Goal: Task Accomplishment & Management: Manage account settings

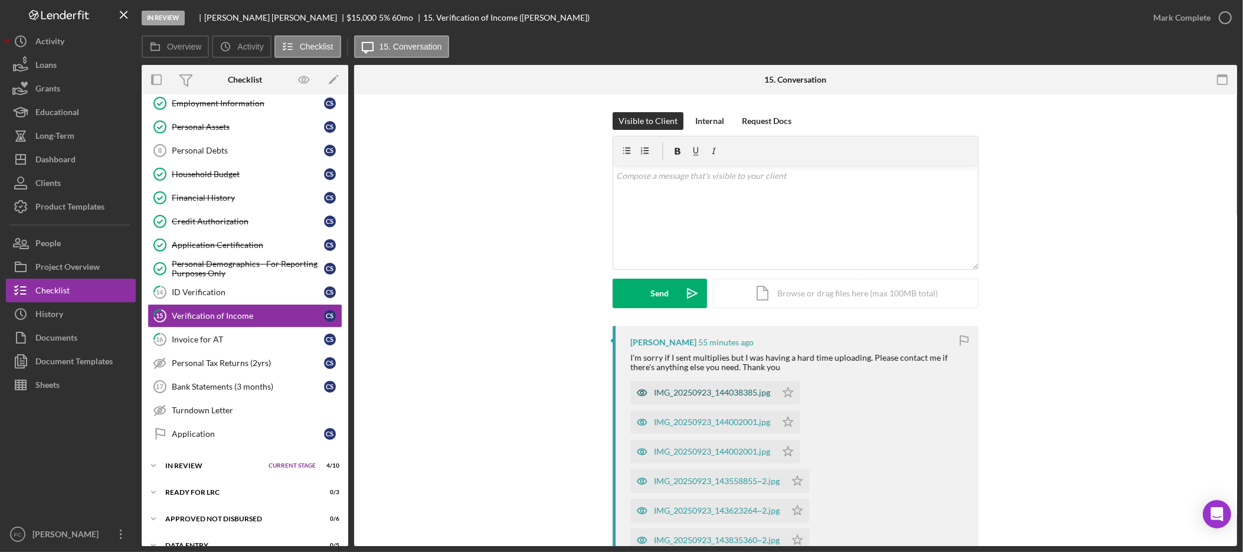
click at [700, 389] on div "IMG_20250923_144038385.jpg" at bounding box center [712, 392] width 116 height 9
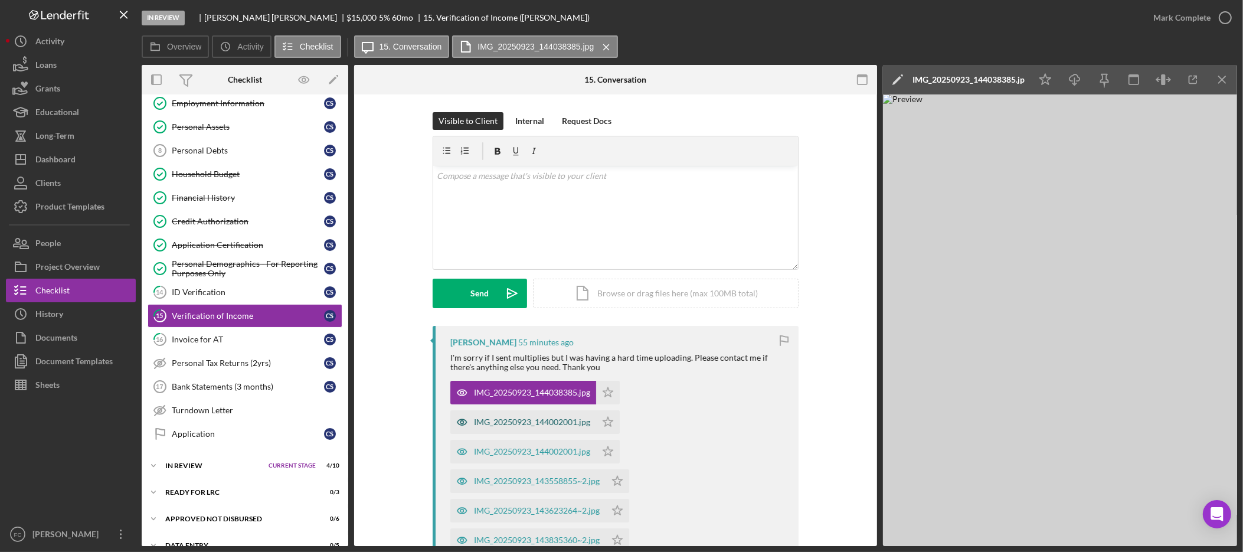
click at [533, 423] on div "IMG_20250923_144002001.jpg" at bounding box center [532, 421] width 116 height 9
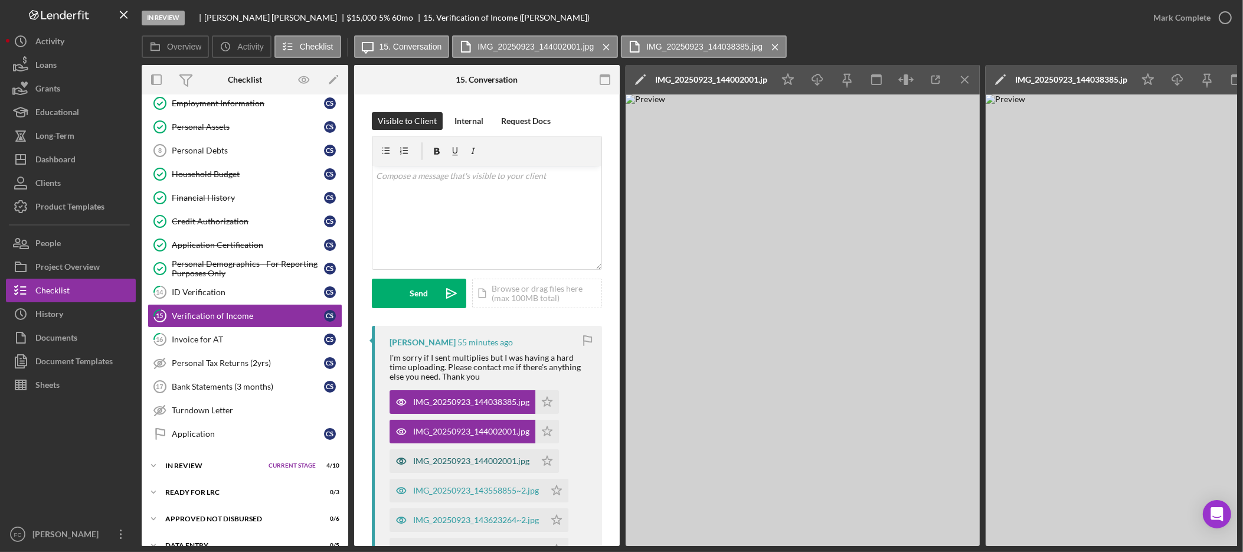
click at [499, 461] on div "IMG_20250923_144002001.jpg" at bounding box center [471, 460] width 116 height 9
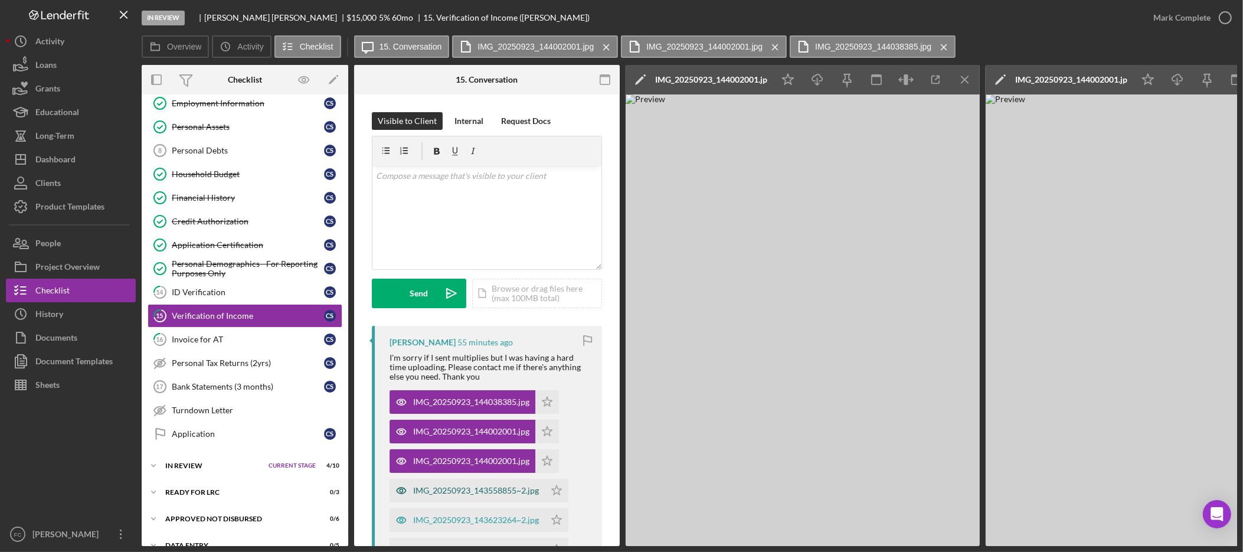
click at [433, 491] on div "IMG_20250923_143558855~2.jpg" at bounding box center [476, 490] width 126 height 9
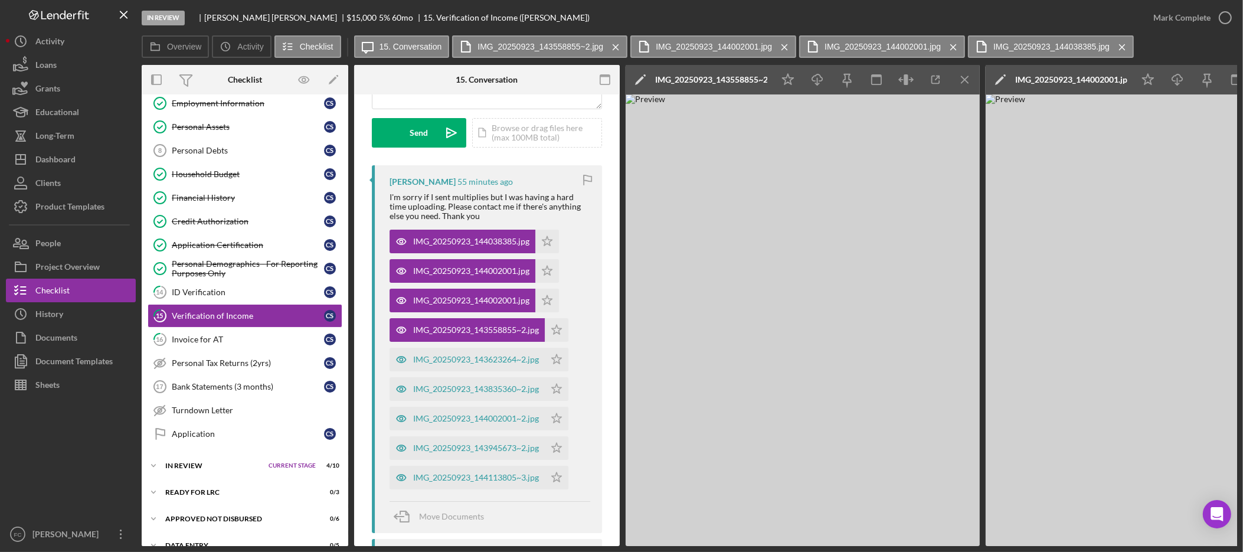
scroll to position [172, 0]
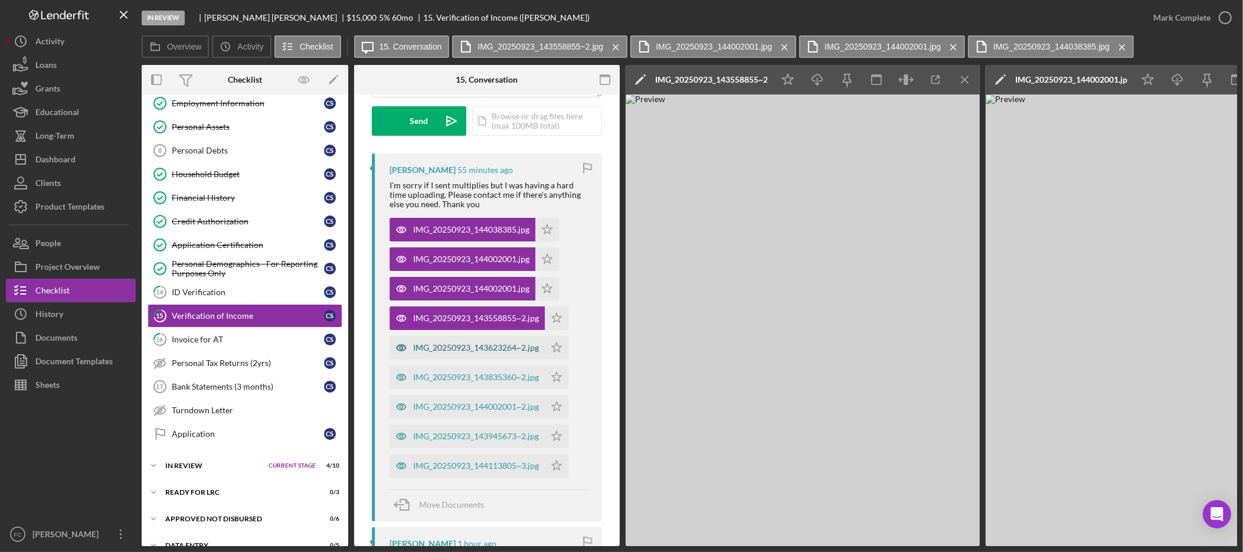
click at [450, 346] on div "IMG_20250923_143623264~2.jpg" at bounding box center [476, 347] width 126 height 9
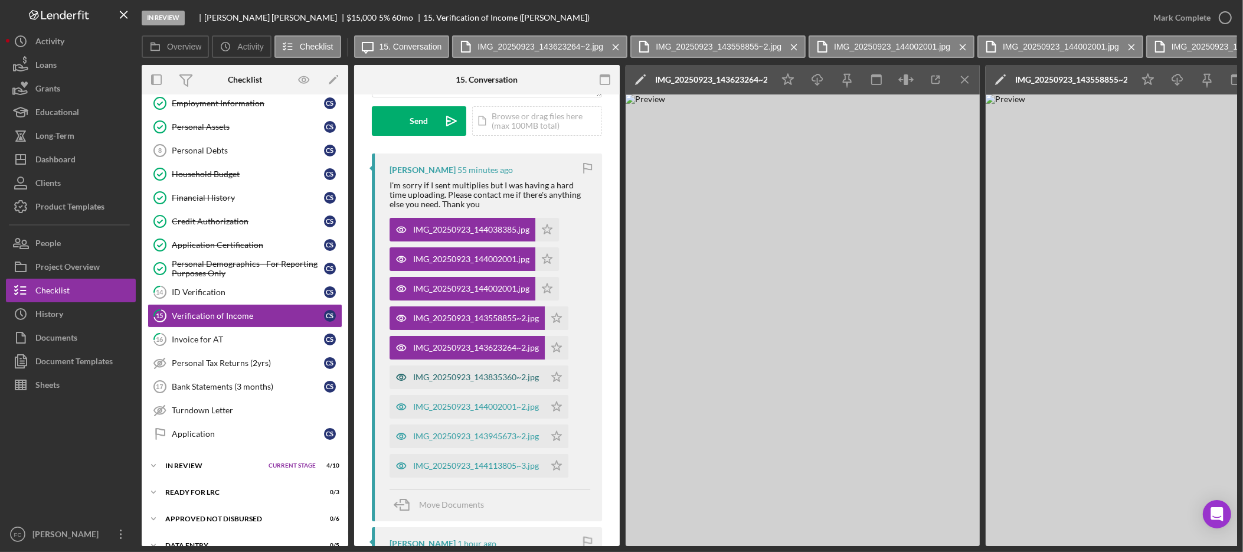
click at [456, 373] on div "IMG_20250923_143835360~2.jpg" at bounding box center [476, 377] width 126 height 9
click at [458, 401] on div "IMG_20250923_144002001~2.jpg" at bounding box center [467, 407] width 155 height 24
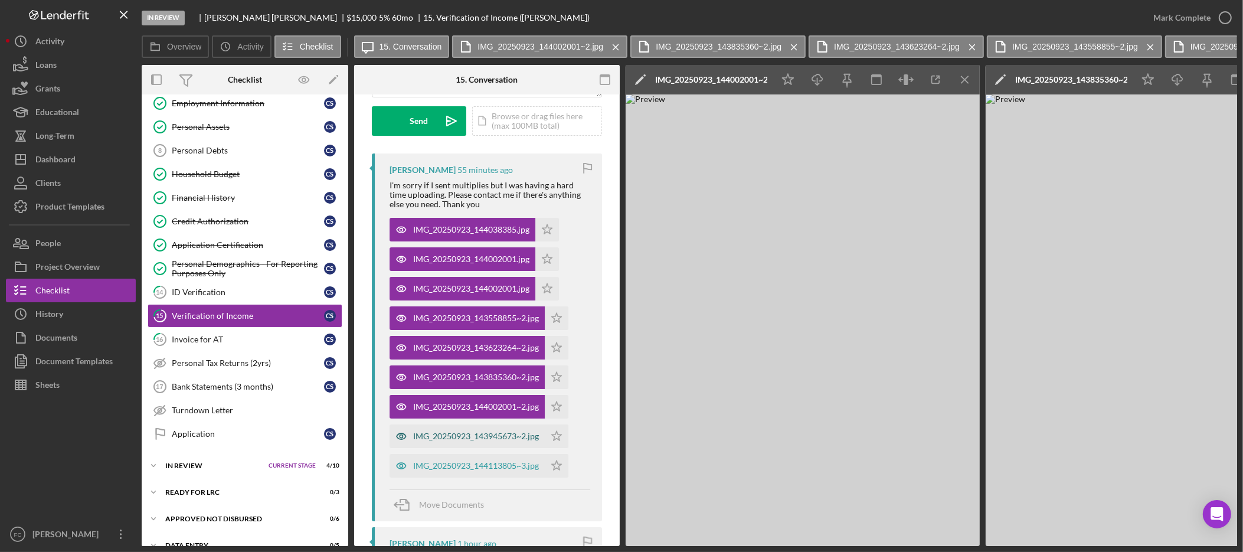
click at [469, 435] on div "IMG_20250923_143945673~2.jpg" at bounding box center [476, 436] width 126 height 9
click at [444, 466] on div "IMG_20250923_144113805~3.jpg" at bounding box center [476, 465] width 126 height 9
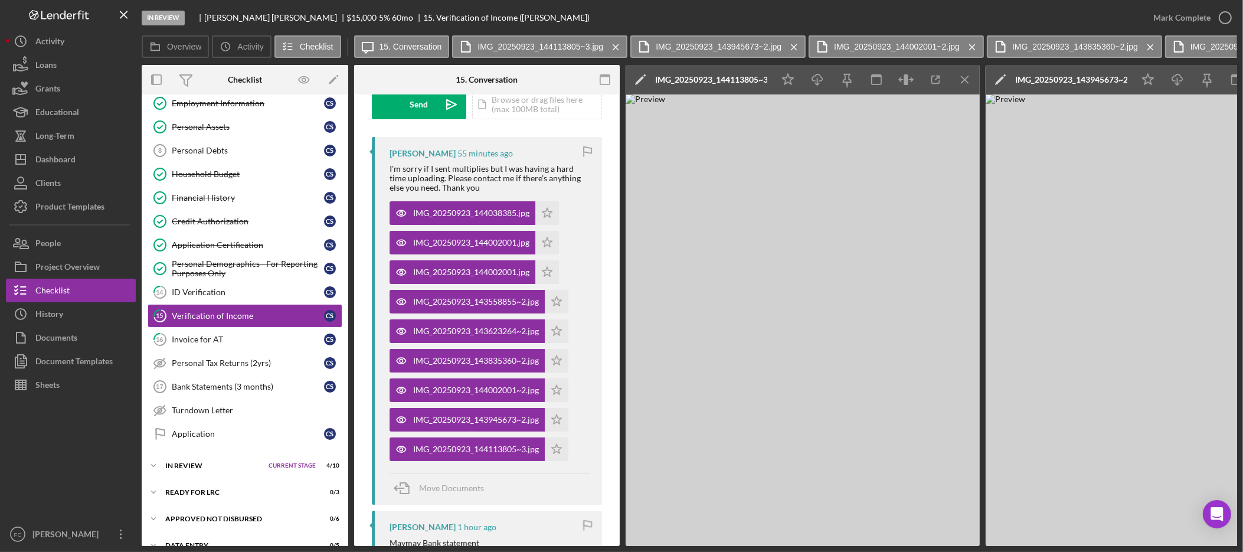
scroll to position [0, 0]
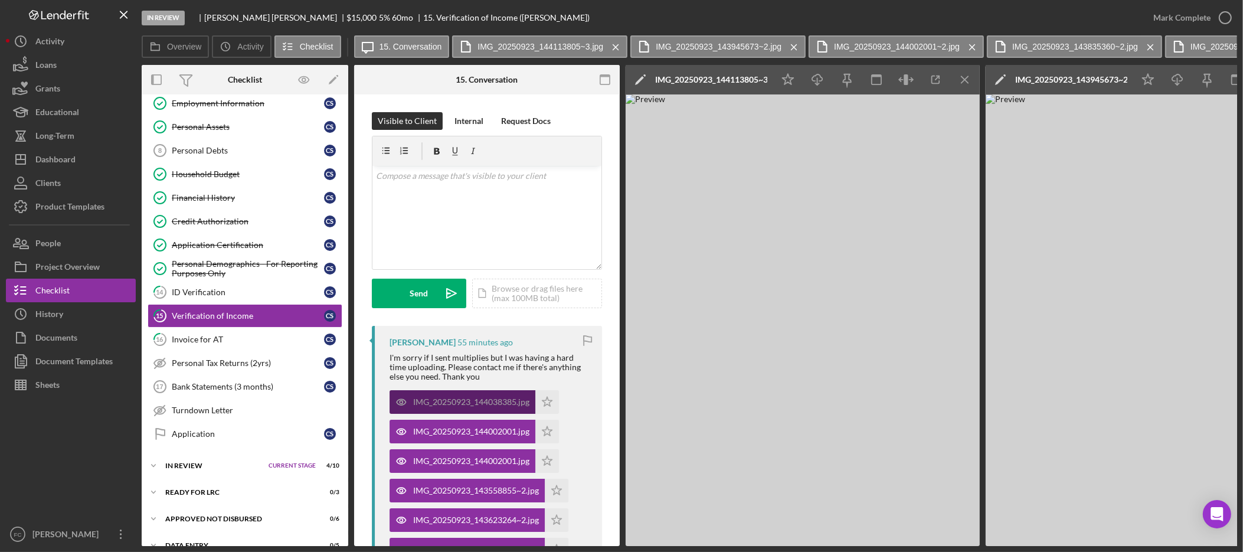
click at [483, 403] on div "IMG_20250923_144038385.jpg" at bounding box center [471, 401] width 116 height 9
click at [961, 80] on icon "Icon/Menu Close" at bounding box center [965, 80] width 27 height 27
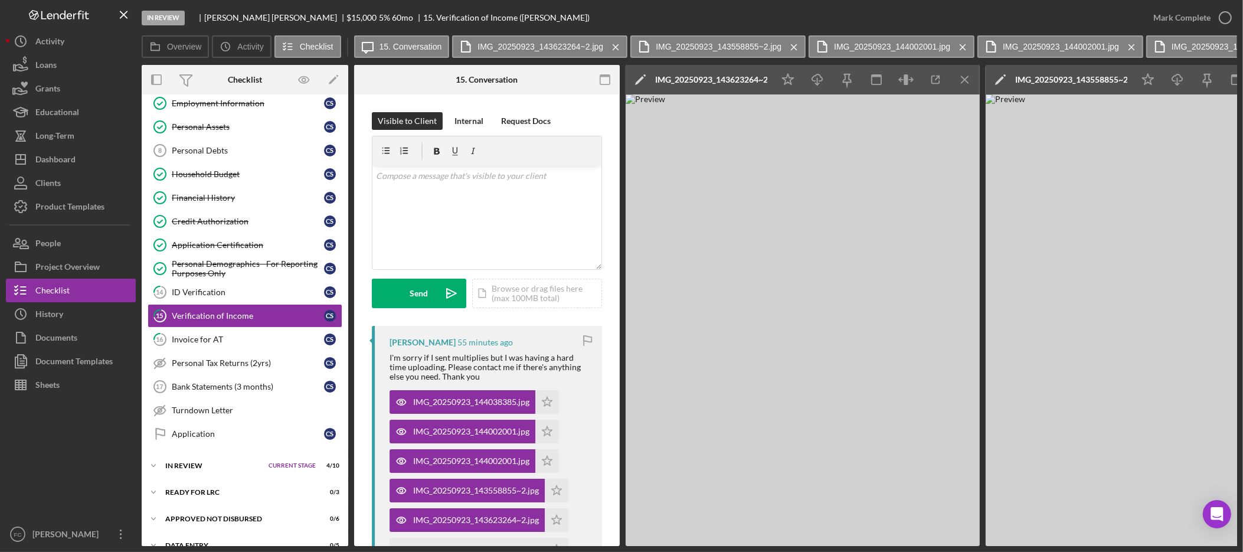
click at [961, 80] on icon "Icon/Menu Close" at bounding box center [965, 80] width 27 height 27
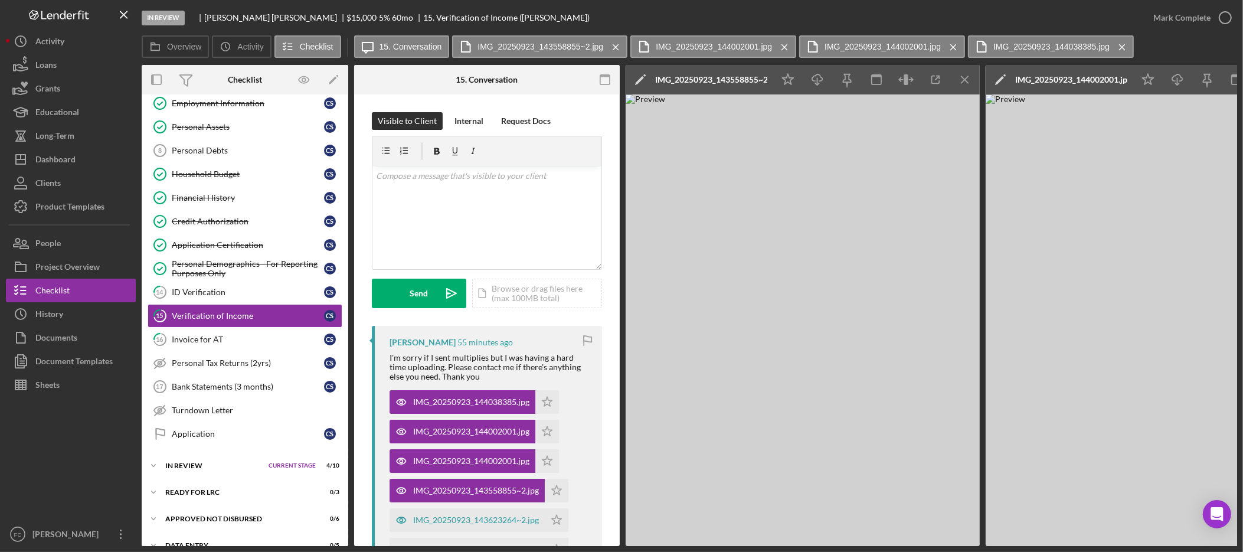
click at [960, 80] on icon "Icon/Menu Close" at bounding box center [965, 80] width 27 height 27
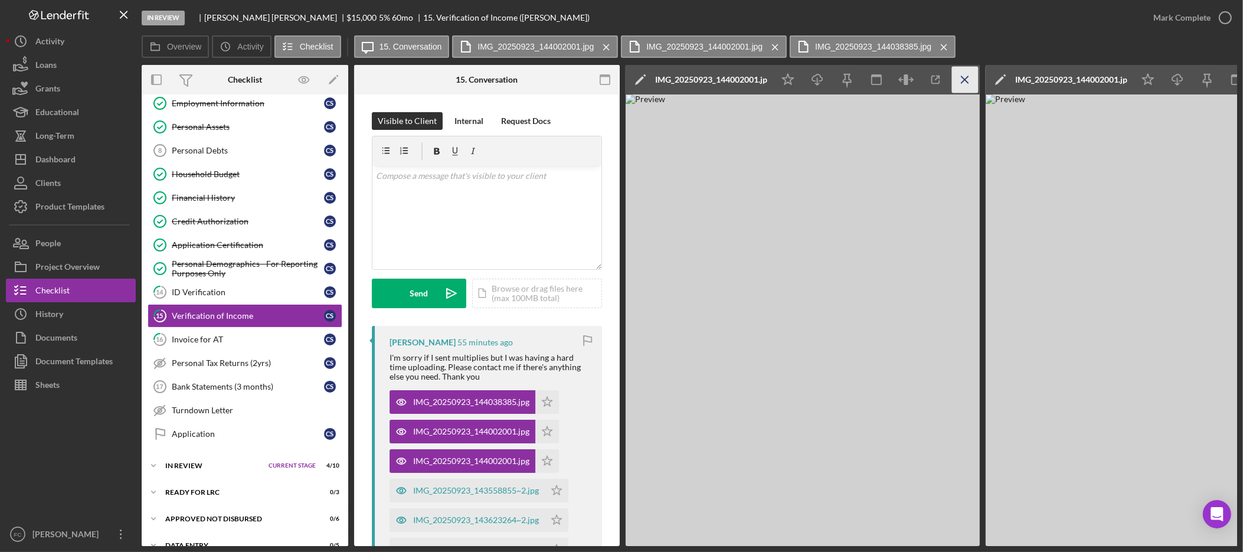
click at [958, 80] on icon "Icon/Menu Close" at bounding box center [965, 80] width 27 height 27
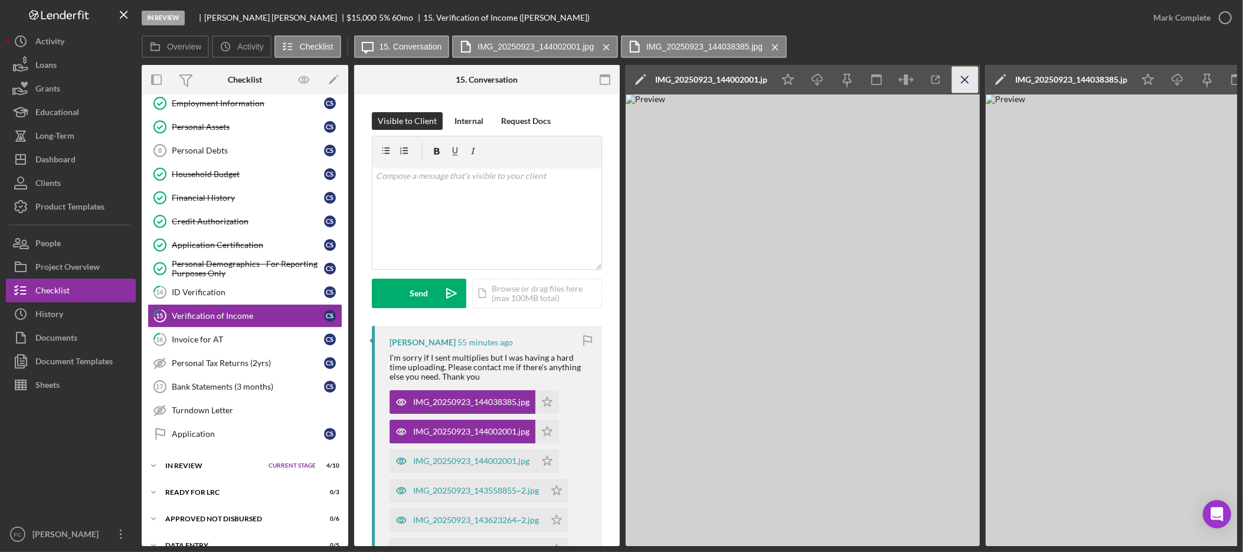
click at [958, 80] on icon "Icon/Menu Close" at bounding box center [965, 80] width 27 height 27
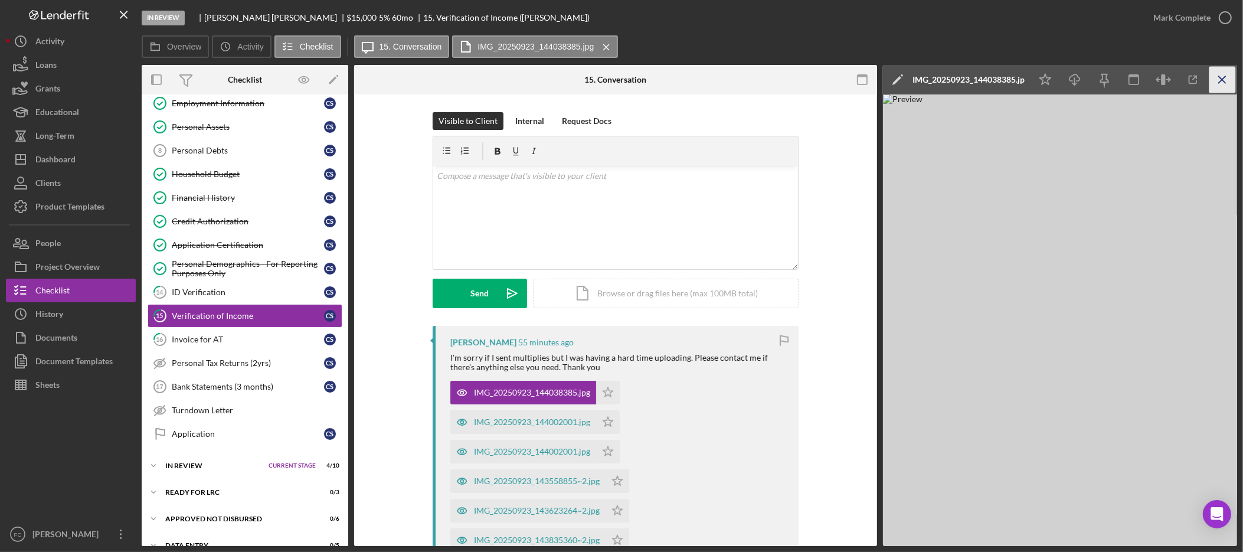
click at [1223, 73] on icon "Icon/Menu Close" at bounding box center [1223, 80] width 27 height 27
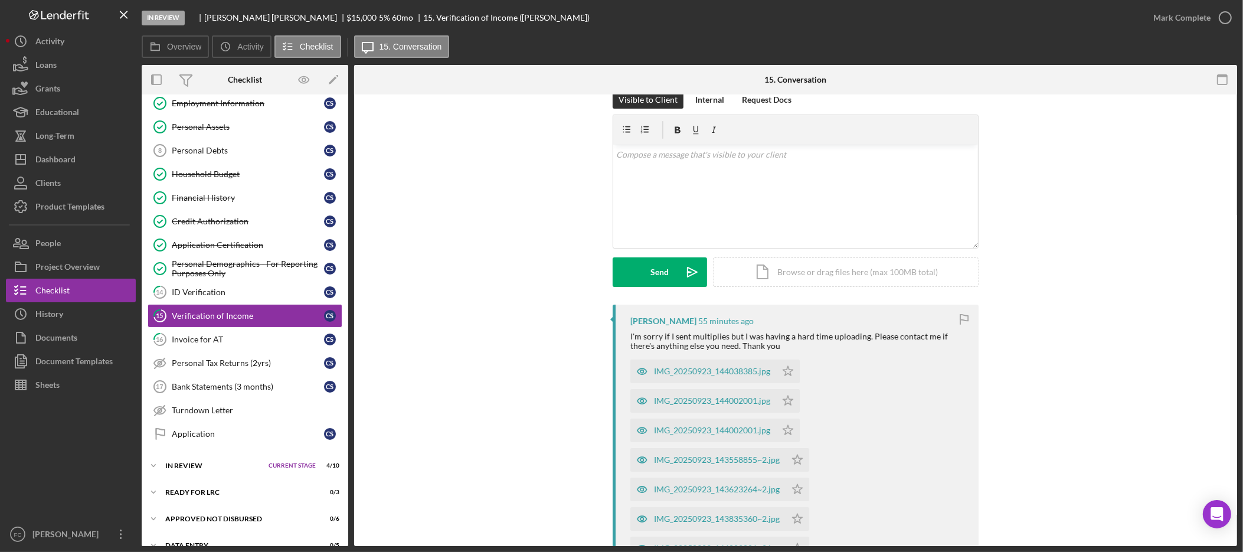
scroll to position [24, 0]
click at [685, 367] on div "IMG_20250923_144038385.jpg" at bounding box center [712, 368] width 116 height 9
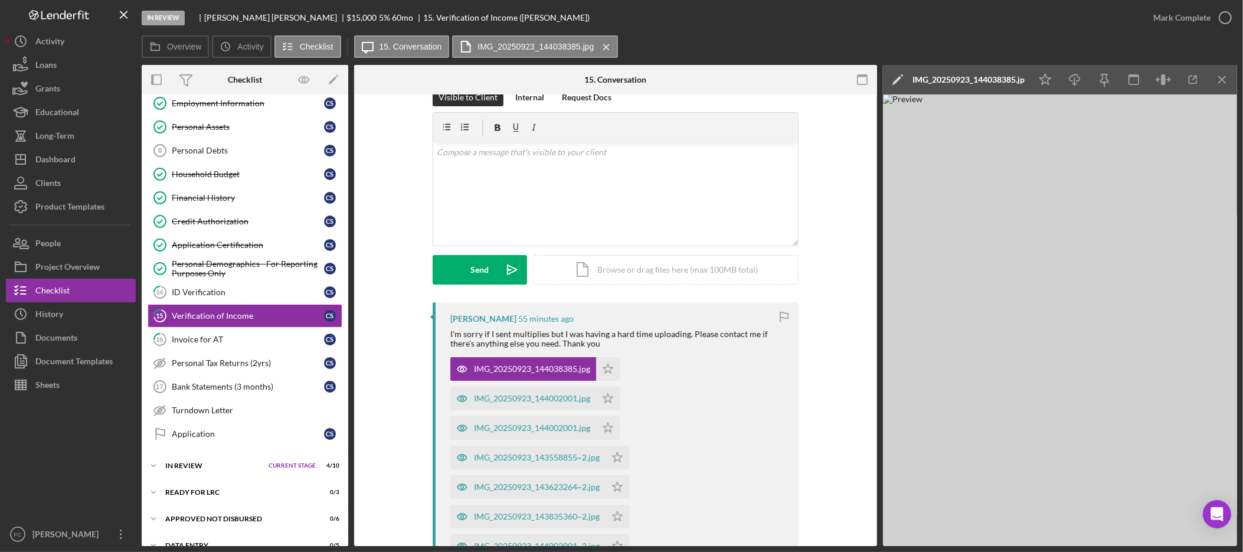
click at [998, 77] on div "IMG_20250923_144038385.jpg" at bounding box center [969, 79] width 112 height 9
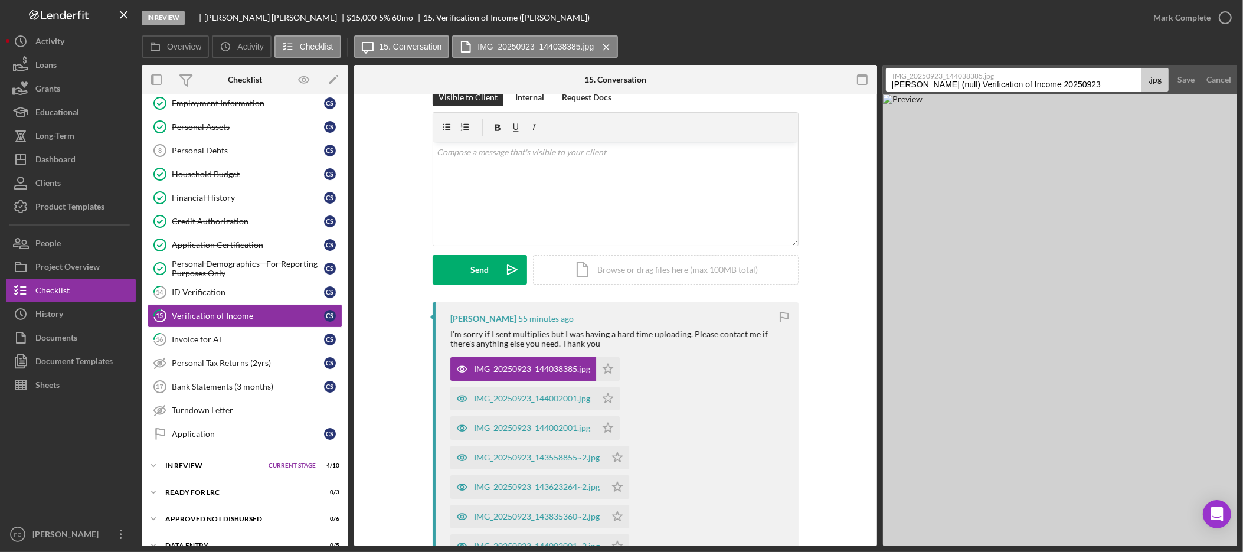
drag, startPoint x: 1093, startPoint y: 85, endPoint x: 884, endPoint y: 89, distance: 209.0
click at [884, 89] on form "IMG_20250923_144038385.jpg Smith, Cynthia (null) Verification of Income 2025092…" at bounding box center [1060, 80] width 354 height 30
type input "July page 2 of 7"
click at [1172, 68] on button "Save" at bounding box center [1186, 80] width 29 height 24
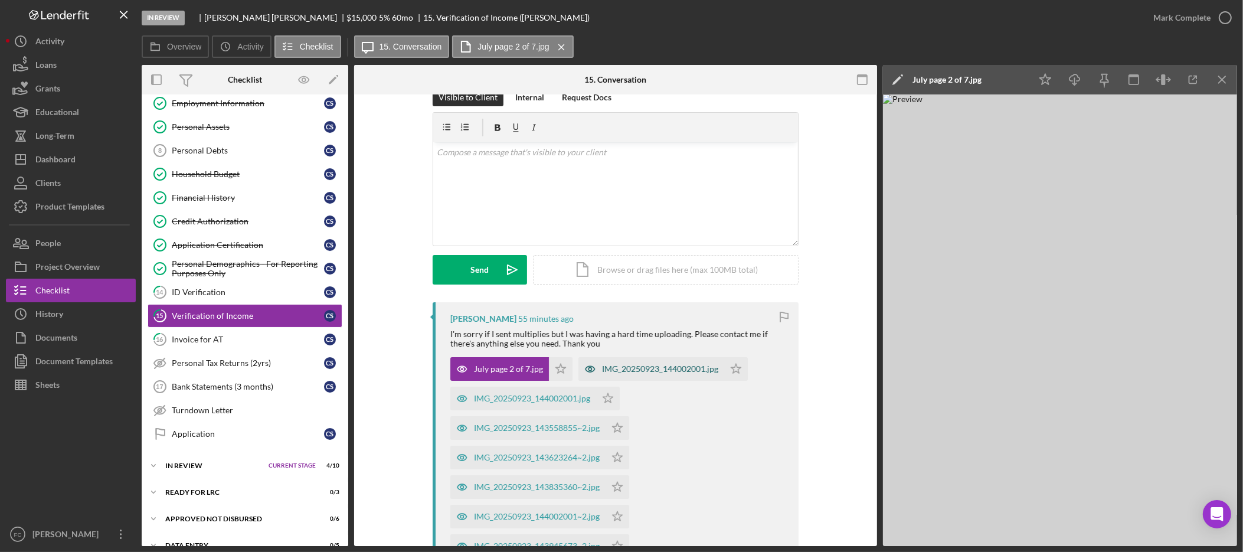
click at [632, 370] on div "IMG_20250923_144002001.jpg" at bounding box center [660, 368] width 116 height 9
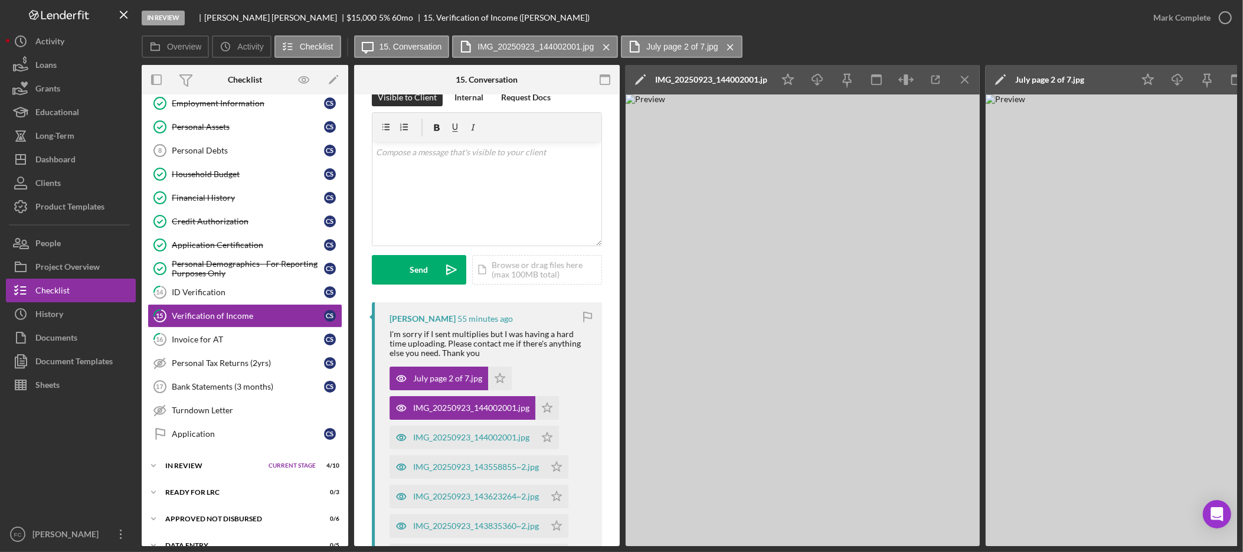
click at [740, 77] on div "IMG_20250923_144002001.jpg" at bounding box center [711, 79] width 112 height 9
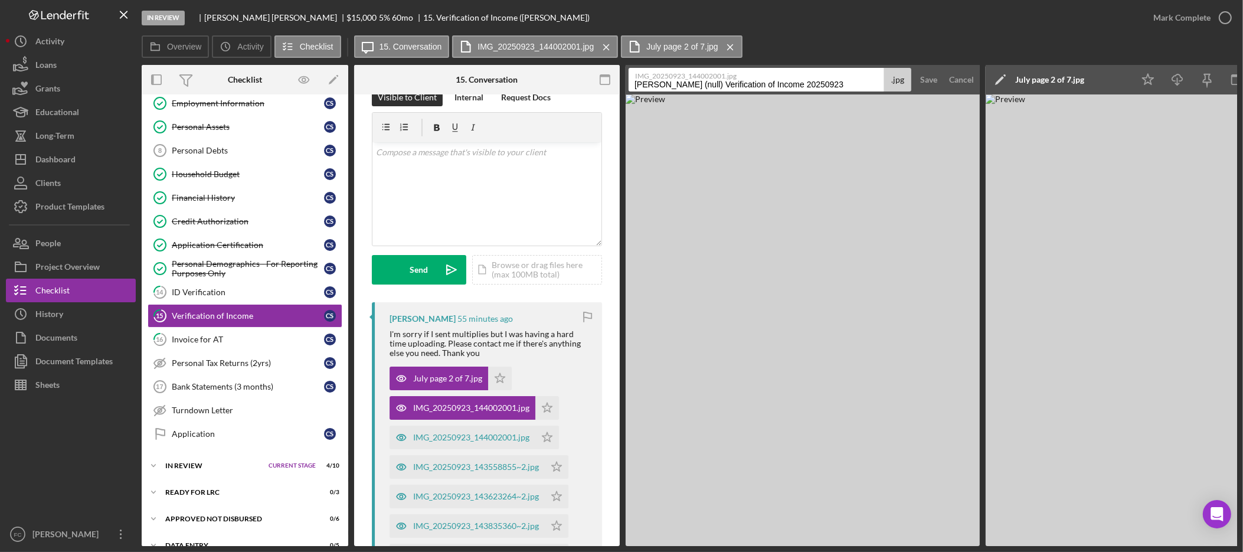
drag, startPoint x: 857, startPoint y: 84, endPoint x: 629, endPoint y: 82, distance: 227.9
click at [629, 82] on input "Smith, Cynthia (null) Verification of Income 20250923" at bounding box center [757, 80] width 256 height 24
click at [915, 68] on button "Save" at bounding box center [929, 80] width 29 height 24
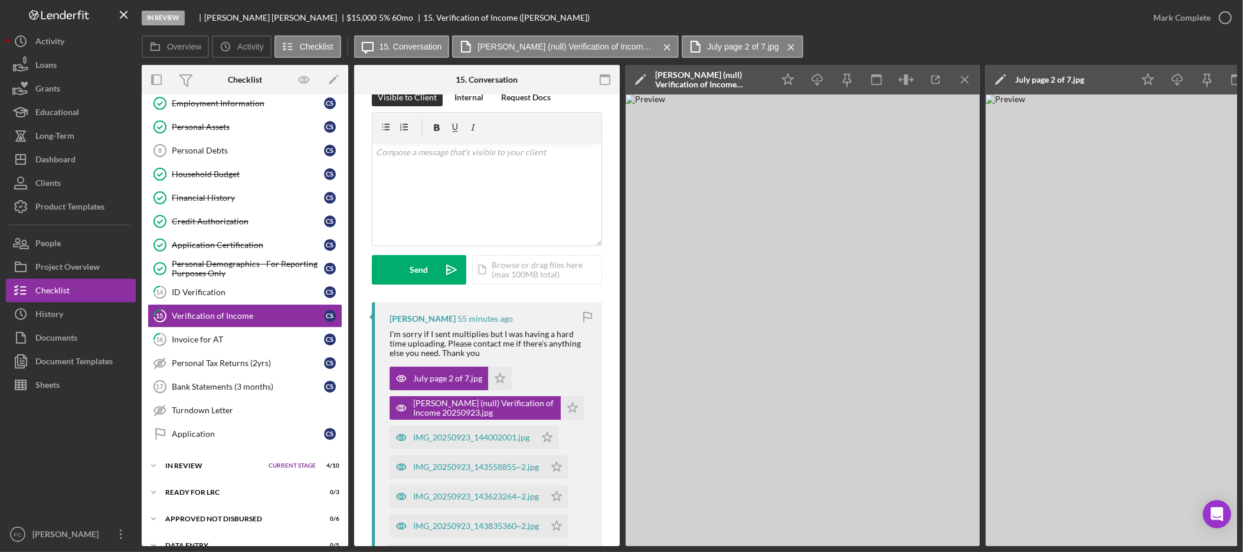
click at [751, 80] on div "Smith, Cynthia (null) Verification of Income 20250923.jpg" at bounding box center [711, 79] width 112 height 19
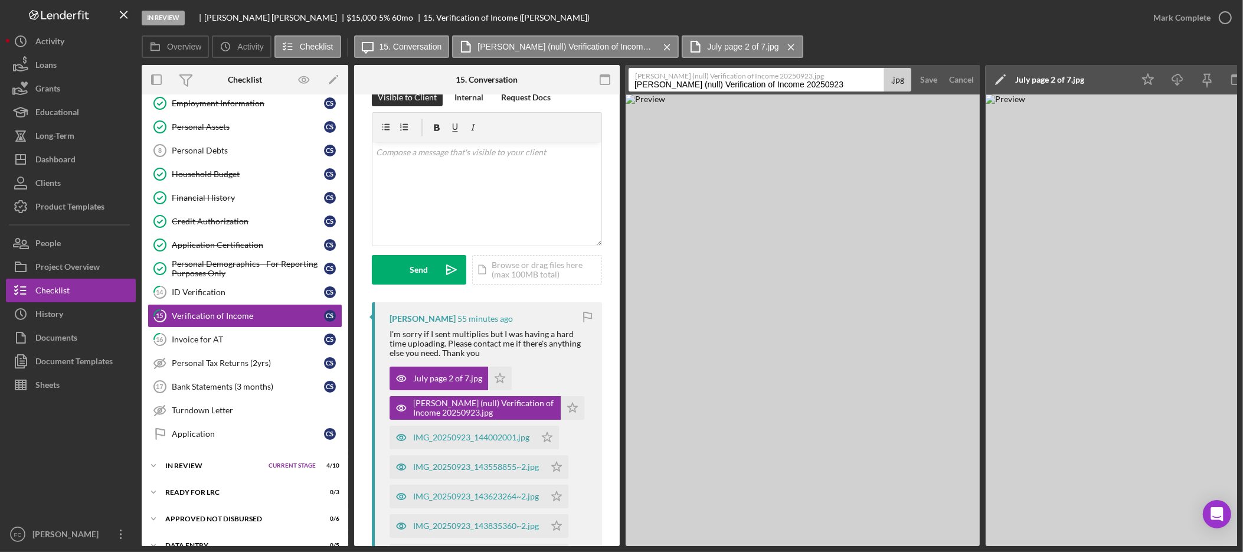
drag, startPoint x: 775, startPoint y: 85, endPoint x: 553, endPoint y: 85, distance: 222.0
click at [553, 85] on div "Overview Internal Workflow Stage In Review Icon/Dropdown Arrow Archive (can una…" at bounding box center [690, 305] width 1096 height 481
type input "May page 4 of 6"
click at [915, 68] on button "Save" at bounding box center [929, 80] width 29 height 24
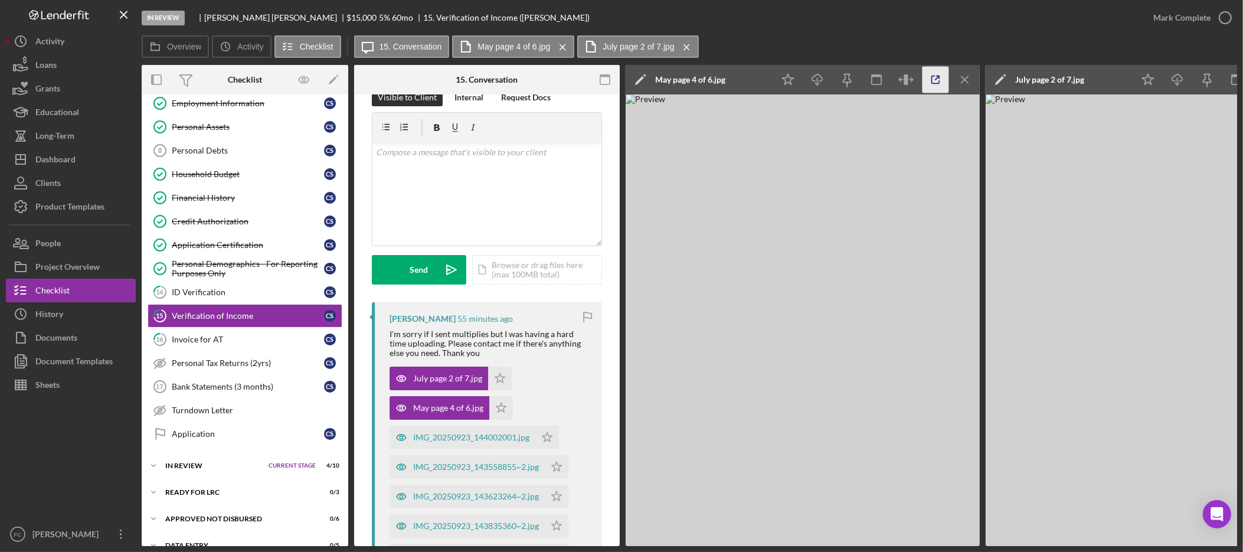
click at [930, 76] on icon "button" at bounding box center [936, 80] width 27 height 27
click at [909, 77] on icon "button" at bounding box center [906, 80] width 27 height 27
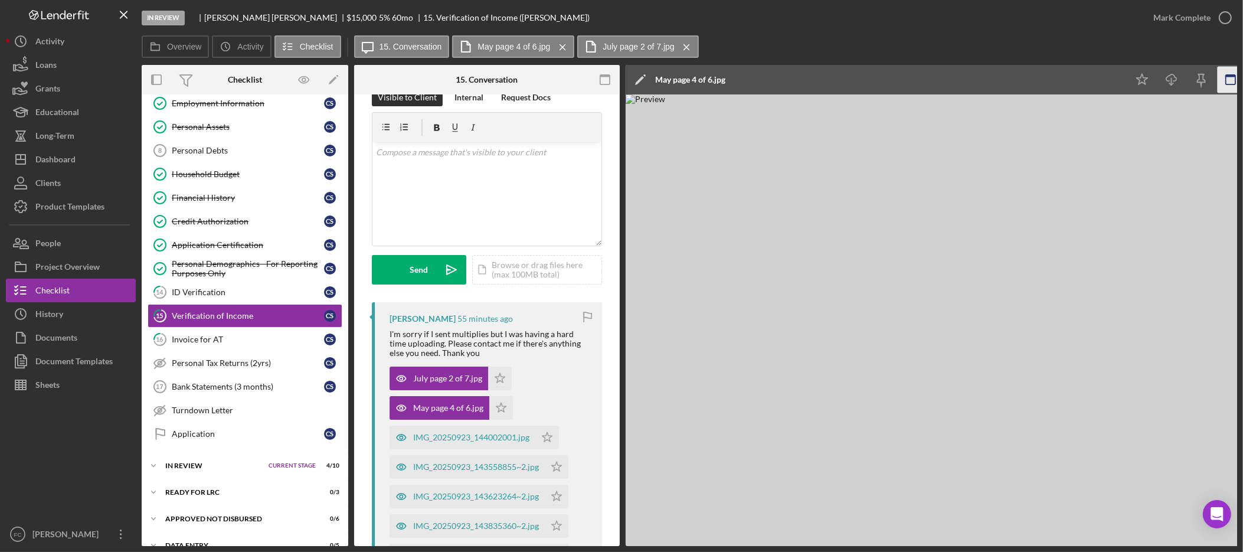
click at [1227, 77] on icon "button" at bounding box center [1231, 80] width 27 height 27
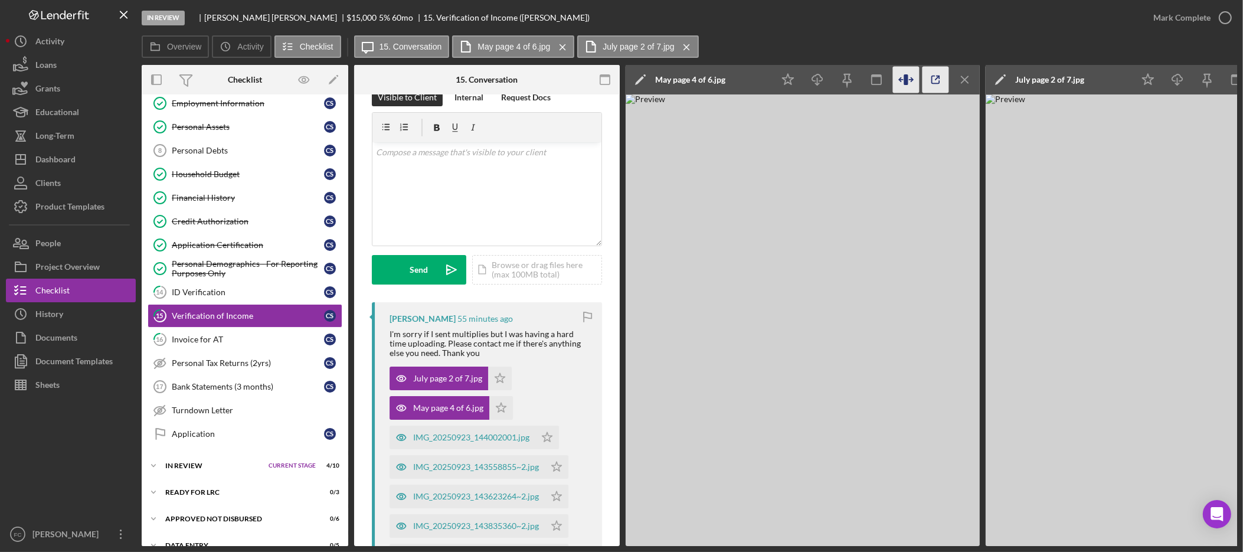
click at [935, 76] on icon "button" at bounding box center [936, 80] width 27 height 27
click at [1087, 347] on img at bounding box center [1163, 320] width 354 height 452
click at [735, 83] on div "Icon/Edit May page 4 of 6.jpg" at bounding box center [700, 80] width 148 height 30
click at [713, 81] on div "May page 4 of 6.jpg" at bounding box center [690, 79] width 70 height 9
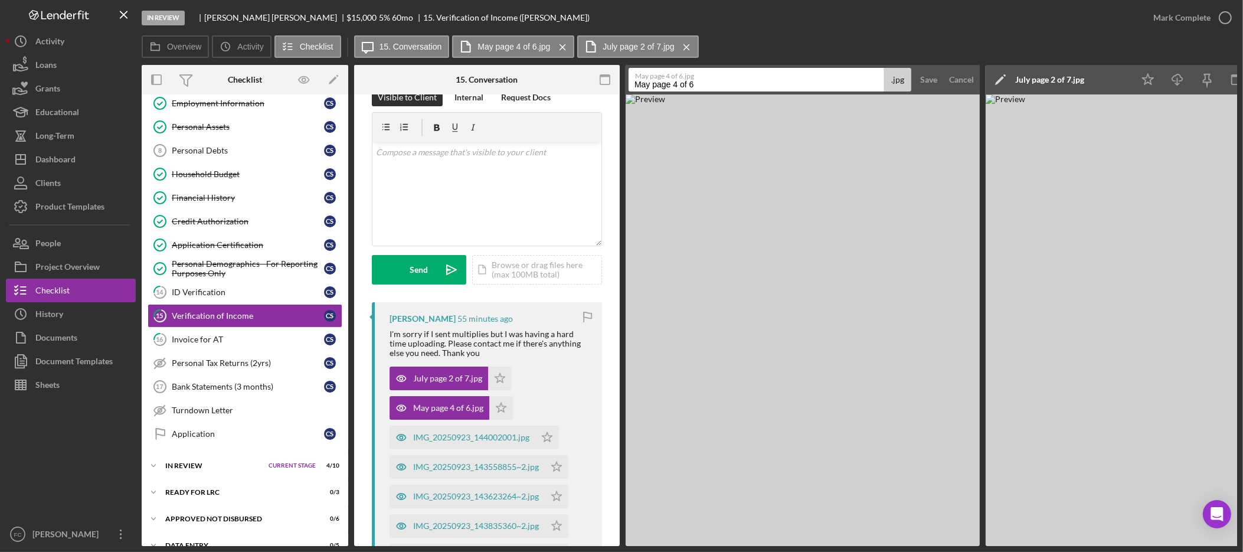
click at [716, 83] on input "May page 4 of 6" at bounding box center [757, 80] width 256 height 24
type input "May page 4 of 8"
click at [915, 68] on button "Save" at bounding box center [929, 80] width 29 height 24
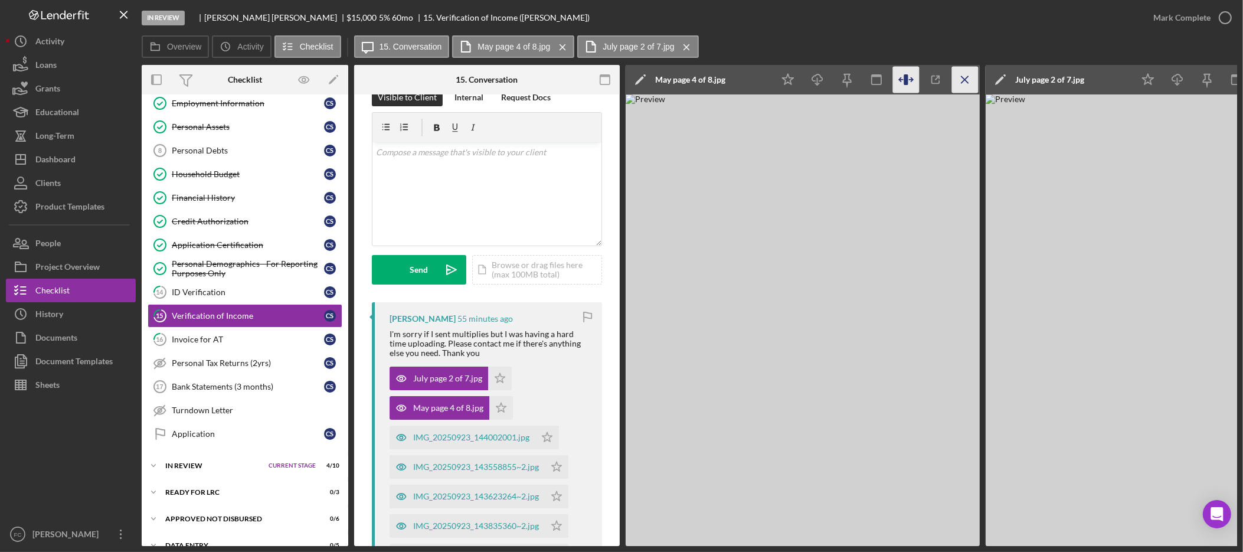
click at [972, 78] on icon "Icon/Menu Close" at bounding box center [965, 80] width 27 height 27
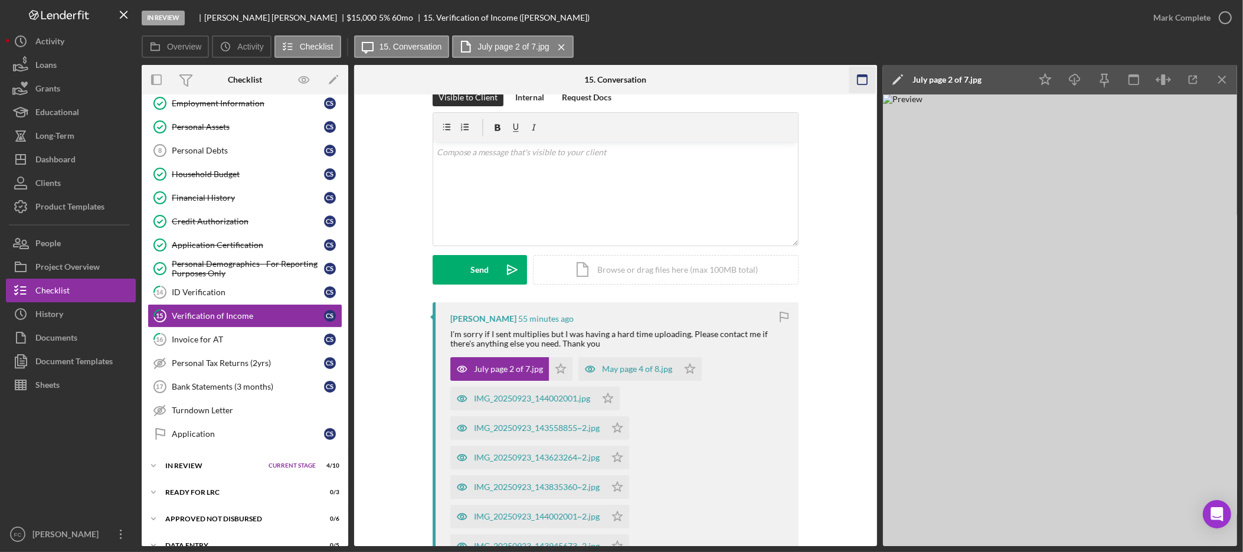
click at [1230, 80] on icon "Icon/Menu Close" at bounding box center [1223, 80] width 27 height 27
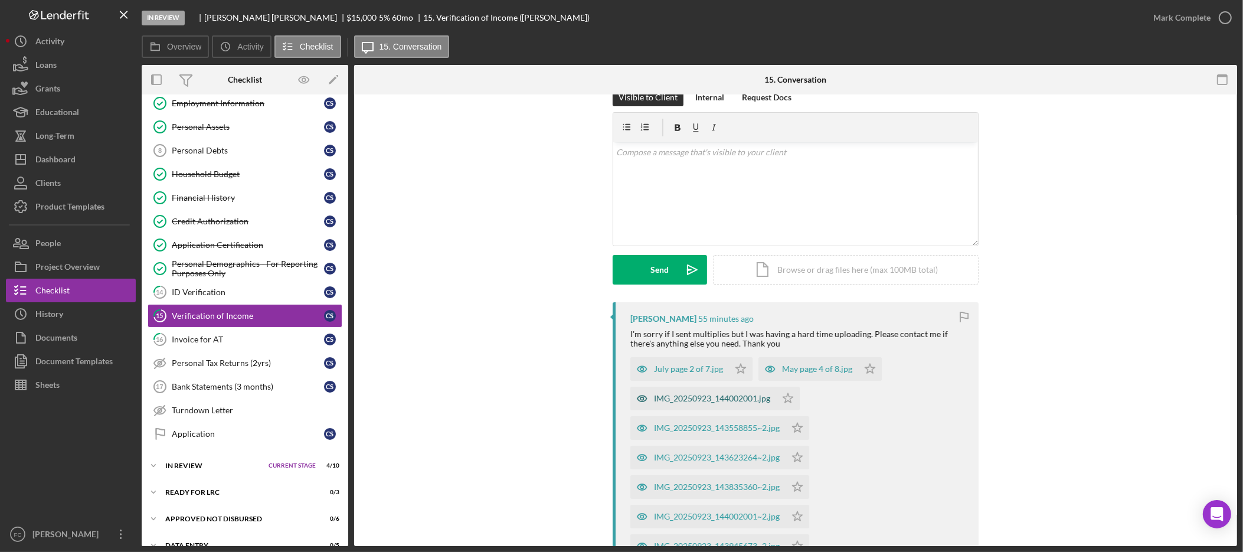
click at [684, 397] on div "IMG_20250923_144002001.jpg" at bounding box center [712, 398] width 116 height 9
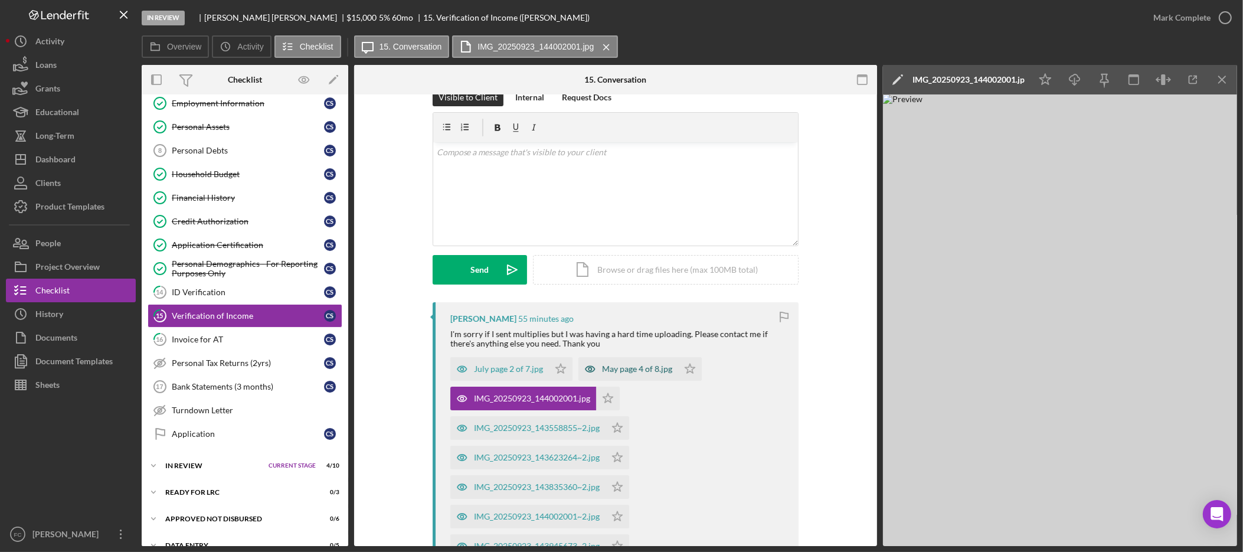
click at [620, 368] on div "May page 4 of 8.jpg" at bounding box center [637, 368] width 70 height 9
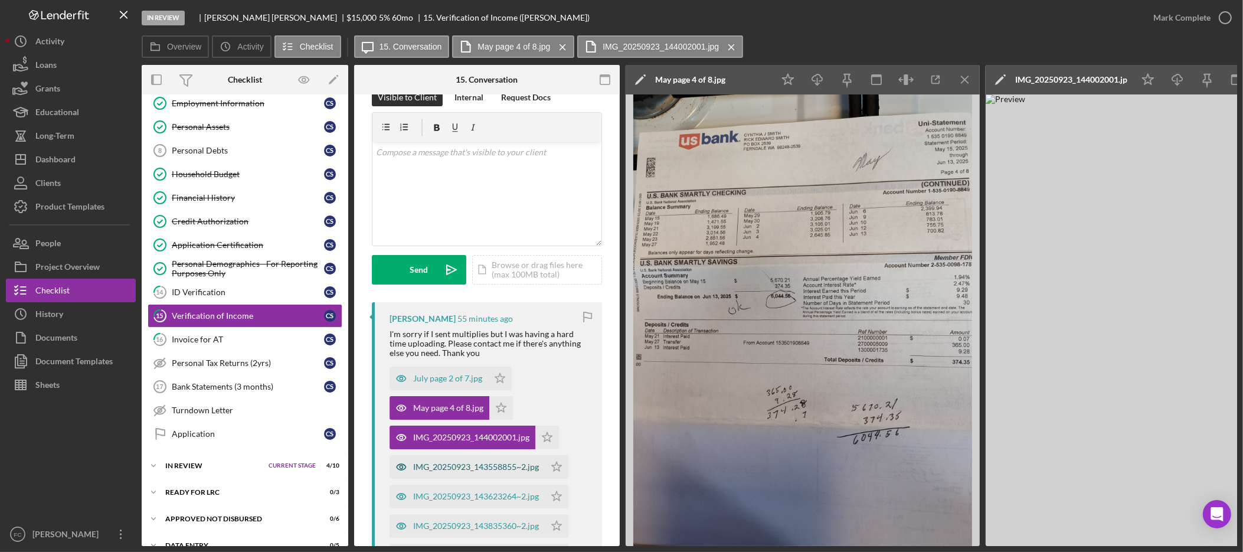
click at [503, 467] on div "IMG_20250923_143558855~2.jpg" at bounding box center [476, 466] width 126 height 9
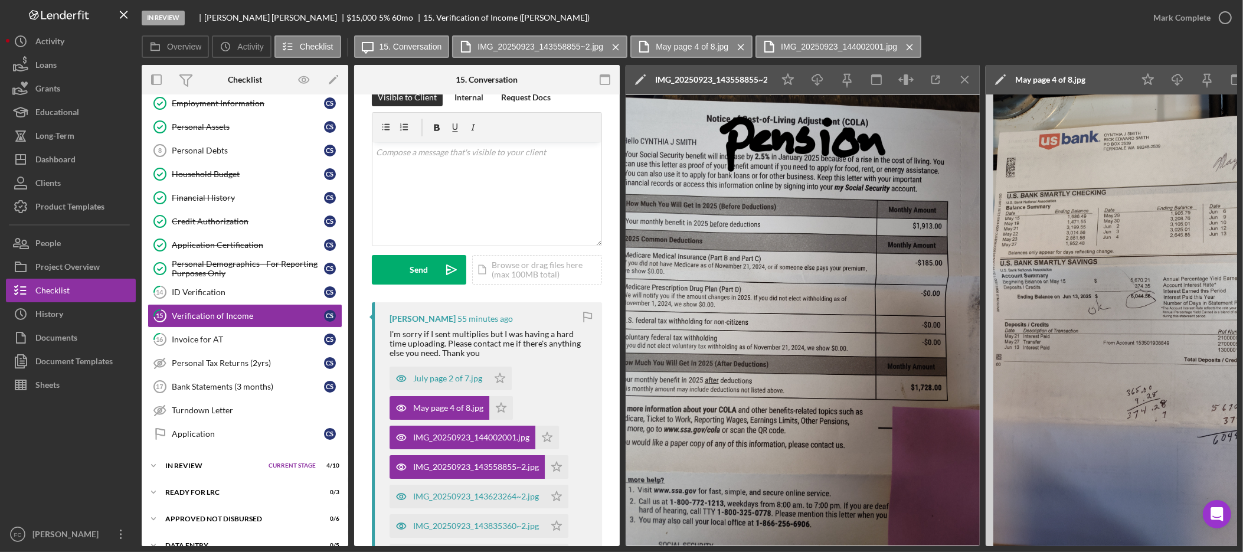
click at [761, 75] on div "IMG_20250923_143558855~2.jpg" at bounding box center [711, 79] width 112 height 9
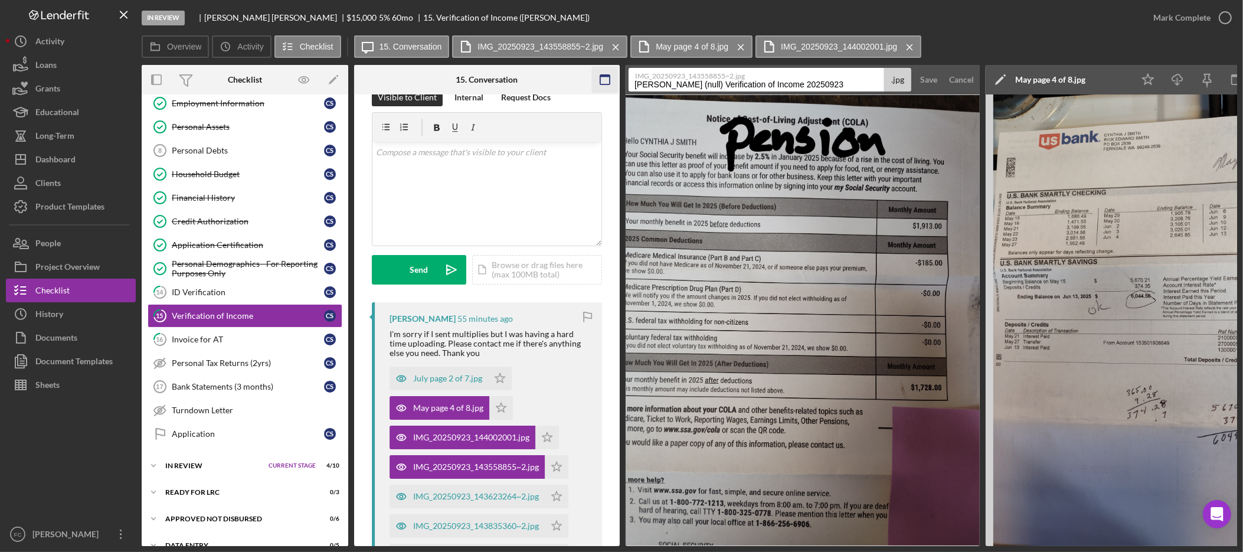
drag, startPoint x: 827, startPoint y: 86, endPoint x: 617, endPoint y: 88, distance: 210.2
click at [617, 88] on div "Overview Internal Workflow Stage In Review Icon/Dropdown Arrow Archive (can una…" at bounding box center [690, 305] width 1096 height 481
type input "Pension duplicate 1"
click at [915, 68] on button "Save" at bounding box center [929, 80] width 29 height 24
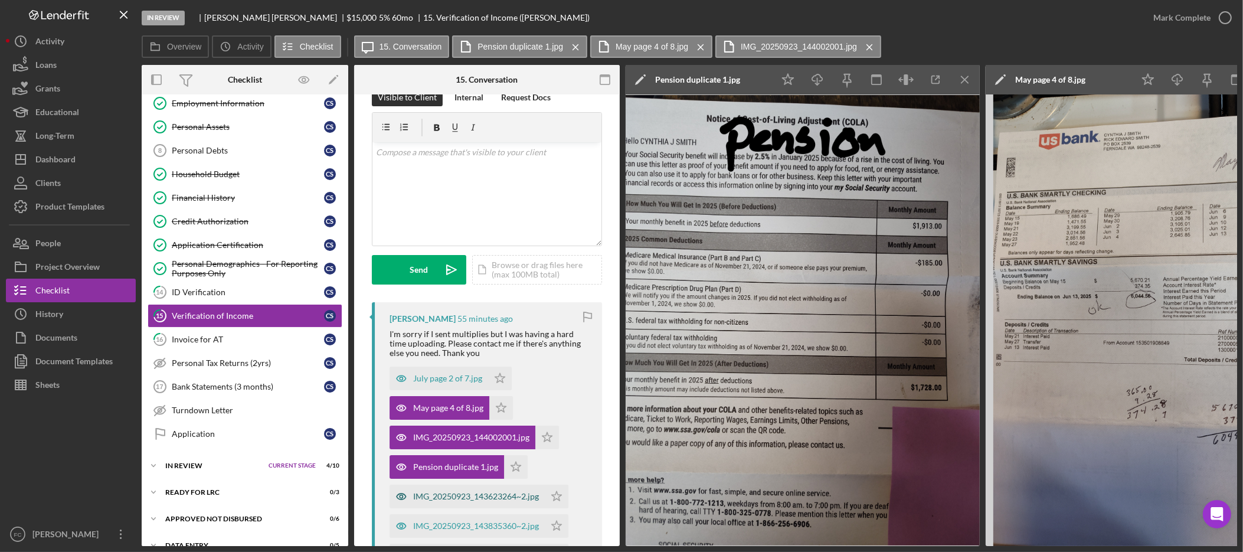
click at [476, 498] on div "IMG_20250923_143623264~2.jpg" at bounding box center [476, 496] width 126 height 9
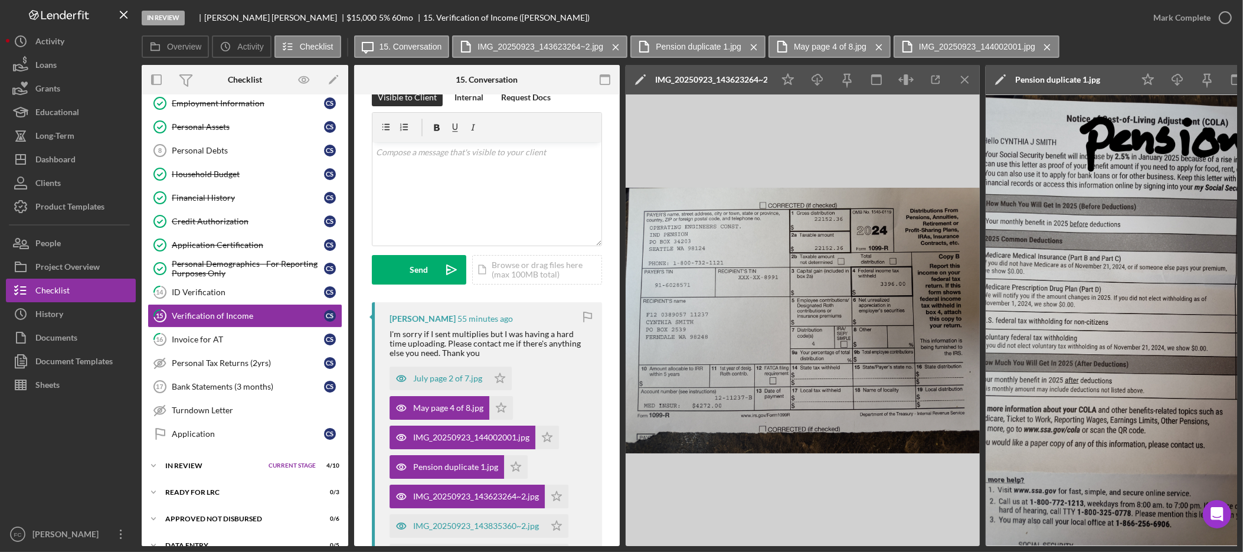
click at [738, 78] on div "IMG_20250923_143623264~2.jpg" at bounding box center [711, 79] width 112 height 9
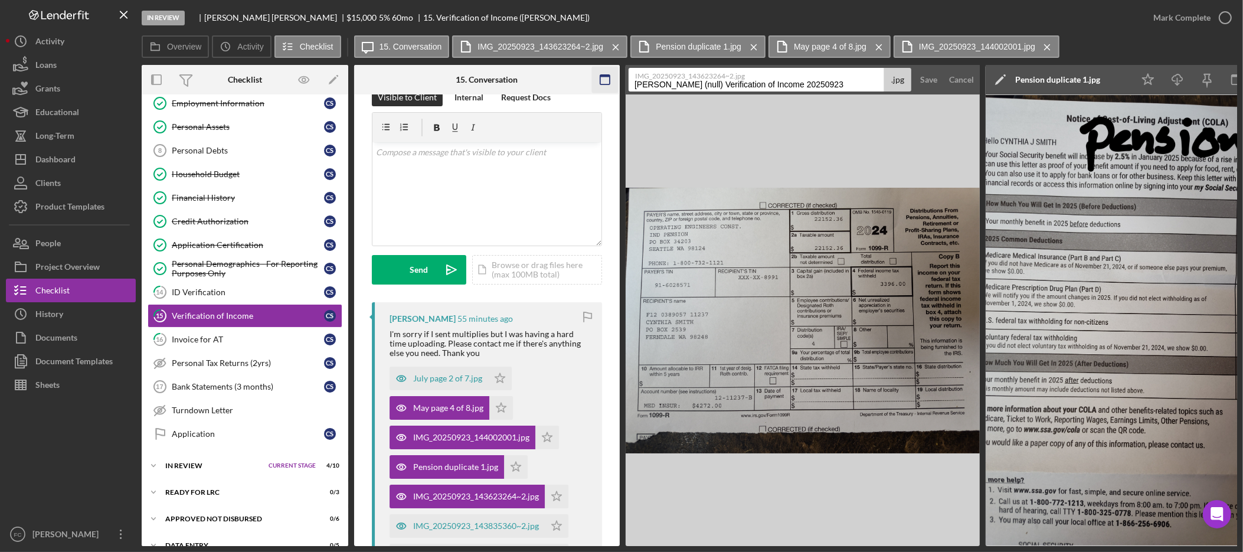
drag, startPoint x: 837, startPoint y: 86, endPoint x: 616, endPoint y: 87, distance: 221.4
click at [616, 87] on div "Overview Internal Workflow Stage In Review Icon/Dropdown Arrow Archive (can una…" at bounding box center [690, 305] width 1096 height 481
type input "Pension duplicate 2"
click at [915, 68] on button "Save" at bounding box center [929, 80] width 29 height 24
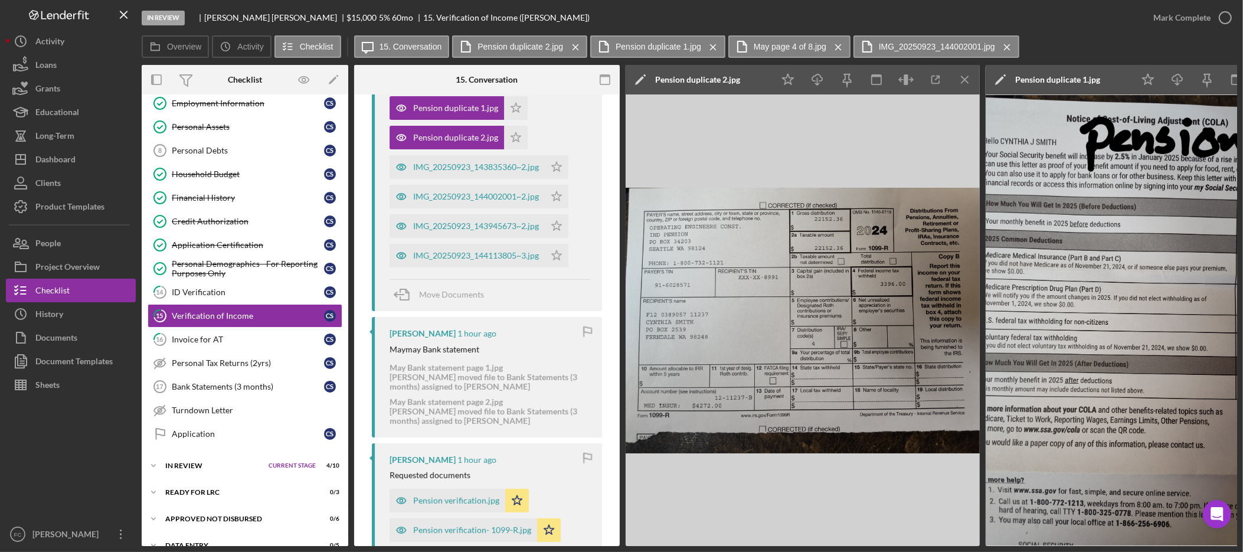
scroll to position [323, 0]
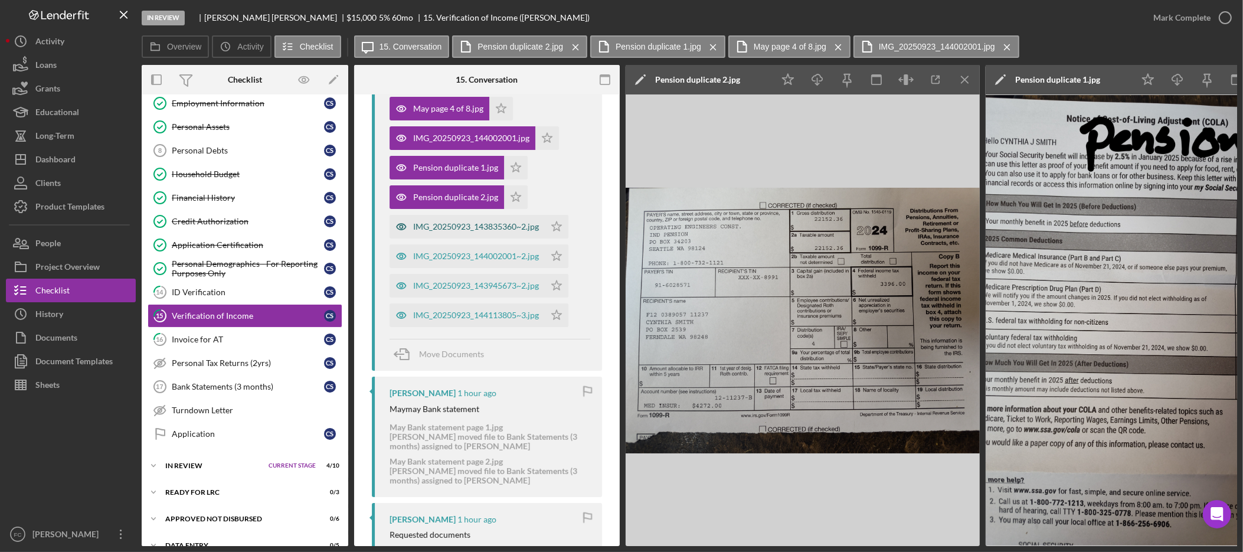
click at [493, 224] on div "IMG_20250923_143835360~2.jpg" at bounding box center [476, 226] width 126 height 9
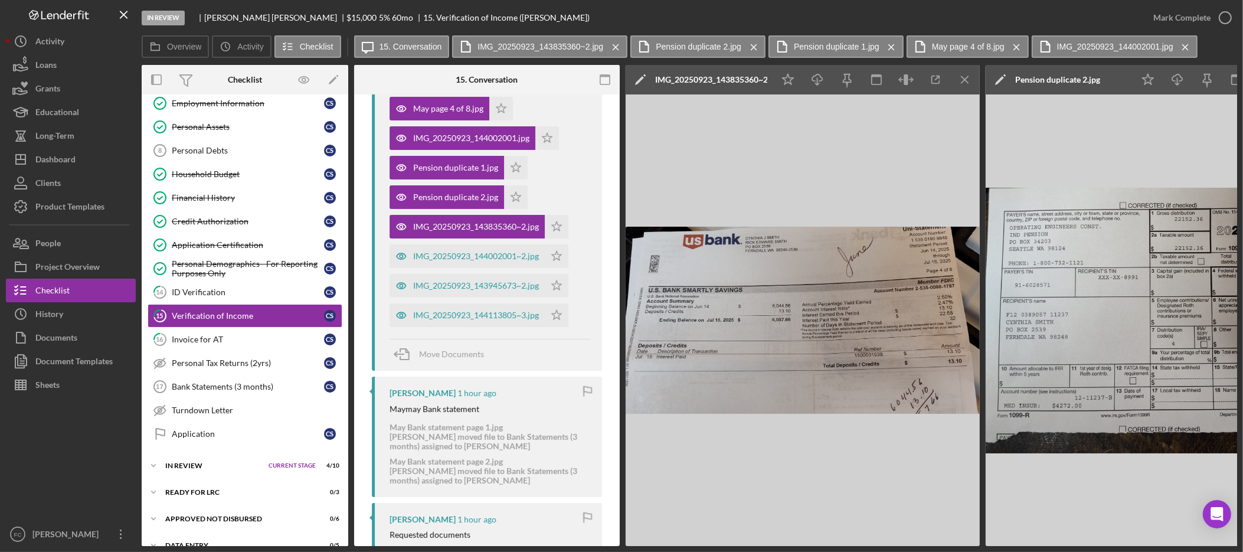
click at [706, 83] on div "IMG_20250923_143835360~2.jpg" at bounding box center [711, 79] width 112 height 9
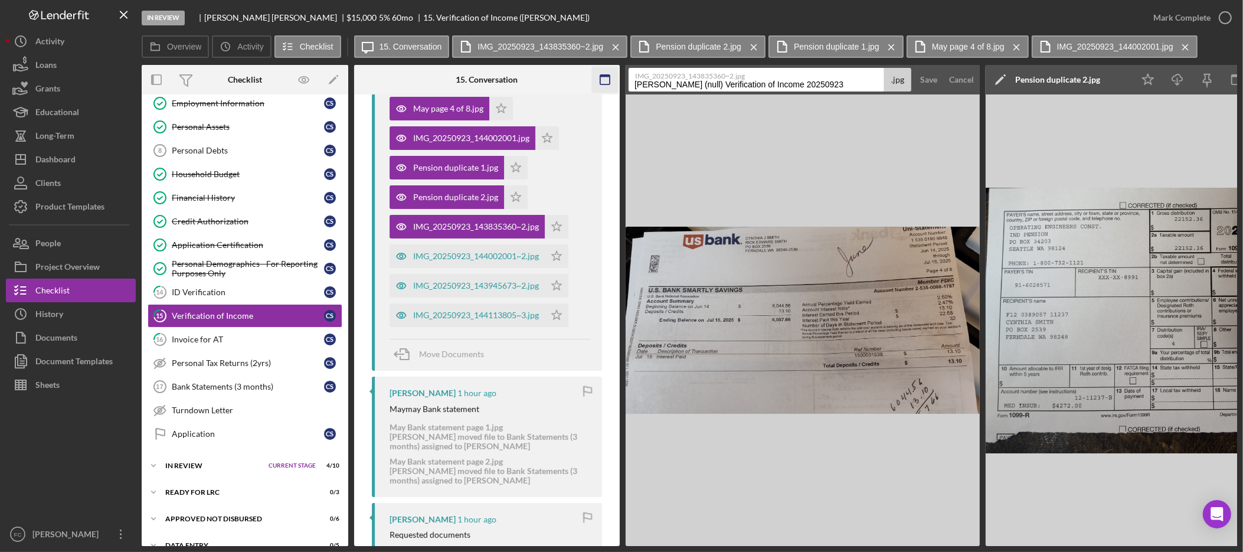
drag, startPoint x: 849, startPoint y: 89, endPoint x: 598, endPoint y: 79, distance: 251.1
click at [598, 79] on div "Overview Internal Workflow Stage In Review Icon/Dropdown Arrow Archive (can una…" at bounding box center [690, 305] width 1096 height 481
type input "Savings statement July"
click at [915, 68] on button "Save" at bounding box center [929, 80] width 29 height 24
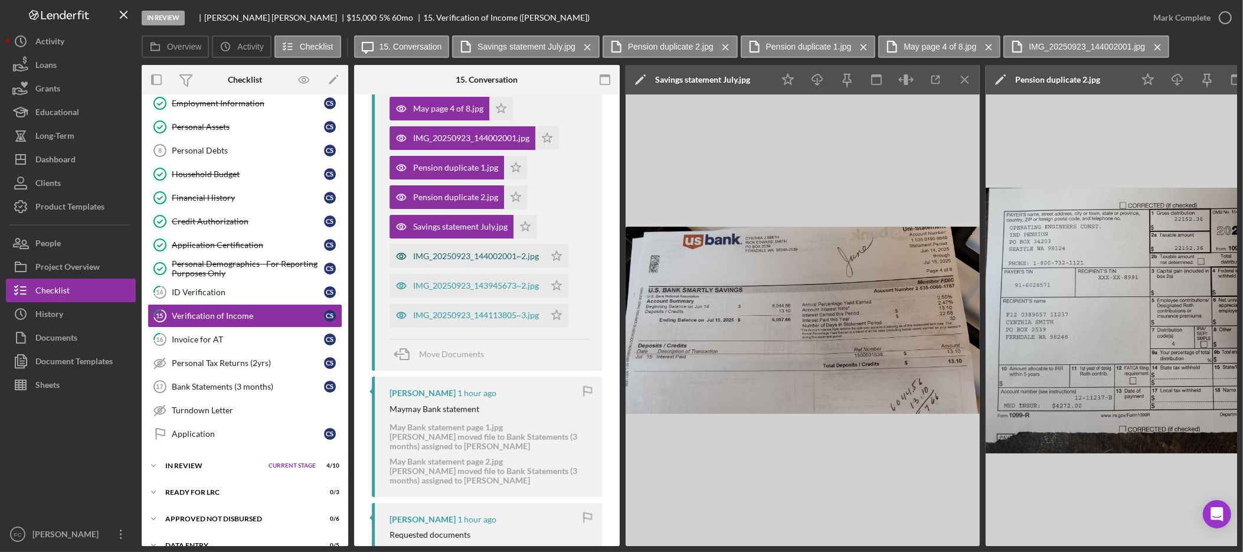
click at [438, 257] on div "IMG_20250923_144002001~2.jpg" at bounding box center [476, 256] width 126 height 9
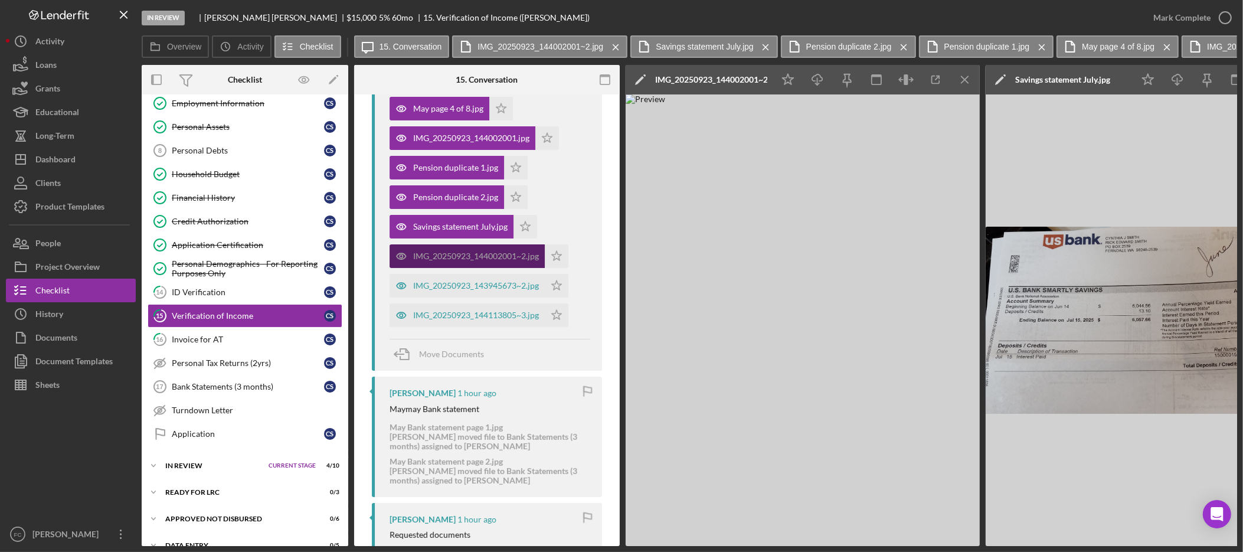
click at [492, 253] on div "IMG_20250923_144002001~2.jpg" at bounding box center [476, 256] width 126 height 9
click at [759, 81] on div "IMG_20250923_144002001~2.jpg" at bounding box center [711, 79] width 112 height 9
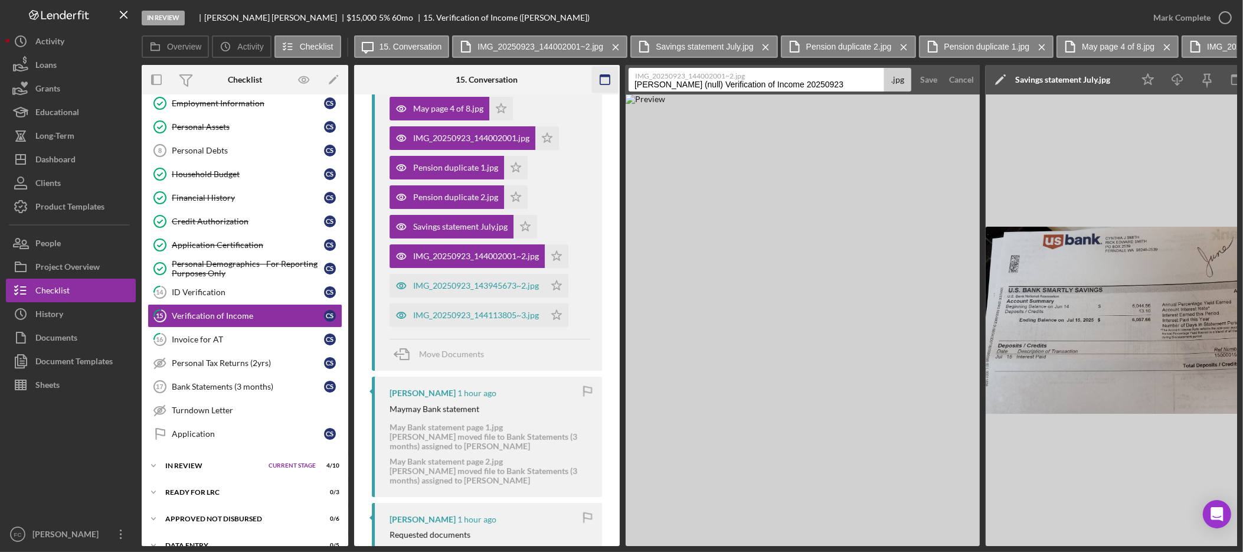
drag, startPoint x: 858, startPoint y: 87, endPoint x: 592, endPoint y: 87, distance: 266.3
click at [592, 87] on div "Overview Internal Workflow Stage In Review Icon/Dropdown Arrow Archive (can una…" at bounding box center [690, 305] width 1096 height 481
click at [915, 68] on button "Save" at bounding box center [929, 80] width 29 height 24
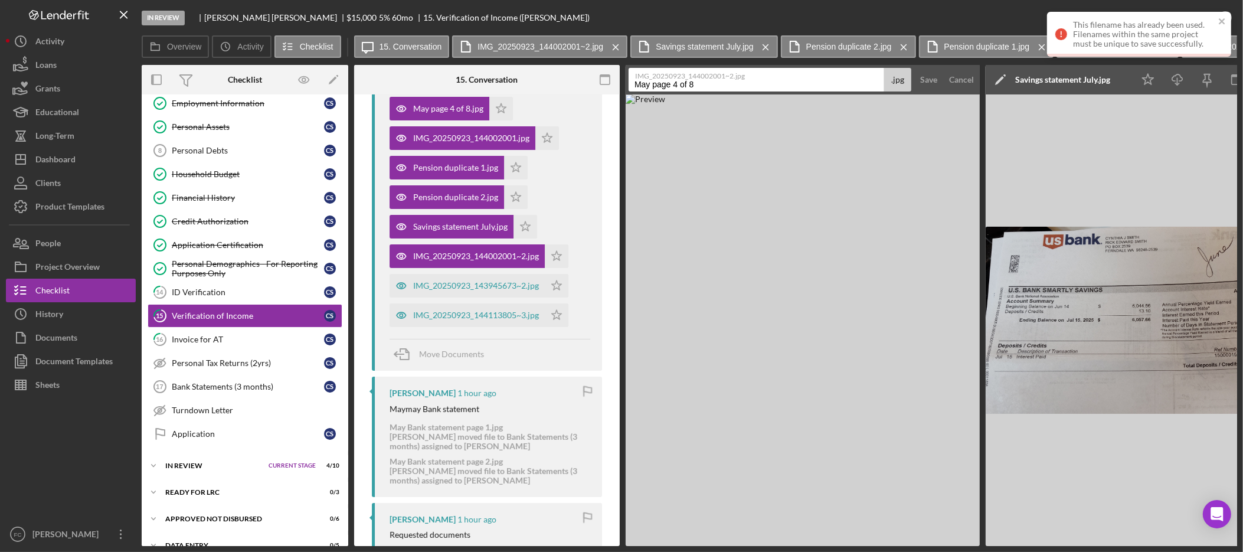
click at [729, 87] on input "May page 4 of 8" at bounding box center [757, 80] width 256 height 24
type input "May page 4 of 8 duplicate"
click at [915, 68] on button "Save" at bounding box center [929, 80] width 29 height 24
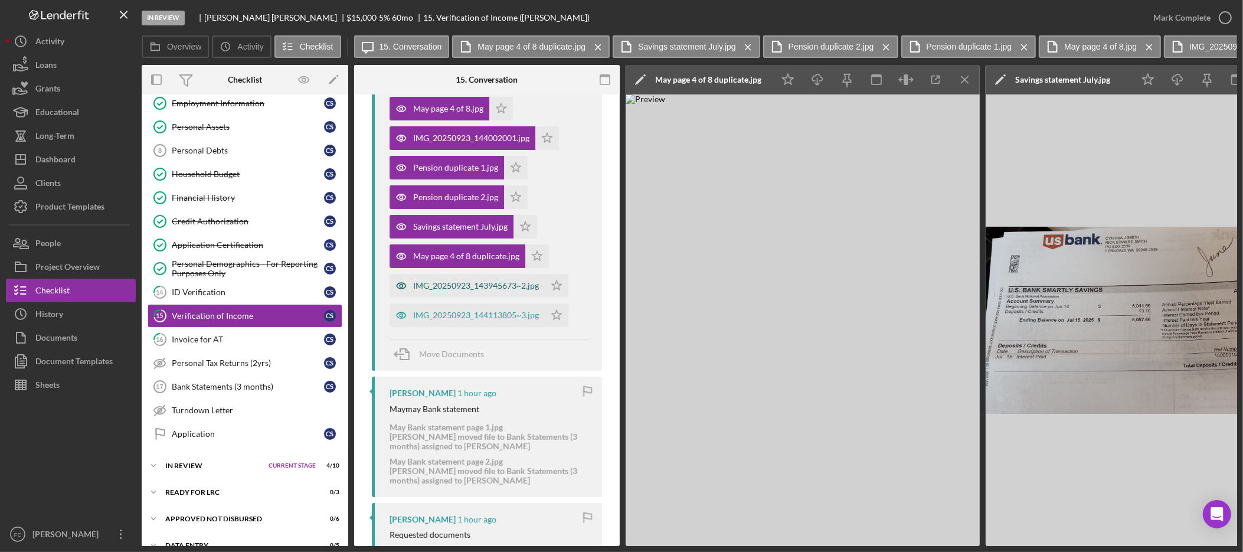
click at [466, 289] on div "IMG_20250923_143945673~2.jpg" at bounding box center [476, 285] width 126 height 9
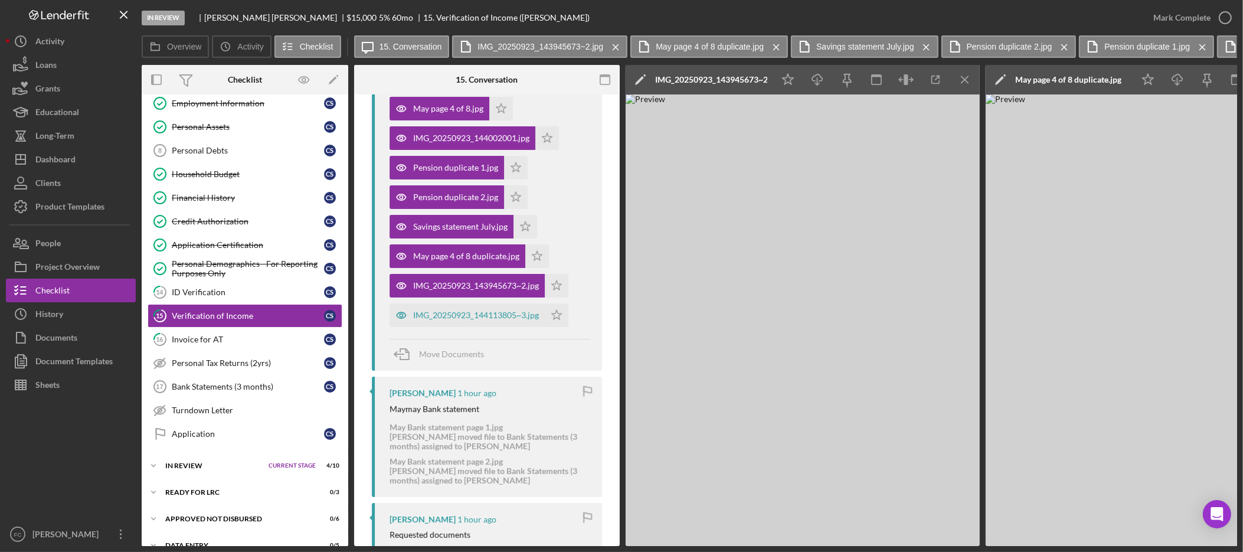
click at [737, 76] on div "IMG_20250923_143945673~2.jpg" at bounding box center [711, 79] width 112 height 9
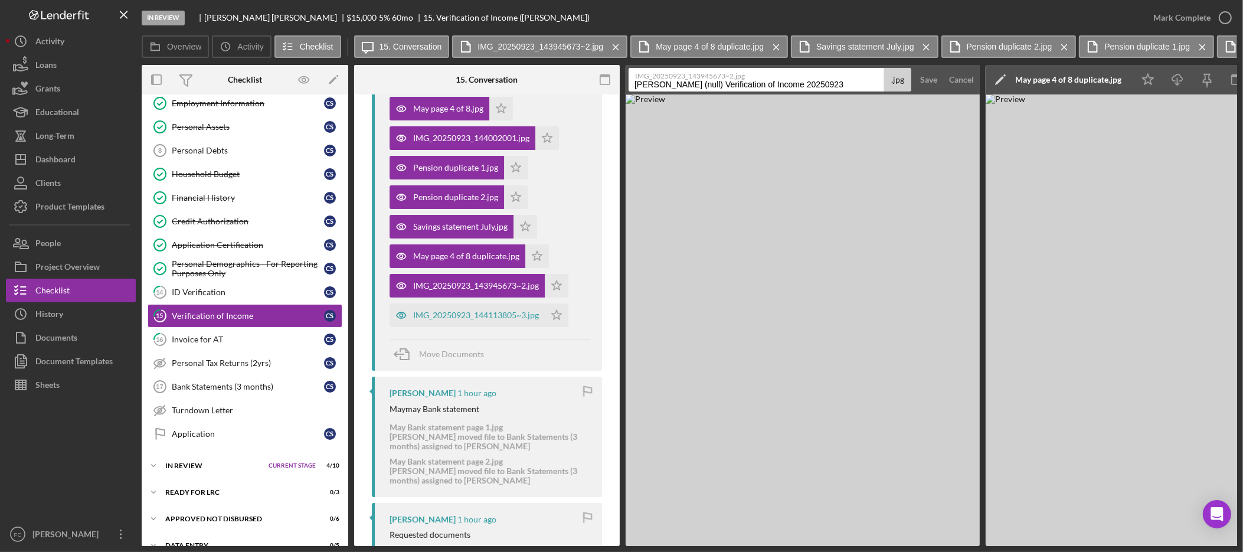
drag, startPoint x: 851, startPoint y: 83, endPoint x: 632, endPoint y: 84, distance: 218.5
click at [632, 84] on input "Smith, Cynthia (null) Verification of Income 20250923" at bounding box center [757, 80] width 256 height 24
type input "May page 2 of 8"
click at [915, 68] on button "Save" at bounding box center [929, 80] width 29 height 24
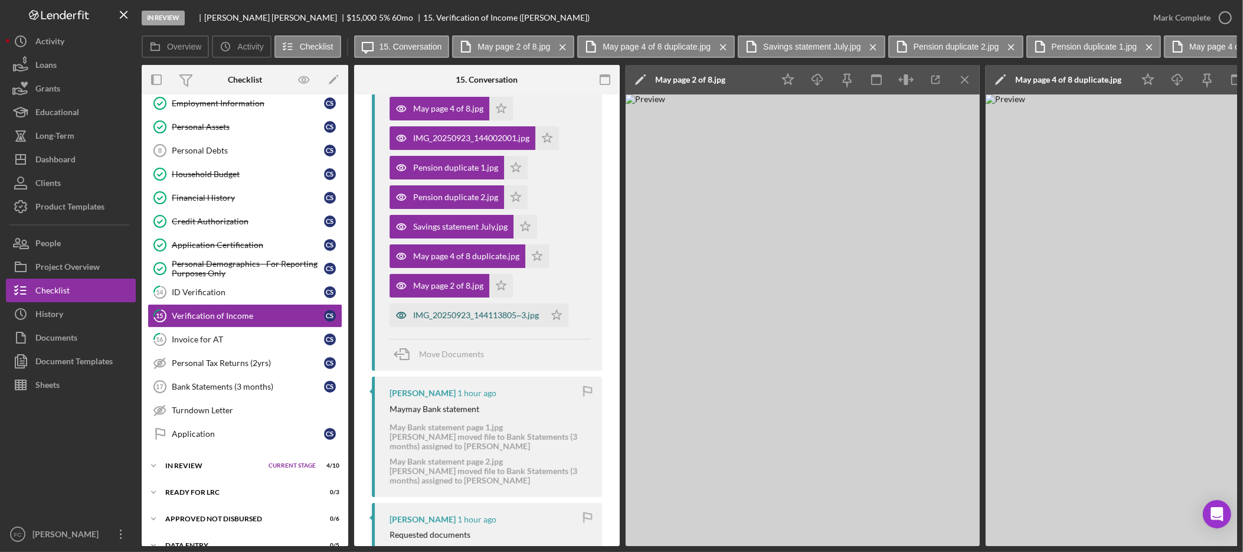
click at [453, 312] on div "IMG_20250923_144113805~3.jpg" at bounding box center [476, 315] width 126 height 9
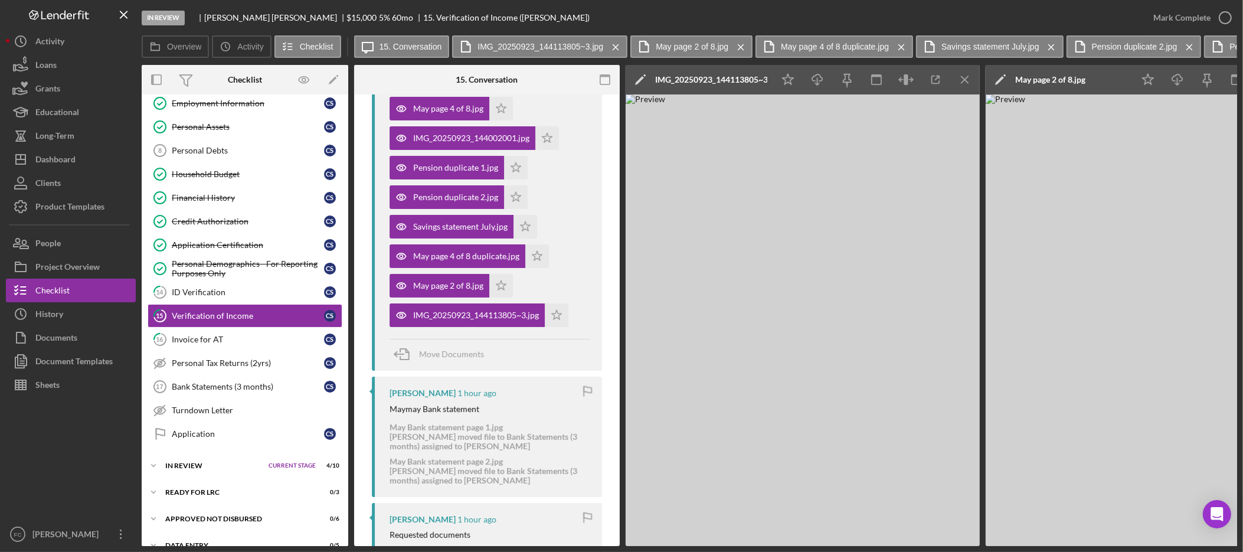
click at [890, 321] on img at bounding box center [803, 320] width 354 height 452
click at [734, 80] on div "IMG_20250923_144113805~3.jpg" at bounding box center [711, 79] width 112 height 9
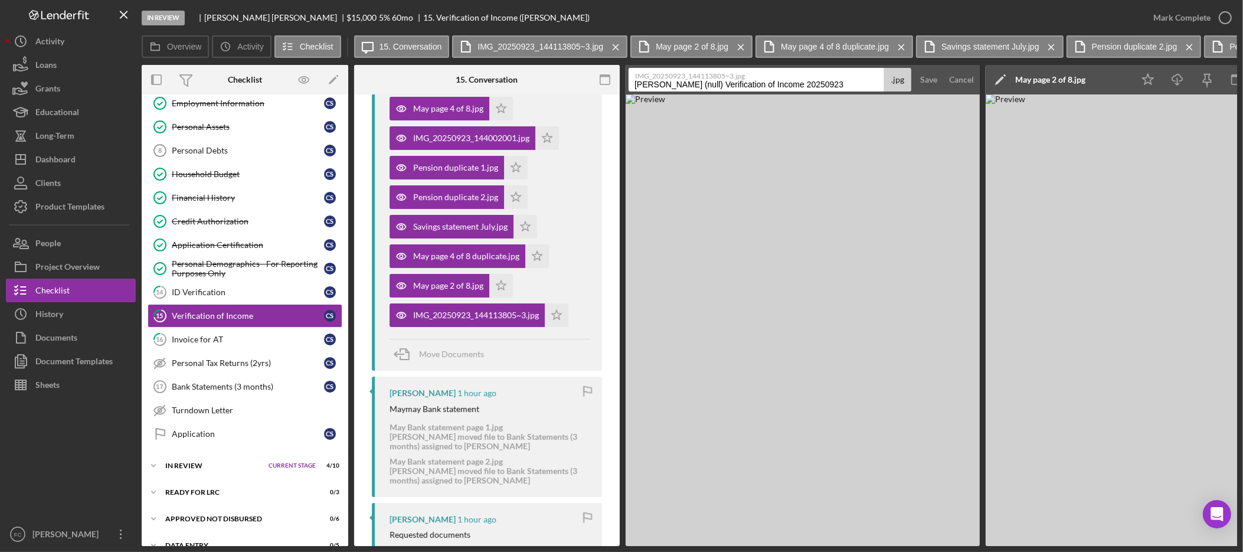
drag, startPoint x: 855, startPoint y: 86, endPoint x: 632, endPoint y: 86, distance: 223.2
click at [632, 86] on input "Smith, Cynthia (null) Verification of Income 20250923" at bounding box center [757, 80] width 256 height 24
type input "August page 1 of 7"
click at [915, 68] on button "Save" at bounding box center [929, 80] width 29 height 24
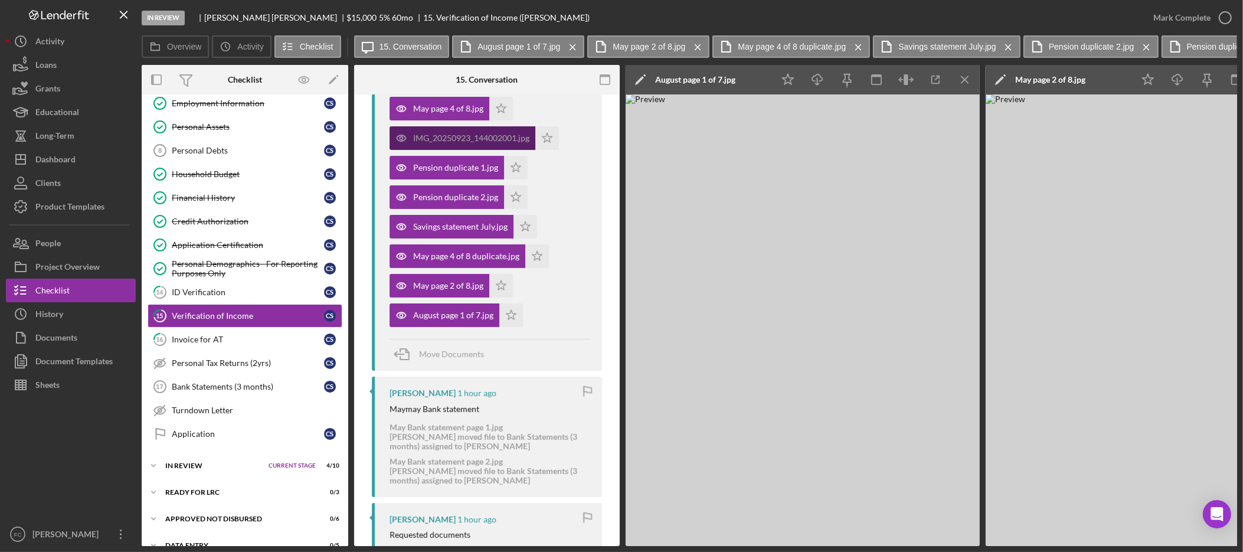
click at [474, 135] on div "IMG_20250923_144002001.jpg" at bounding box center [471, 137] width 116 height 9
click at [475, 139] on div "IMG_20250923_144002001.jpg" at bounding box center [471, 137] width 116 height 9
drag, startPoint x: 480, startPoint y: 141, endPoint x: 486, endPoint y: 142, distance: 6.6
click at [481, 141] on div "IMG_20250923_144002001.jpg" at bounding box center [471, 137] width 116 height 9
click at [975, 79] on icon "Icon/Menu Close" at bounding box center [965, 80] width 27 height 27
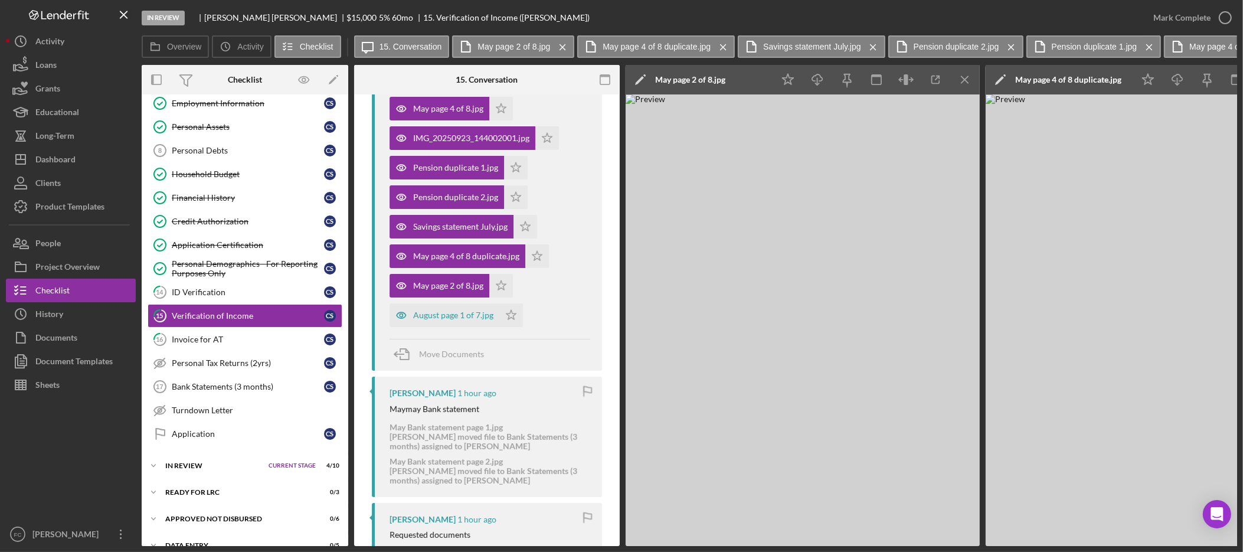
click at [969, 81] on icon "Icon/Menu Close" at bounding box center [965, 80] width 27 height 27
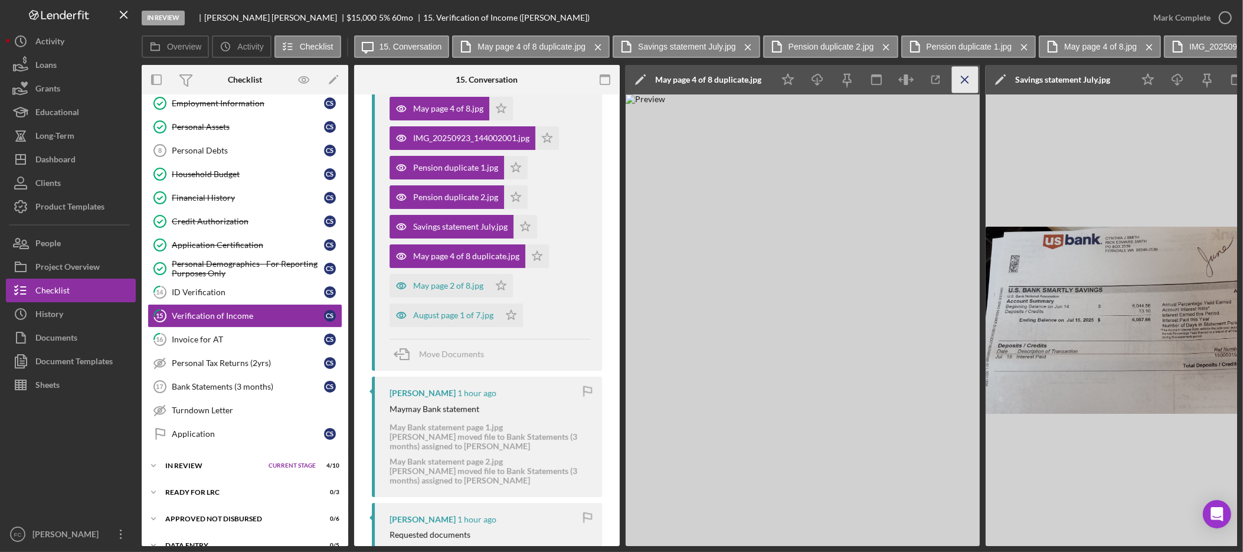
click at [967, 81] on icon "Icon/Menu Close" at bounding box center [965, 80] width 27 height 27
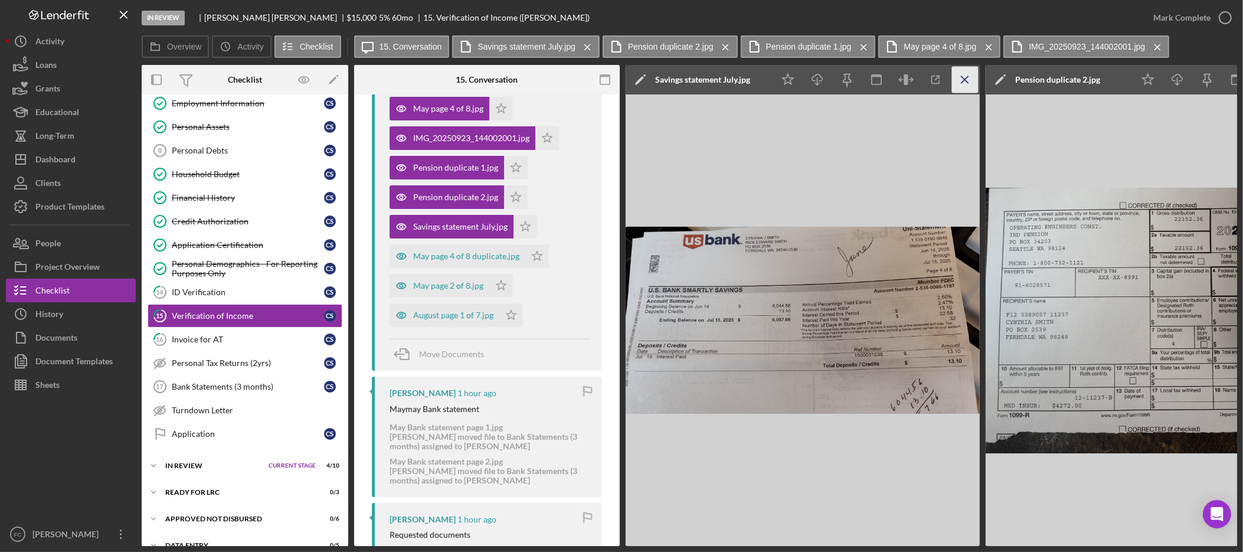
click at [966, 80] on line "button" at bounding box center [965, 79] width 6 height 6
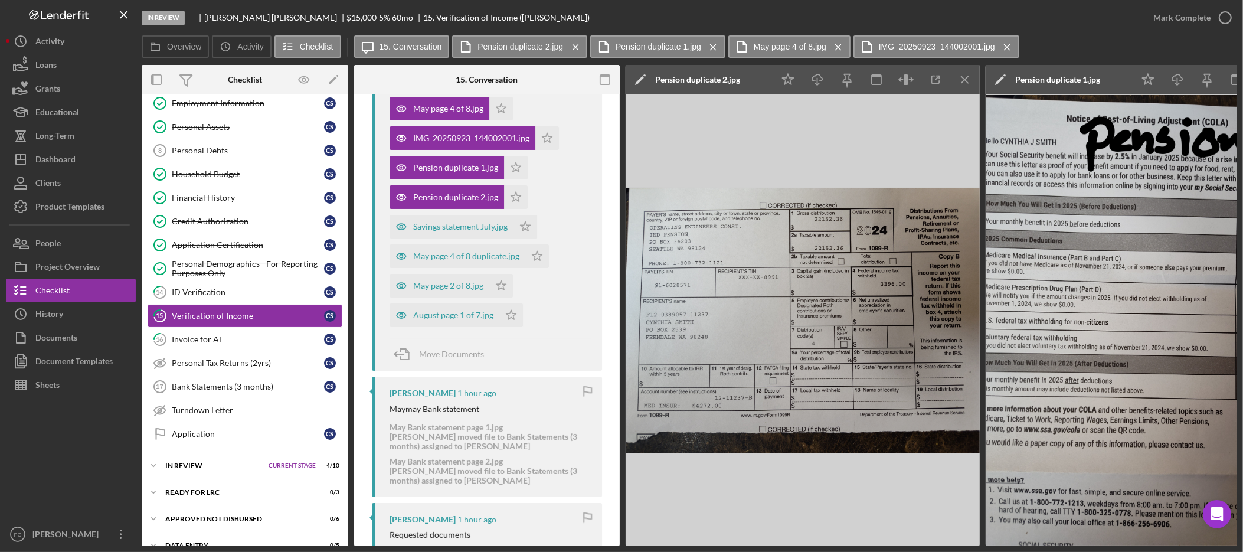
click at [966, 80] on line "button" at bounding box center [965, 79] width 6 height 6
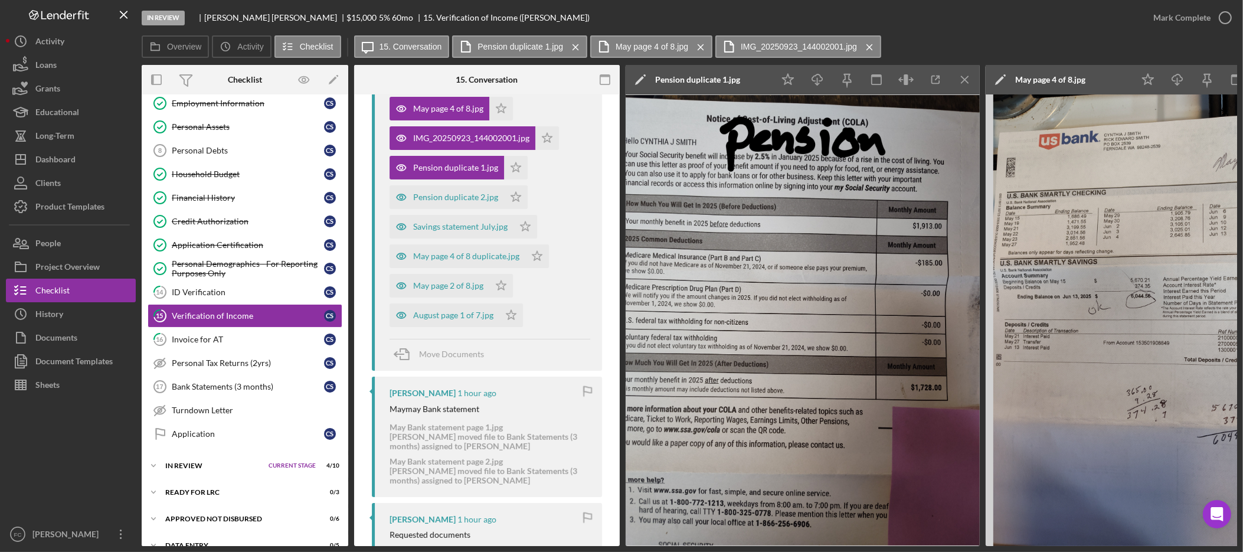
click at [966, 80] on line "button" at bounding box center [965, 79] width 6 height 6
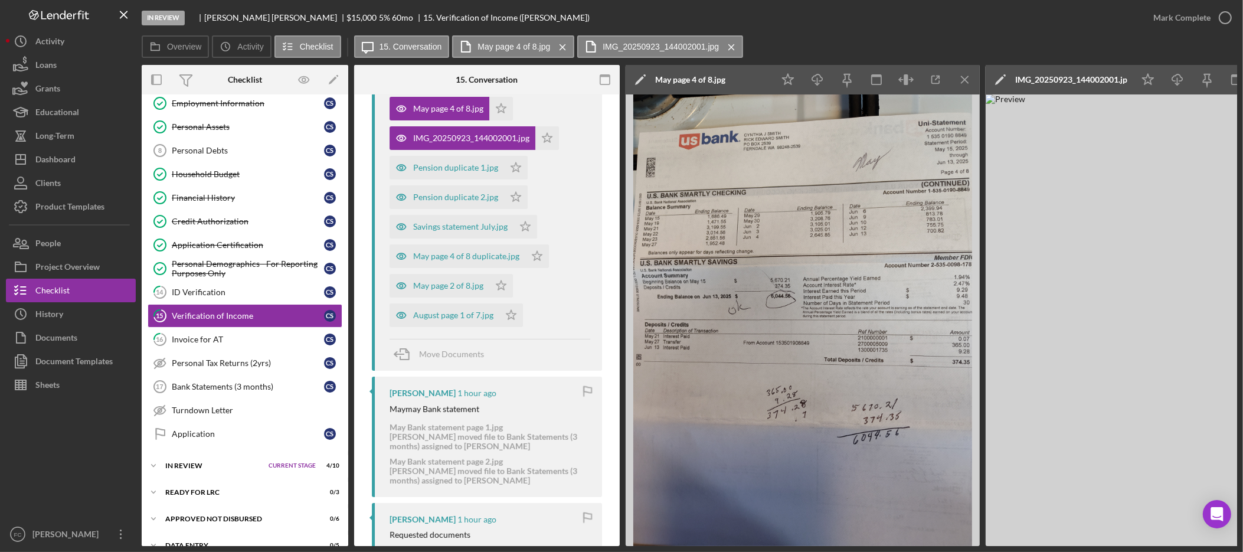
click at [966, 80] on line "button" at bounding box center [965, 79] width 6 height 6
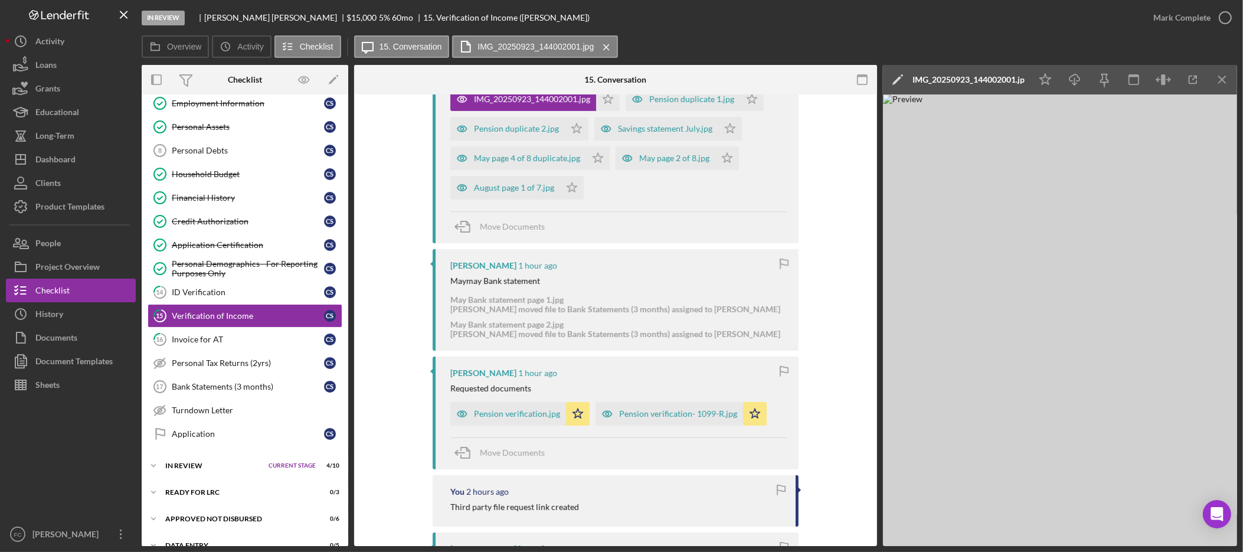
scroll to position [284, 0]
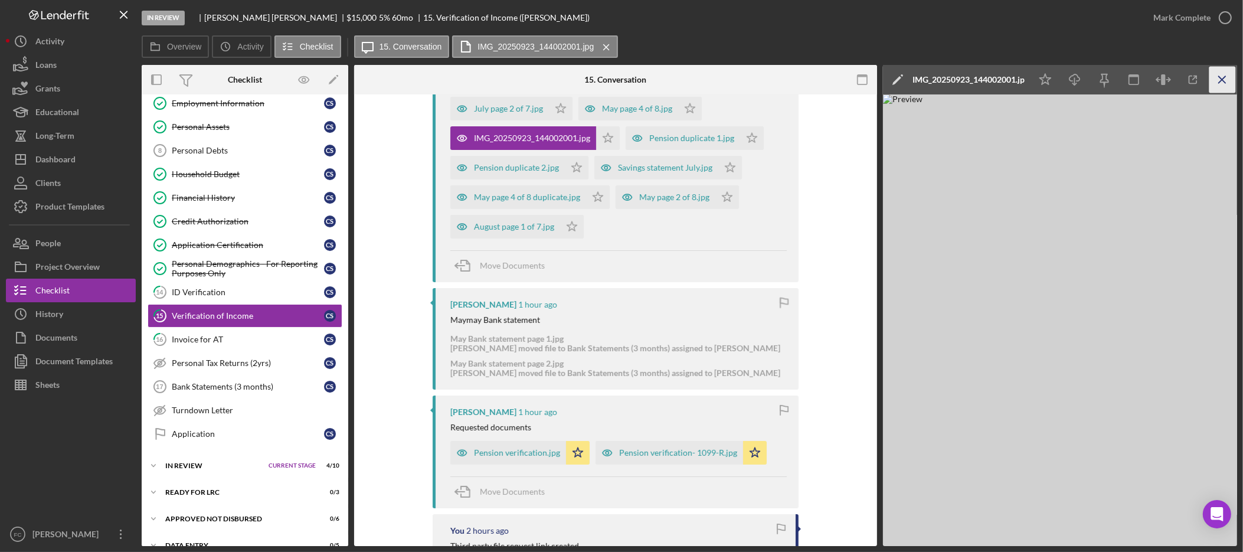
click at [1231, 76] on icon "Icon/Menu Close" at bounding box center [1223, 80] width 27 height 27
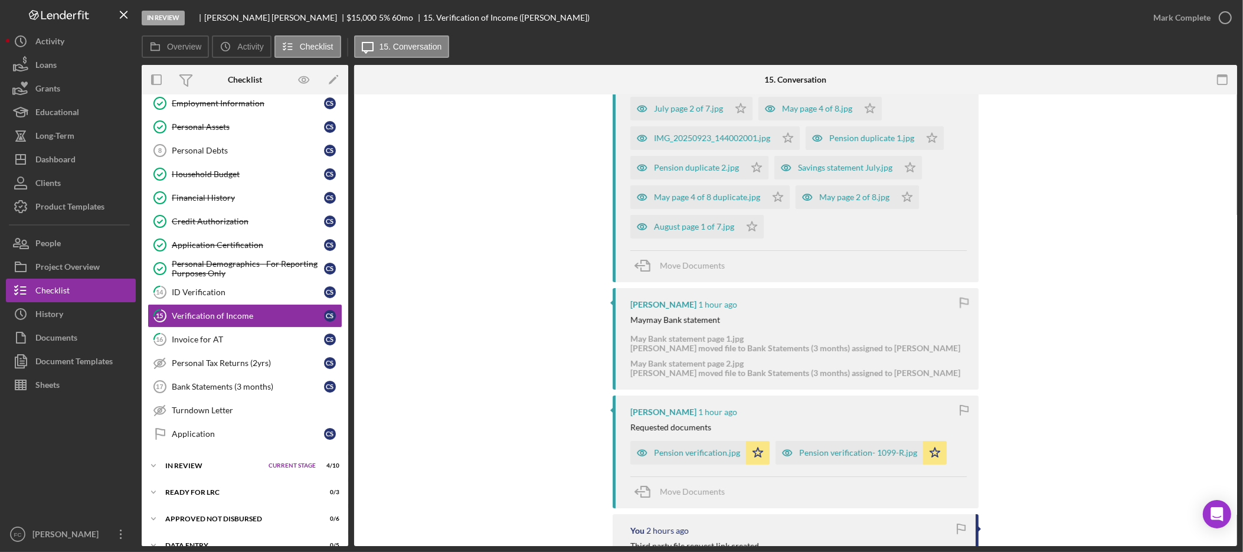
scroll to position [251, 0]
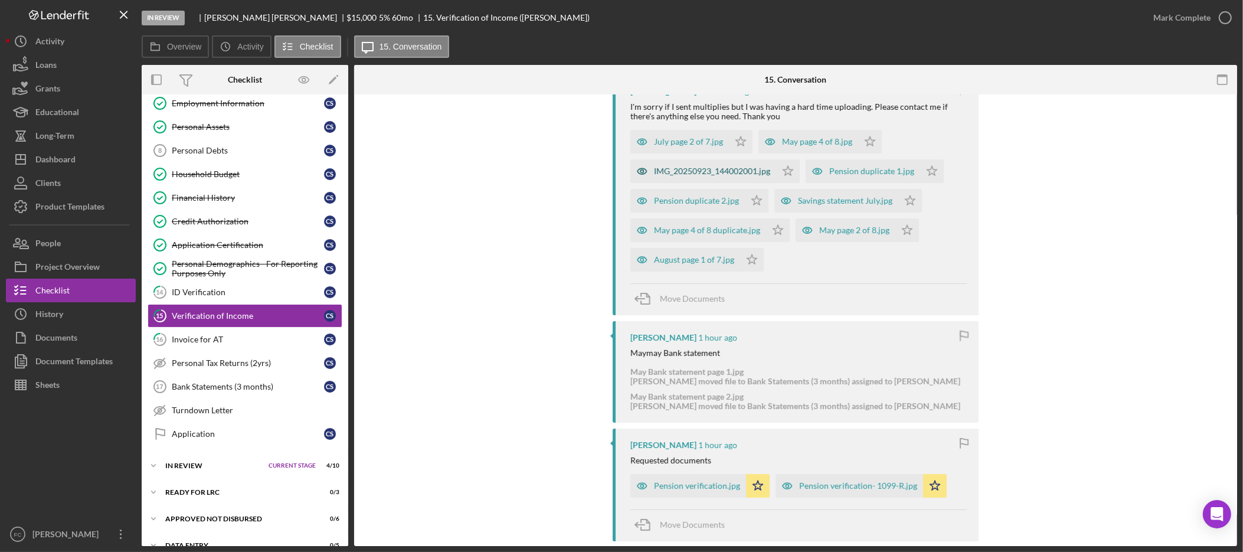
click at [724, 166] on div "IMG_20250923_144002001.jpg" at bounding box center [712, 170] width 116 height 9
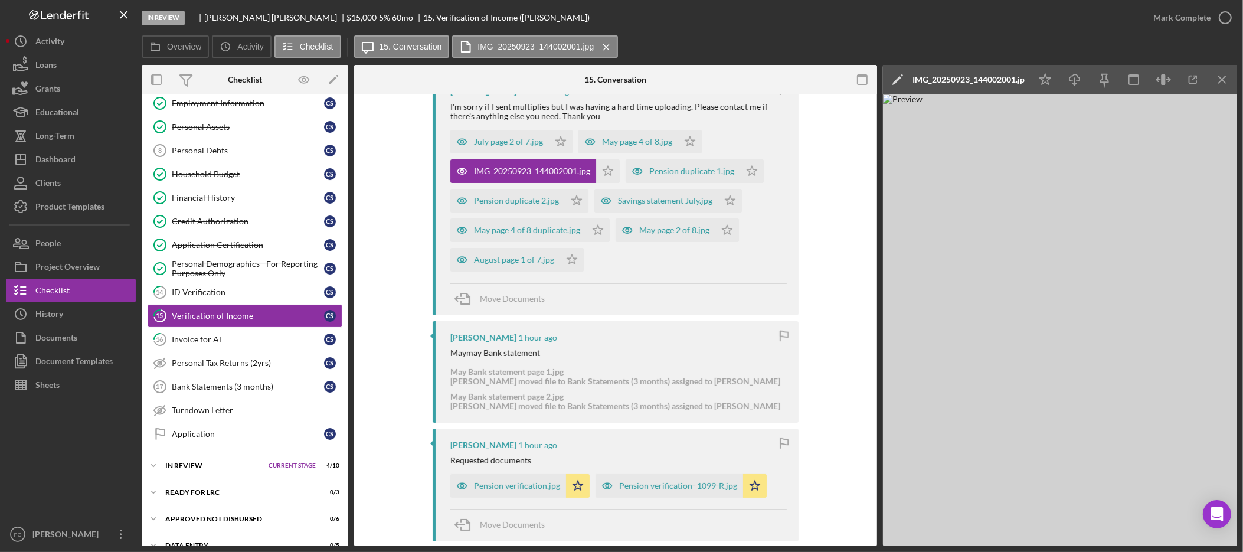
click at [969, 81] on div "IMG_20250923_144002001.jpg" at bounding box center [969, 79] width 112 height 9
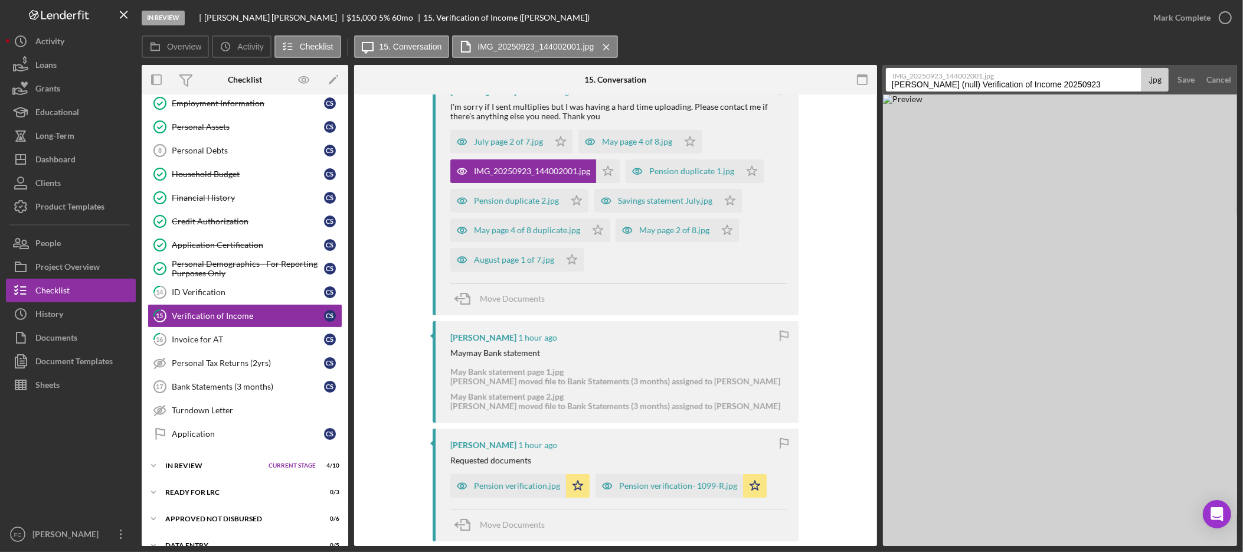
drag, startPoint x: 1096, startPoint y: 88, endPoint x: 893, endPoint y: 87, distance: 203.1
click at [893, 87] on input "Smith, Cynthia (null) Verification of Income 20250923" at bounding box center [1014, 80] width 256 height 24
click at [1172, 68] on button "Save" at bounding box center [1186, 80] width 29 height 24
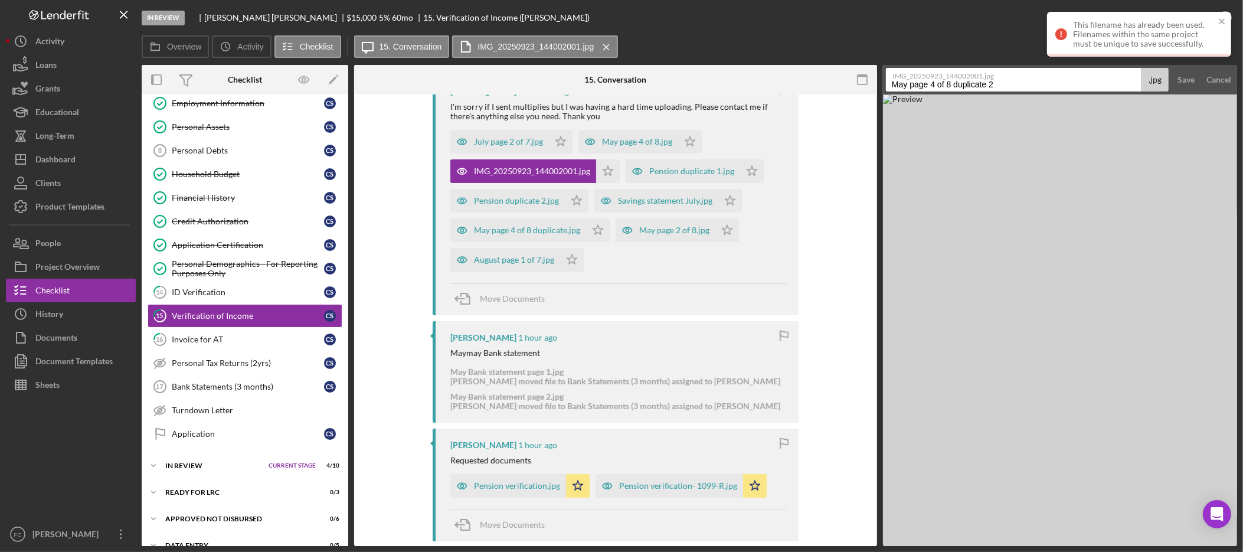
type input "May page 4 of 8 duplicate 2"
click at [1172, 68] on button "Save" at bounding box center [1186, 80] width 29 height 24
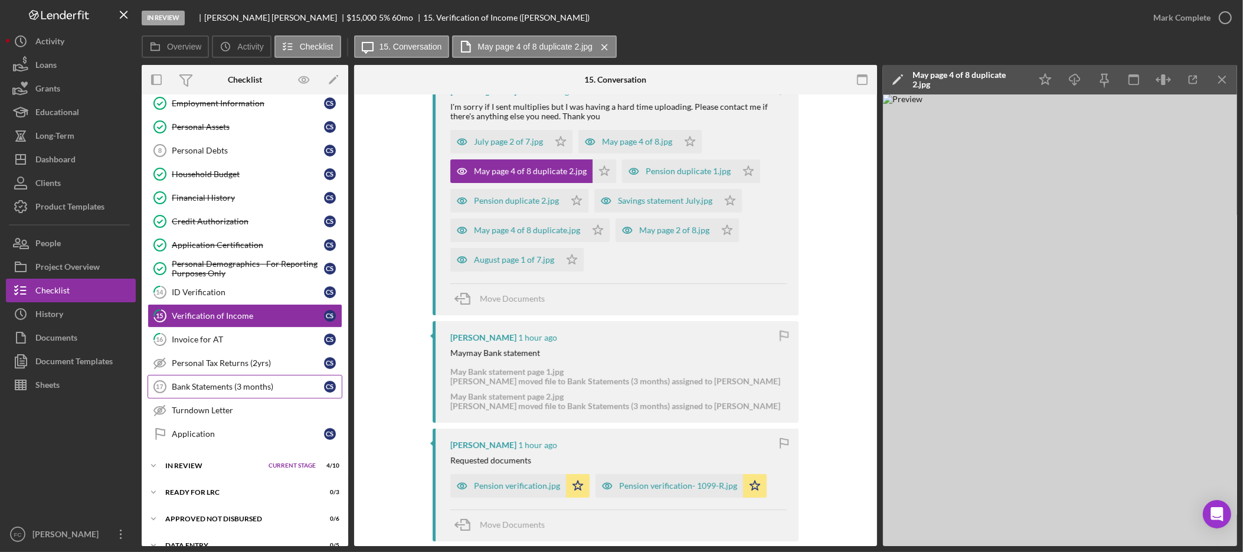
click at [268, 391] on div "Bank Statements (3 months)" at bounding box center [248, 386] width 152 height 9
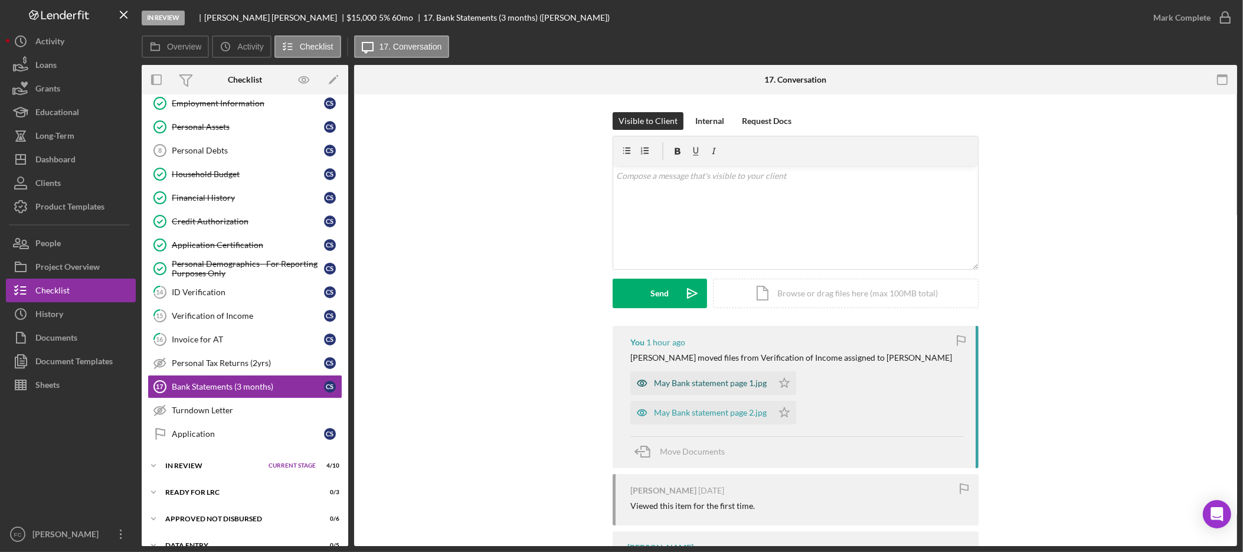
click at [665, 380] on div "May Bank statement page 1.jpg" at bounding box center [710, 382] width 113 height 9
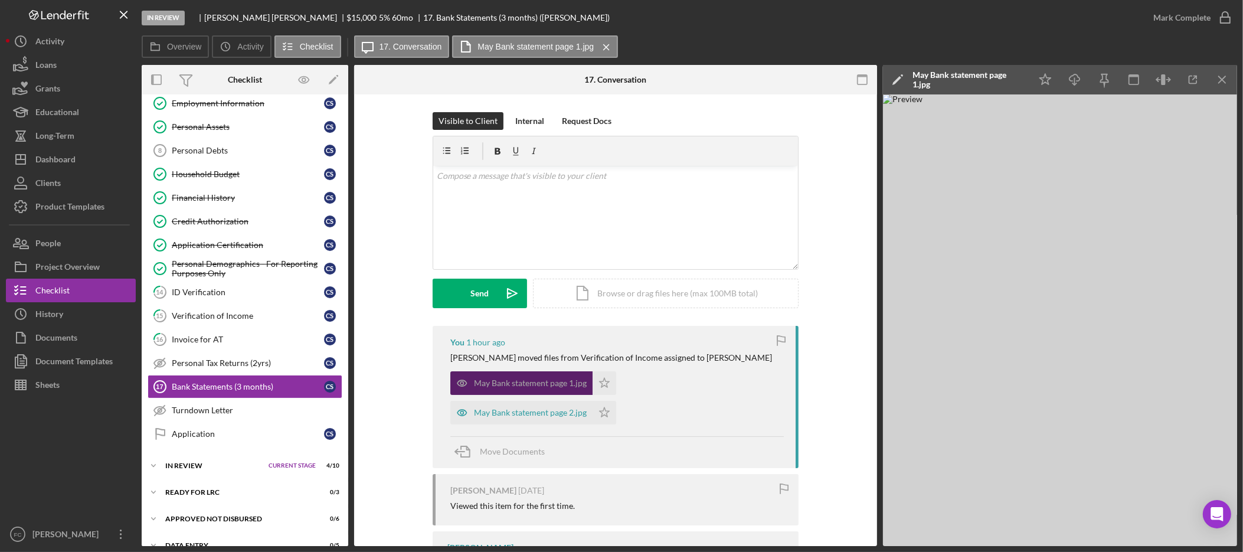
click at [575, 383] on div "May Bank statement page 1.jpg" at bounding box center [530, 382] width 113 height 9
drag, startPoint x: 989, startPoint y: 58, endPoint x: 992, endPoint y: 66, distance: 7.7
click at [989, 58] on div "Overview Icon/History Activity Checklist Icon/Message 17. Conversation May Bank…" at bounding box center [690, 47] width 1096 height 24
click at [990, 70] on div "May Bank statement page 1.jpg" at bounding box center [969, 80] width 112 height 30
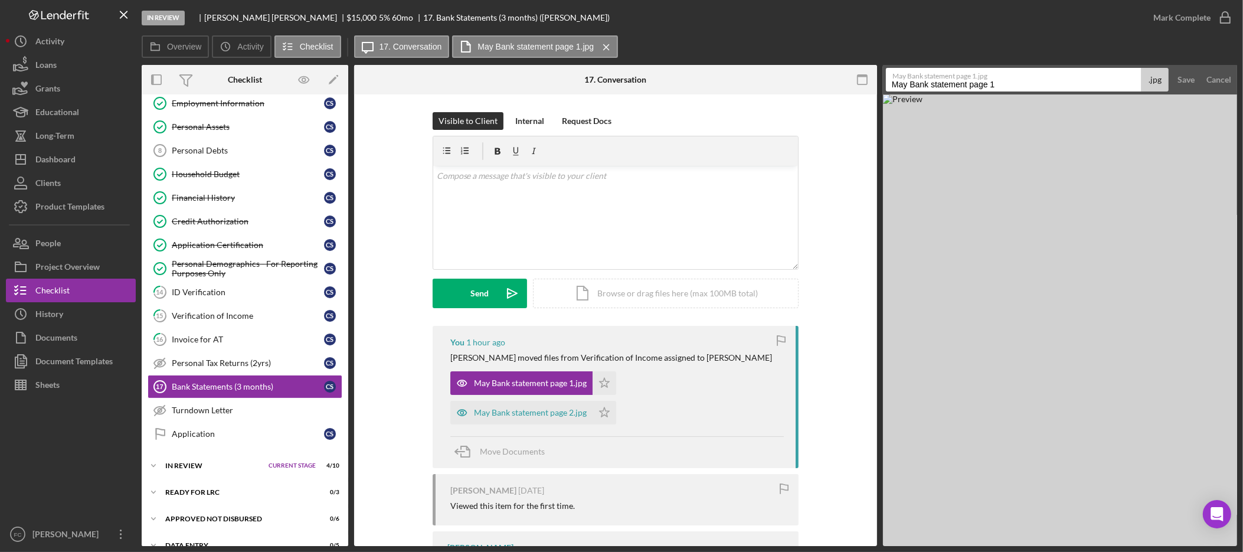
click at [1003, 83] on input "May Bank statement page 1" at bounding box center [1014, 80] width 256 height 24
type input "May Bank statement page 2 of 8"
click at [1172, 68] on button "Save" at bounding box center [1186, 80] width 29 height 24
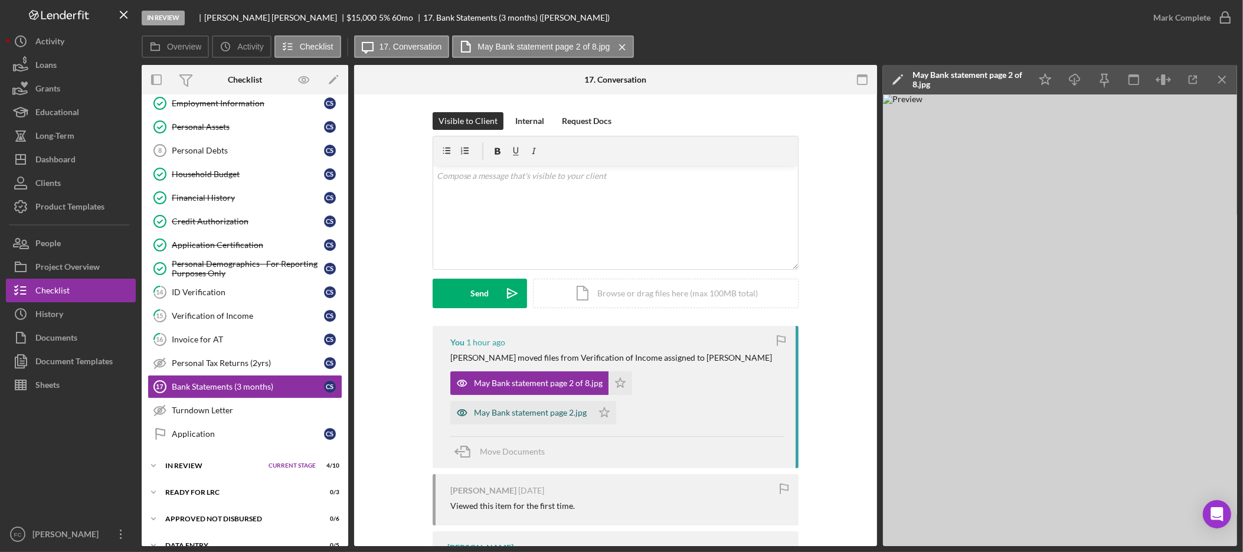
click at [556, 412] on div "May Bank statement page 2.jpg" at bounding box center [530, 412] width 113 height 9
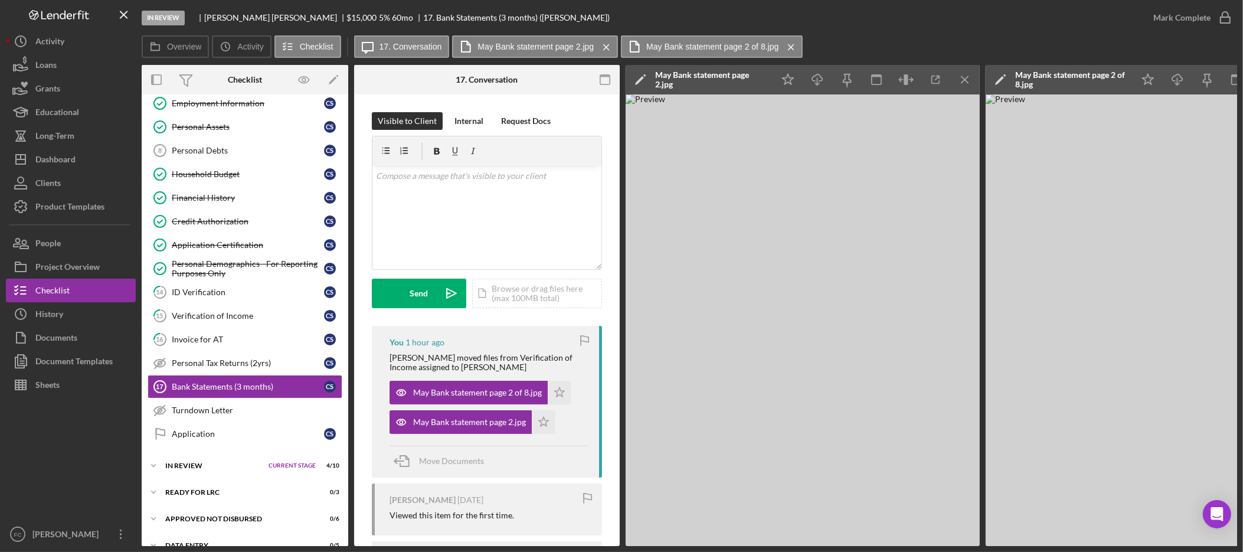
click at [720, 79] on div "May Bank statement page 2.jpg" at bounding box center [711, 79] width 112 height 19
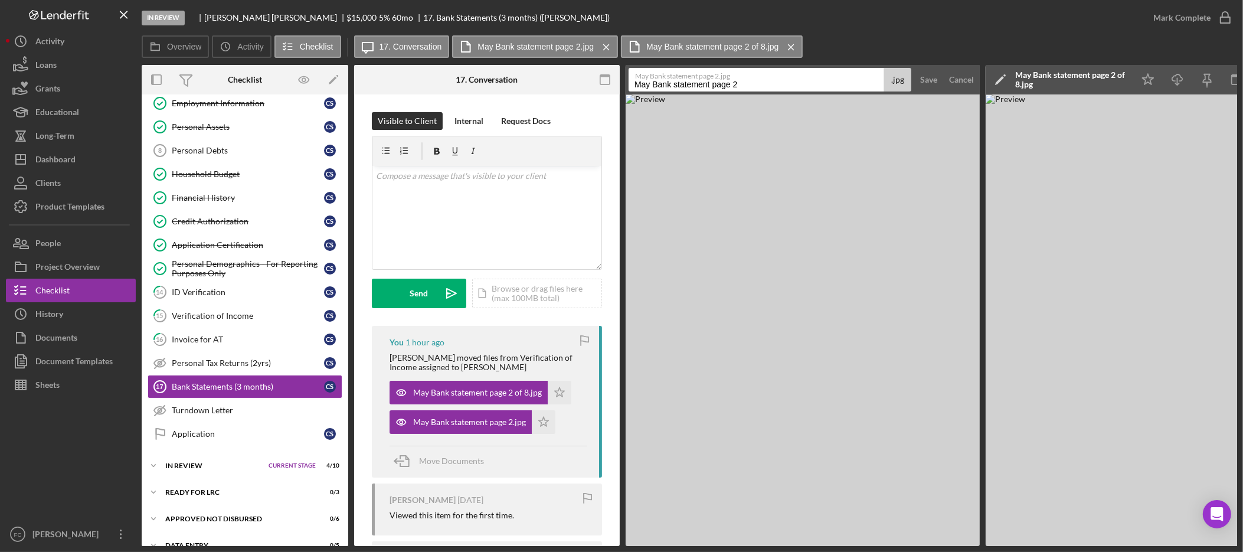
drag, startPoint x: 766, startPoint y: 81, endPoint x: 619, endPoint y: 84, distance: 146.5
click at [619, 84] on div "Overview Internal Workflow Stage In Review Icon/Dropdown Arrow Archive (can una…" at bounding box center [690, 305] width 1096 height 481
type input "May Bank statement page 4 of 8 duplicate 3"
click at [915, 68] on button "Save" at bounding box center [929, 80] width 29 height 24
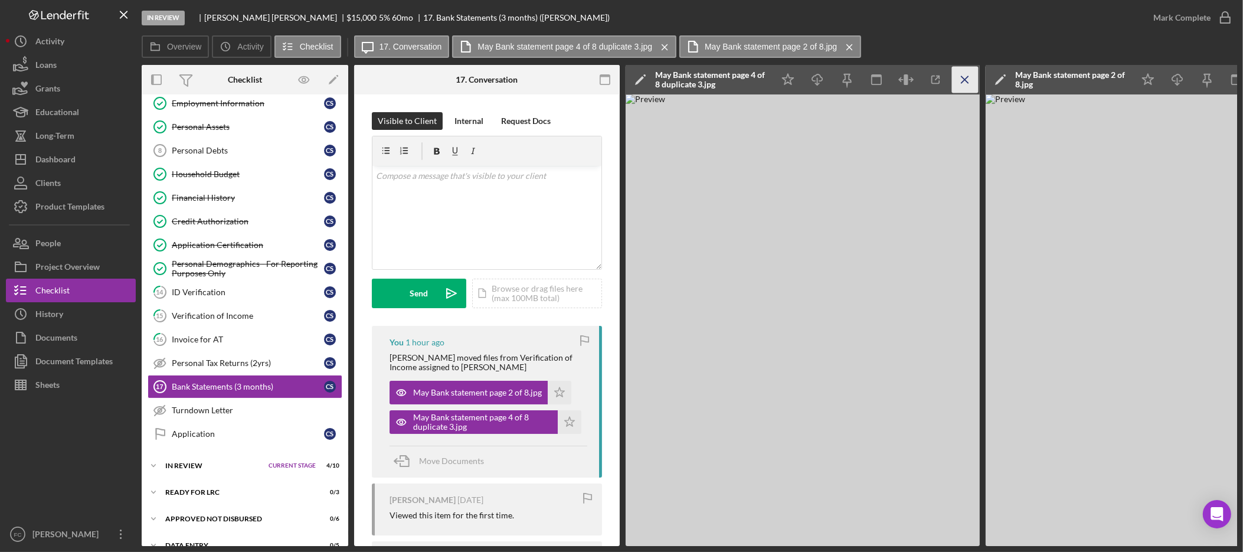
click at [962, 73] on icon "Icon/Menu Close" at bounding box center [965, 80] width 27 height 27
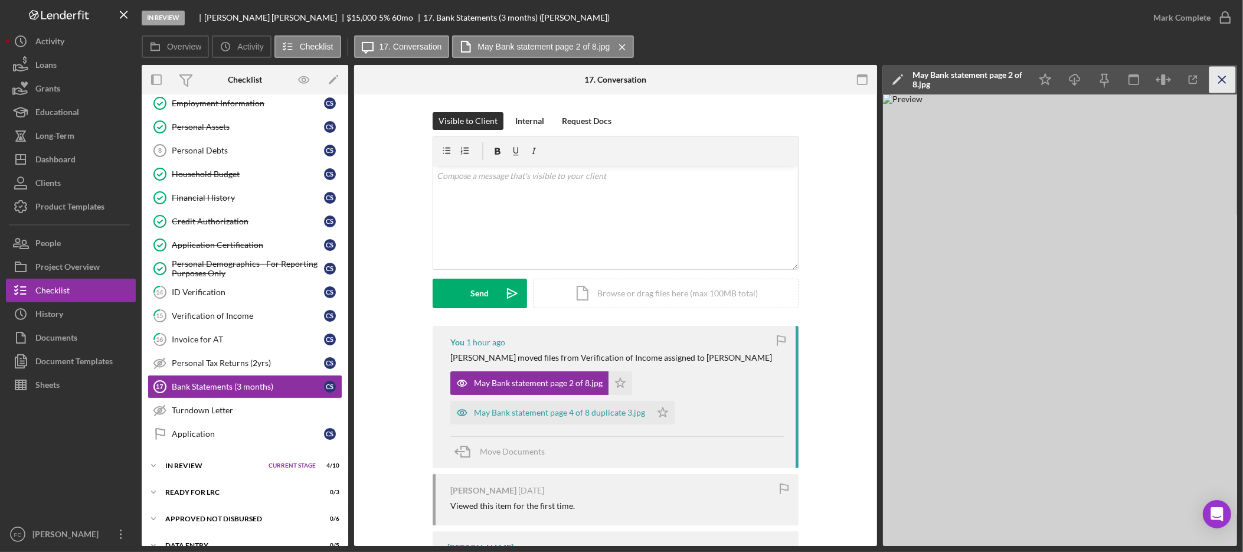
click at [1216, 83] on icon "Icon/Menu Close" at bounding box center [1223, 80] width 27 height 27
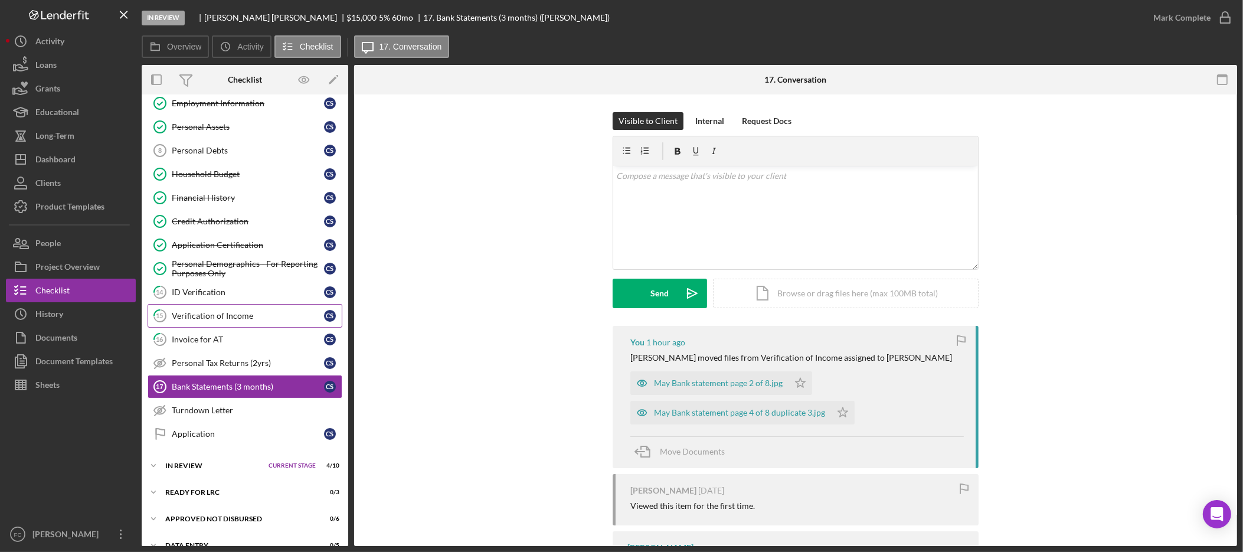
click at [247, 321] on div "Verification of Income" at bounding box center [248, 315] width 152 height 9
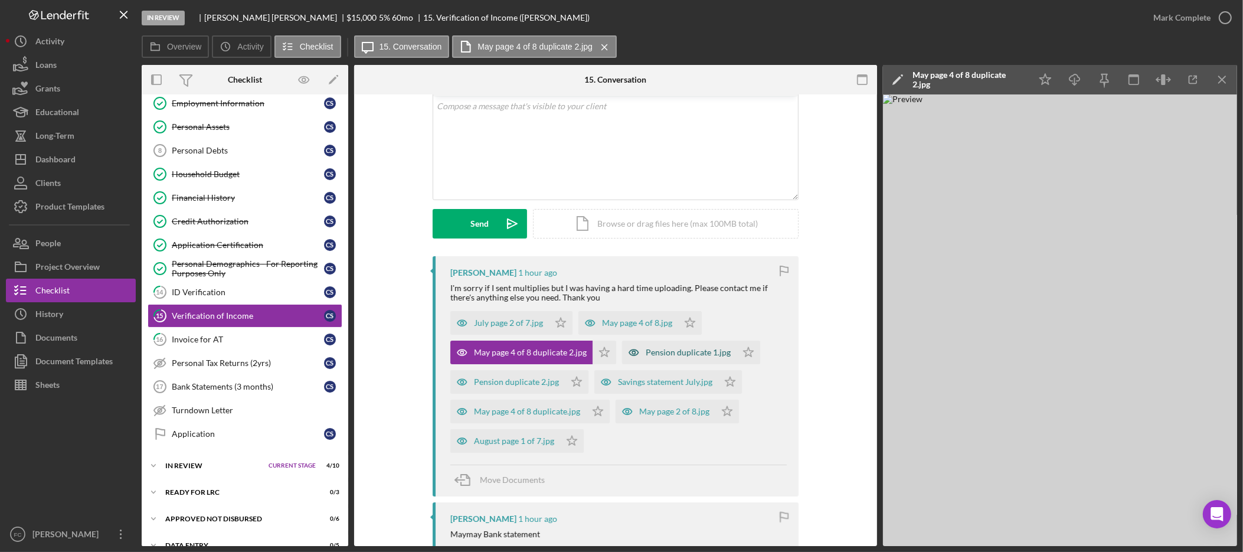
scroll to position [71, 0]
click at [752, 437] on div "July page 2 of 7.jpg Icon/Star May page 4 of 8.jpg Icon/Star May page 4 of 8 du…" at bounding box center [618, 378] width 337 height 148
click at [753, 318] on div "July page 2 of 7.jpg Icon/Star May page 4 of 8.jpg Icon/Star May page 4 of 8 du…" at bounding box center [618, 378] width 337 height 148
click at [560, 321] on polygon "button" at bounding box center [561, 320] width 10 height 9
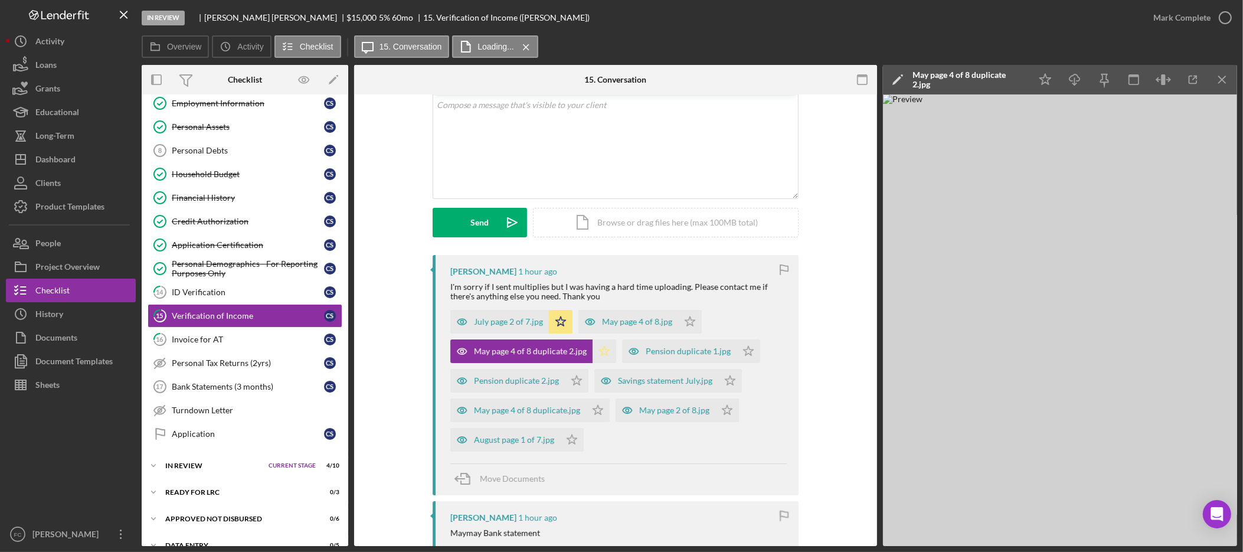
click at [600, 354] on icon "Icon/Star" at bounding box center [605, 351] width 24 height 24
click at [688, 323] on polygon "button" at bounding box center [690, 320] width 10 height 9
click at [685, 321] on polygon "button" at bounding box center [690, 320] width 10 height 9
click at [557, 325] on polygon "button" at bounding box center [561, 320] width 10 height 9
click at [600, 354] on icon "Icon/Star" at bounding box center [605, 351] width 24 height 24
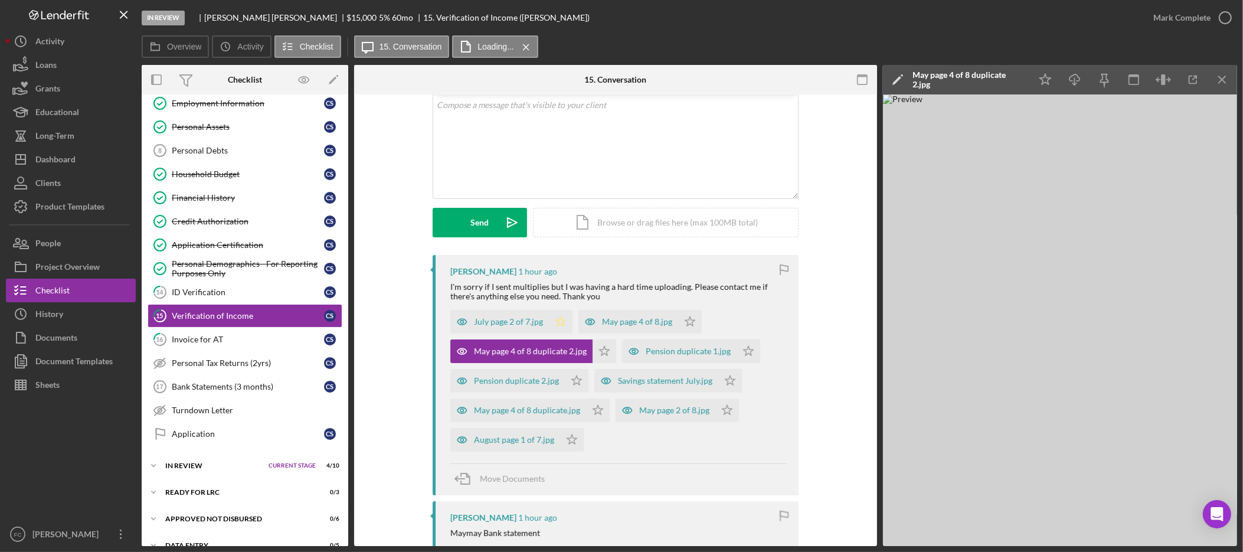
click at [559, 322] on icon "Icon/Star" at bounding box center [561, 322] width 24 height 24
click at [688, 324] on icon "Icon/Star" at bounding box center [690, 322] width 24 height 24
click at [602, 352] on icon "Icon/Star" at bounding box center [605, 351] width 24 height 24
click at [732, 382] on icon "Icon/Star" at bounding box center [731, 381] width 24 height 24
click at [579, 381] on icon "Icon/Star" at bounding box center [577, 381] width 24 height 24
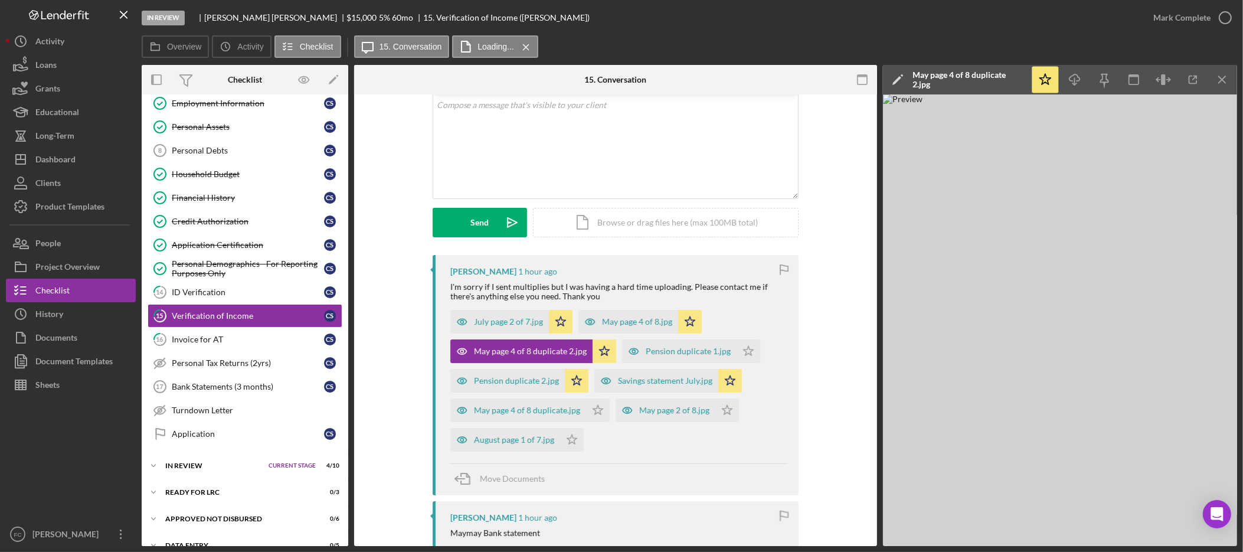
drag, startPoint x: 595, startPoint y: 413, endPoint x: 631, endPoint y: 427, distance: 38.7
click at [596, 414] on polygon "button" at bounding box center [598, 409] width 10 height 9
click at [721, 417] on icon "Icon/Star" at bounding box center [728, 411] width 24 height 24
click at [576, 440] on icon "Icon/Star" at bounding box center [572, 440] width 24 height 24
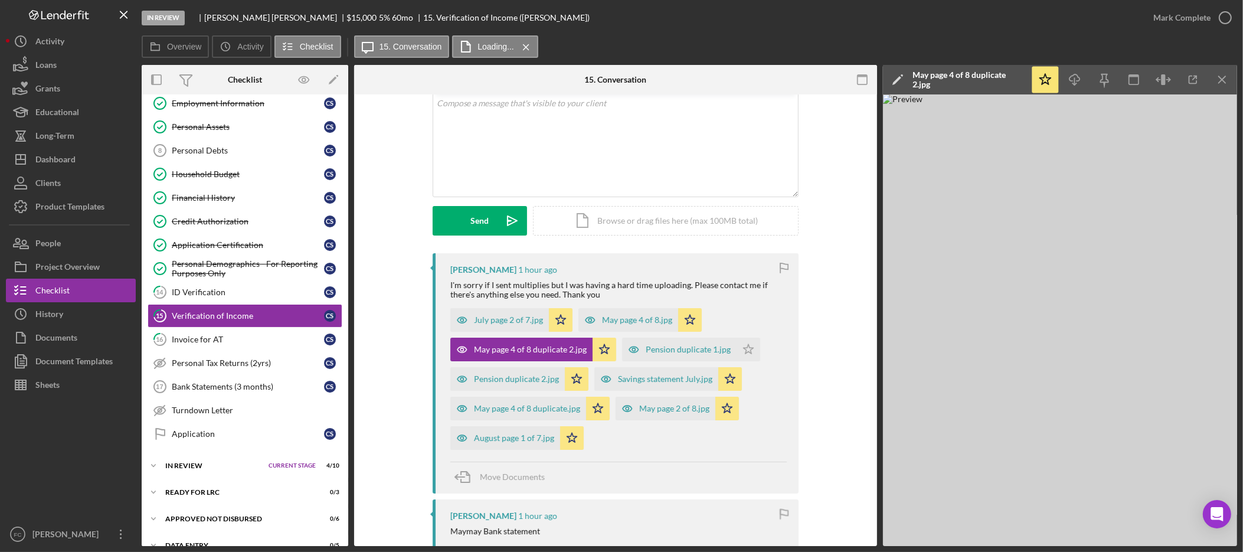
scroll to position [74, 0]
click at [577, 381] on icon "Icon/Star" at bounding box center [577, 378] width 24 height 24
click at [523, 477] on span "Move Documents" at bounding box center [512, 476] width 65 height 10
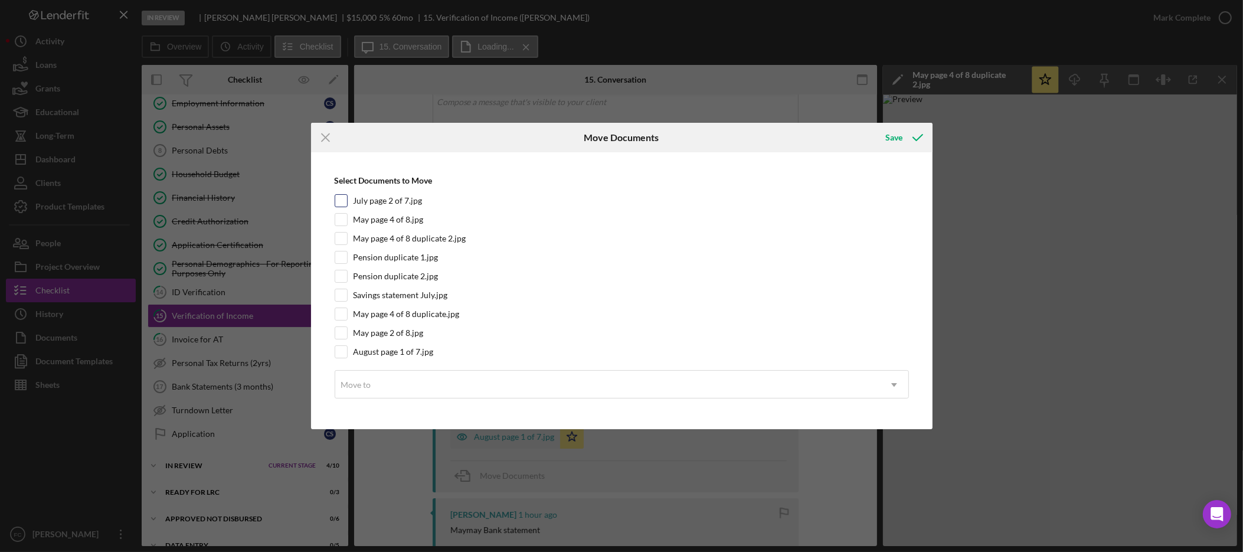
click at [341, 199] on input "July page 2 of 7.jpg" at bounding box center [341, 201] width 12 height 12
checkbox input "true"
click at [344, 220] on input "May page 4 of 8.jpg" at bounding box center [341, 220] width 12 height 12
checkbox input "true"
click at [344, 240] on input "May page 4 of 8 duplicate 2.jpg" at bounding box center [341, 239] width 12 height 12
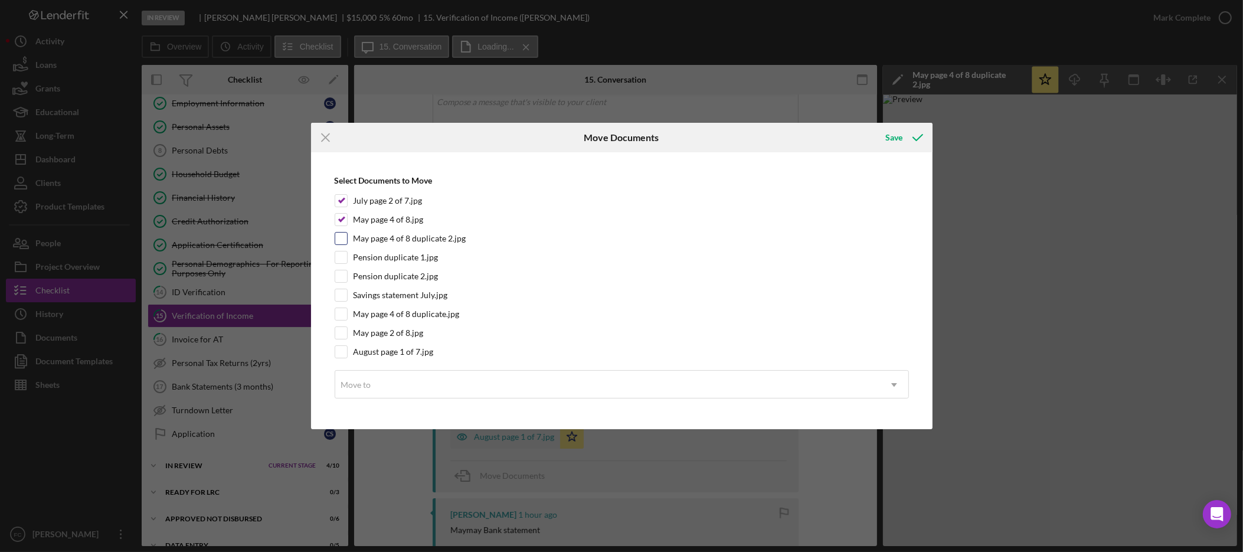
checkbox input "true"
click at [348, 295] on div "Savings statement July.jpg" at bounding box center [622, 295] width 574 height 13
click at [345, 296] on input "Savings statement July.jpg" at bounding box center [341, 295] width 12 height 12
checkbox input "true"
drag, startPoint x: 344, startPoint y: 314, endPoint x: 344, endPoint y: 328, distance: 13.6
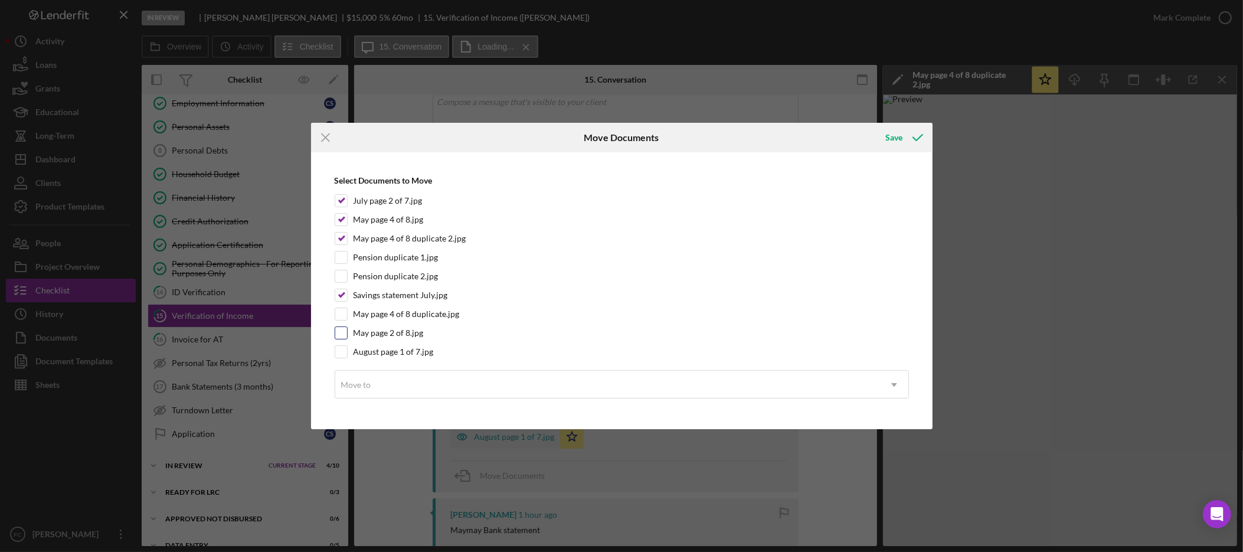
click at [345, 314] on input "May page 4 of 8 duplicate.jpg" at bounding box center [341, 314] width 12 height 12
checkbox input "true"
drag, startPoint x: 344, startPoint y: 331, endPoint x: 344, endPoint y: 355, distance: 24.8
click at [345, 331] on input "May page 2 of 8.jpg" at bounding box center [341, 333] width 12 height 12
checkbox input "true"
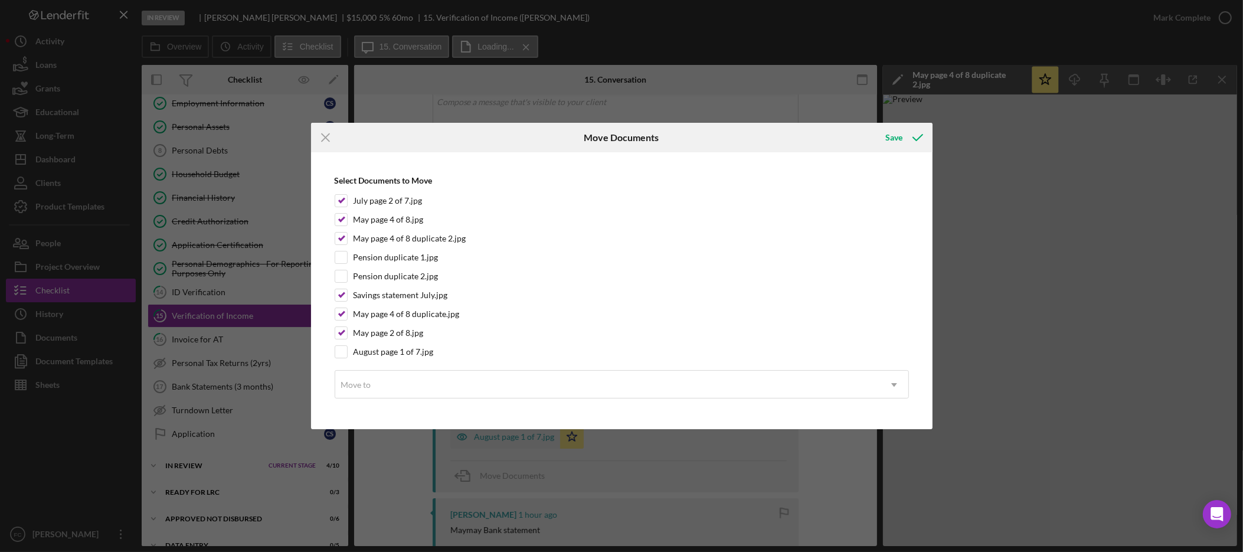
click at [344, 361] on div "Select Documents to Move July page 2 of 7.jpg May page 4 of 8.jpg May page 4 of…" at bounding box center [622, 290] width 610 height 265
drag, startPoint x: 344, startPoint y: 353, endPoint x: 350, endPoint y: 358, distance: 8.4
click at [344, 353] on input "August page 1 of 7.jpg" at bounding box center [341, 352] width 12 height 12
checkbox input "true"
click at [413, 396] on div "Move to" at bounding box center [607, 384] width 545 height 27
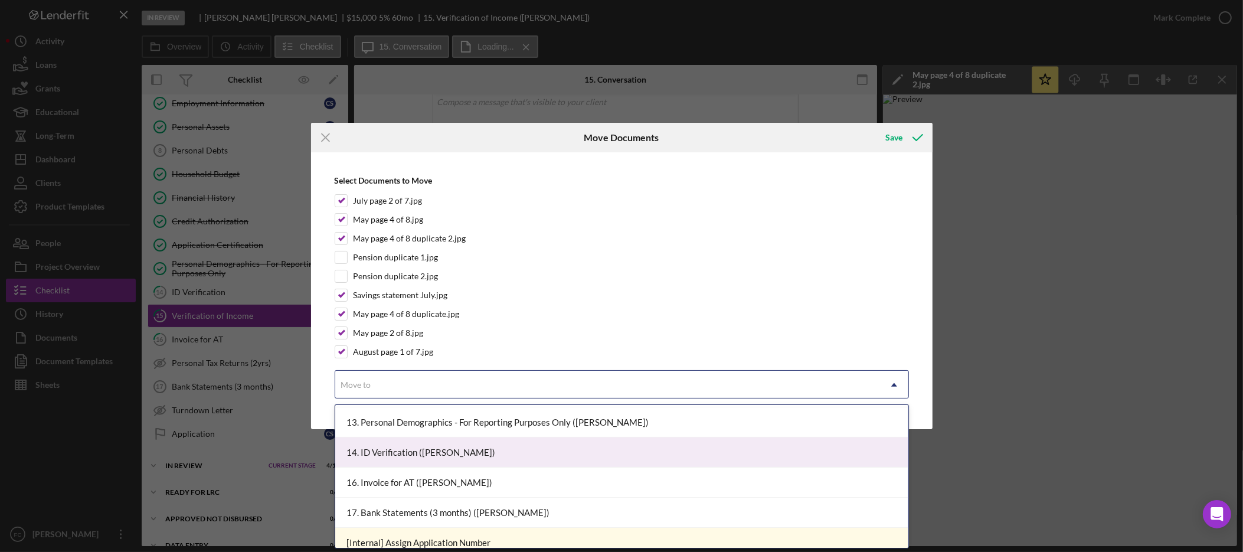
scroll to position [422, 0]
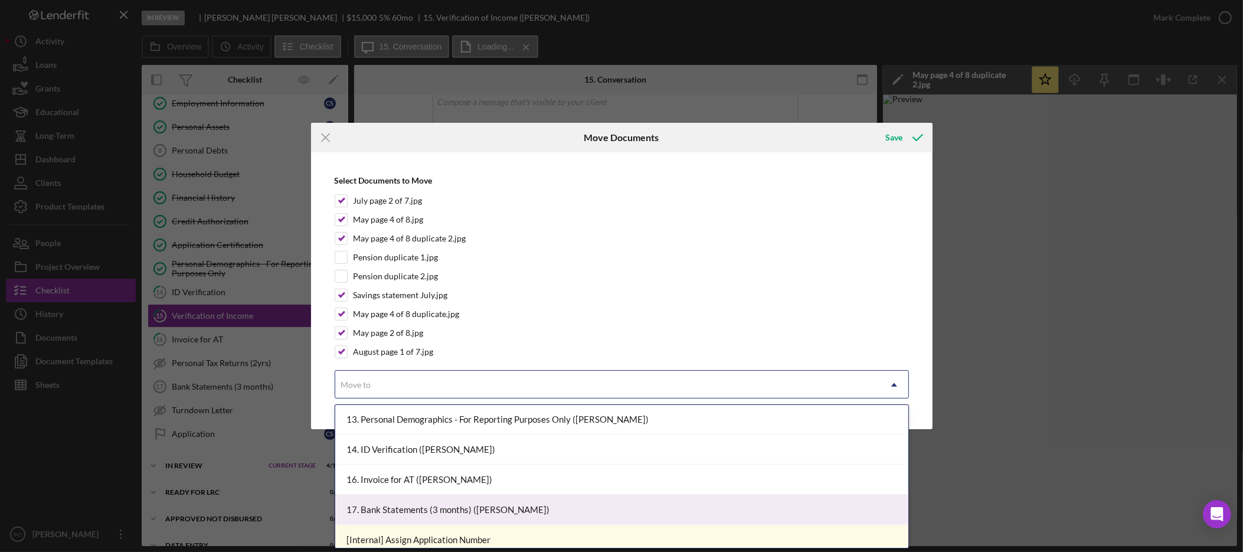
click at [480, 505] on div "17. Bank Statements (3 months) (Cynthia S.)" at bounding box center [621, 510] width 573 height 30
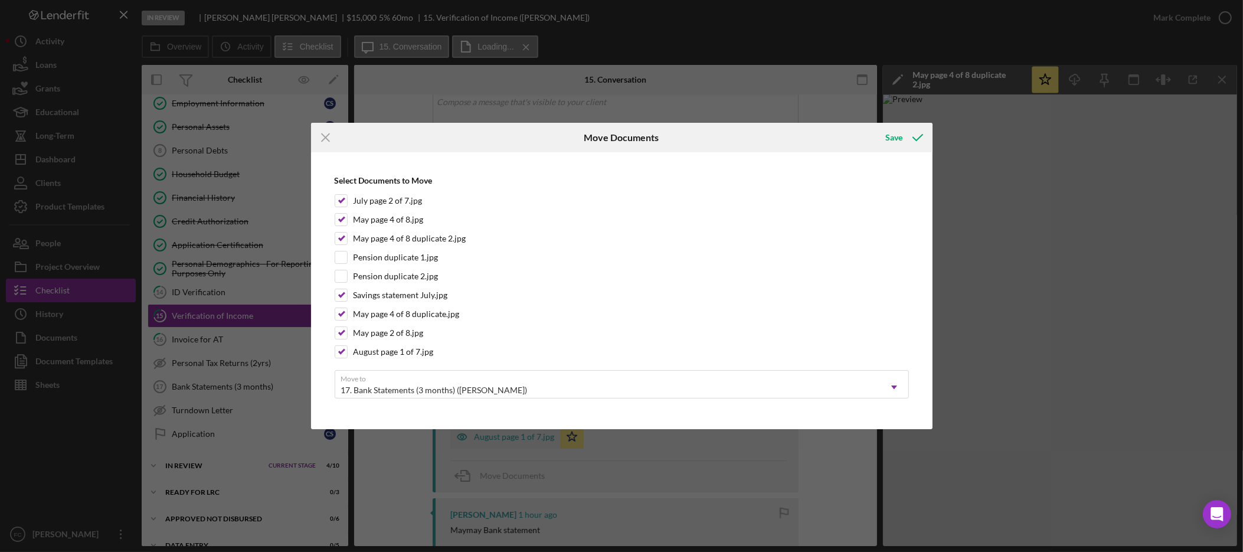
drag, startPoint x: 897, startPoint y: 136, endPoint x: 1013, endPoint y: 195, distance: 130.2
click at [897, 137] on div "Save" at bounding box center [894, 138] width 17 height 24
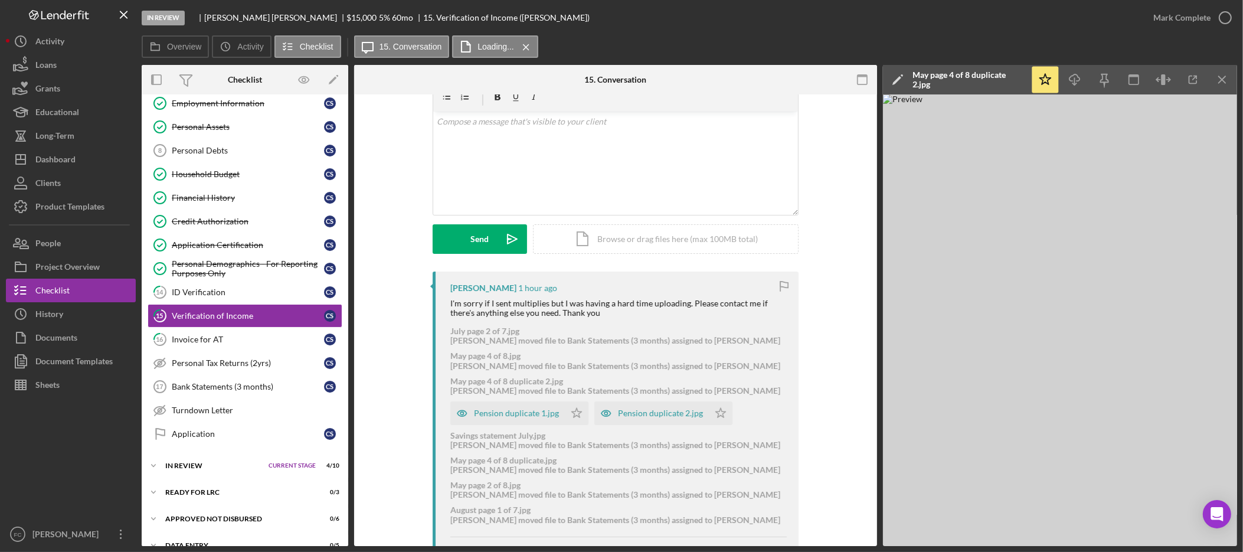
scroll to position [53, 0]
click at [178, 391] on div "Bank Statements (3 months)" at bounding box center [248, 386] width 152 height 9
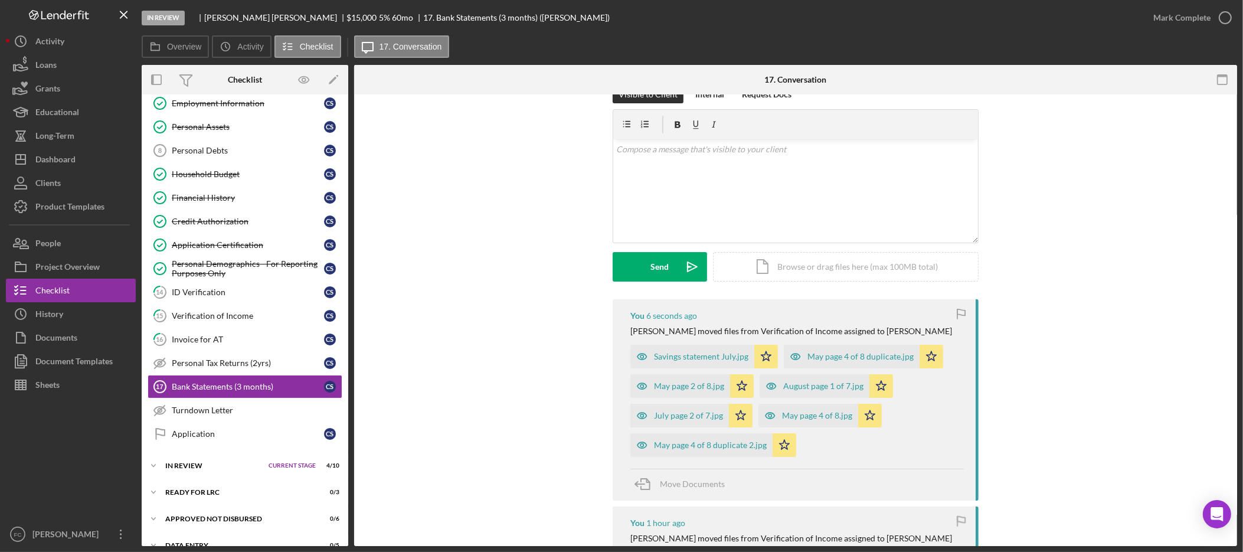
scroll to position [211, 0]
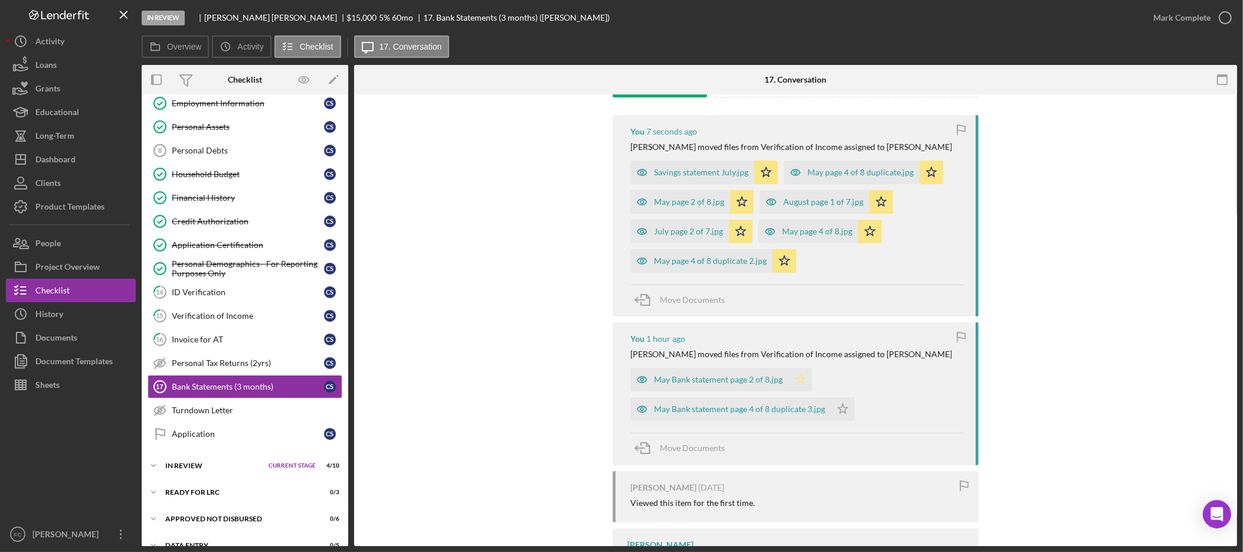
click at [802, 382] on icon "Icon/Star" at bounding box center [801, 380] width 24 height 24
drag, startPoint x: 834, startPoint y: 409, endPoint x: 874, endPoint y: 409, distance: 39.6
click at [838, 409] on polygon "button" at bounding box center [843, 408] width 10 height 9
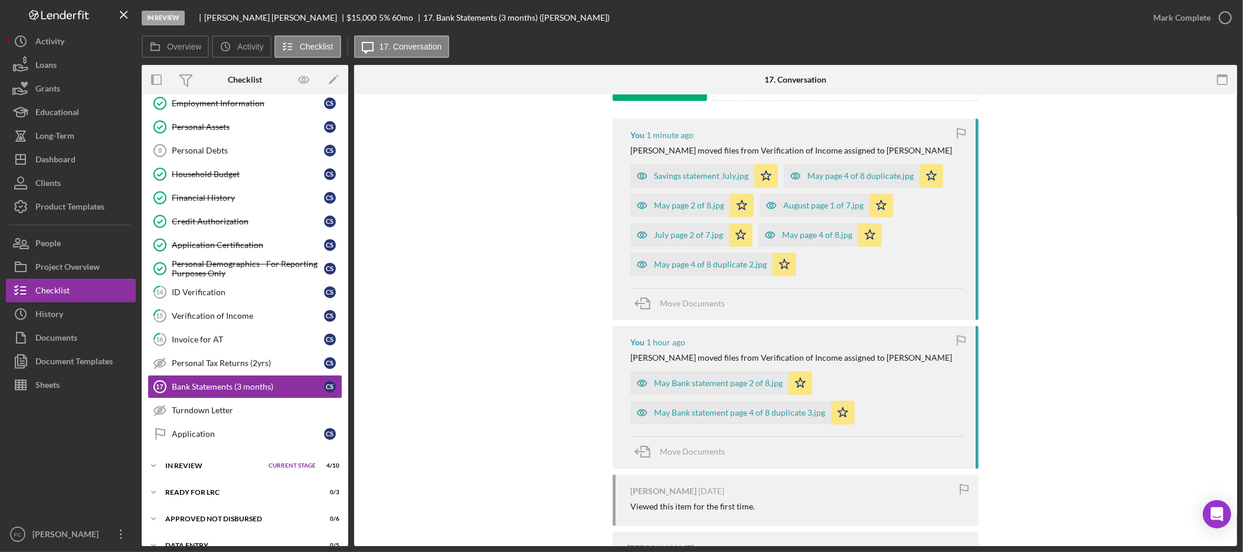
scroll to position [202, 0]
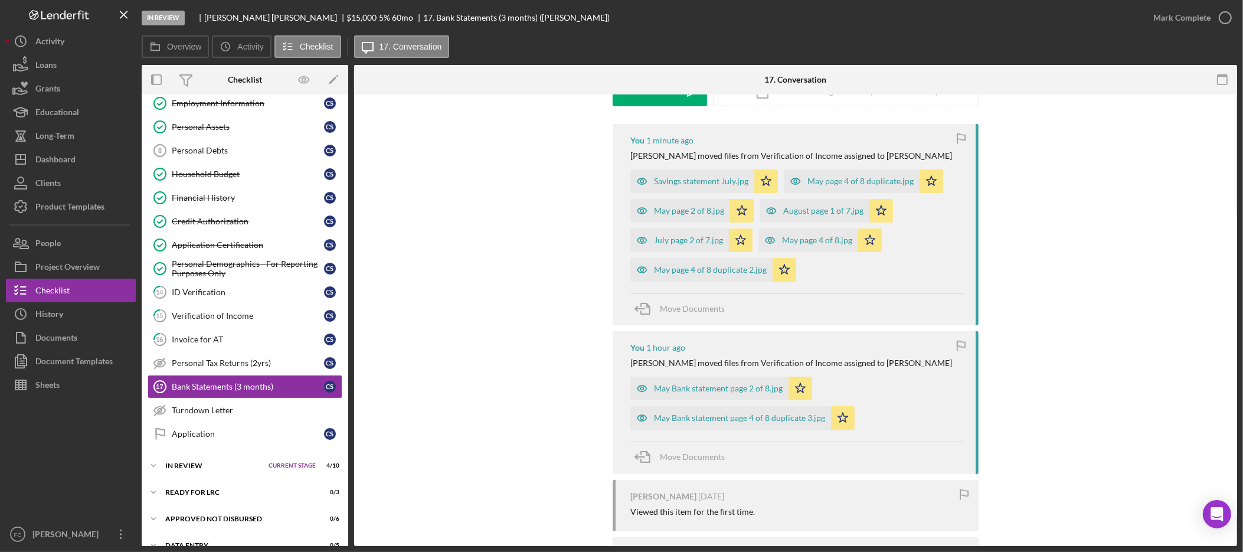
click at [977, 295] on div "You 1 minute ago Felicia C. moved files from Verification of Income assigned to…" at bounding box center [796, 425] width 848 height 603
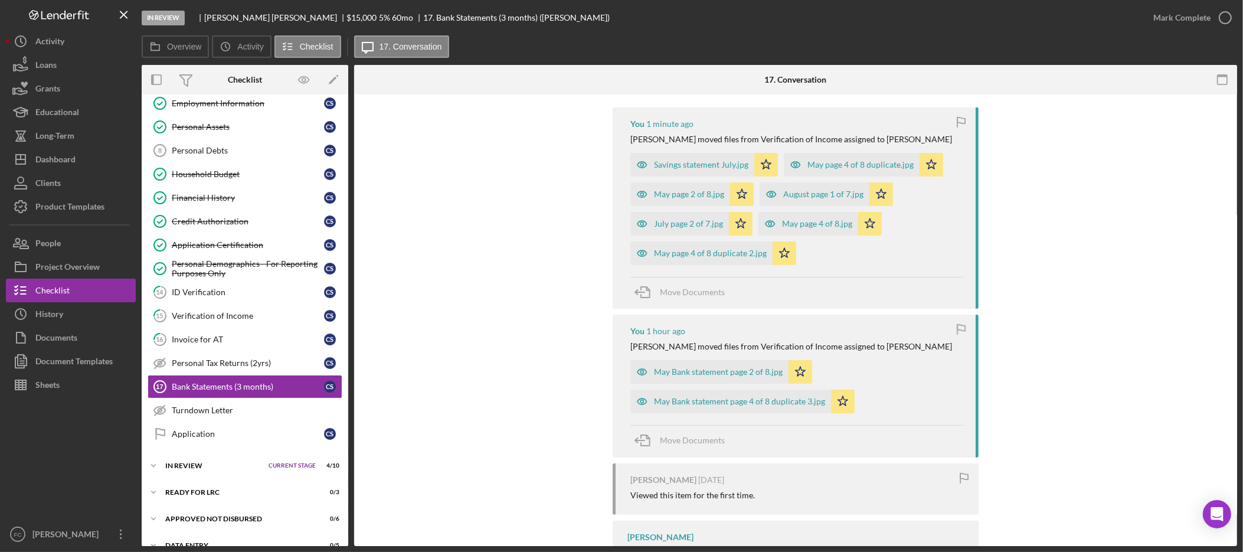
scroll to position [217, 0]
click at [698, 166] on div "Savings statement July.jpg" at bounding box center [701, 165] width 94 height 9
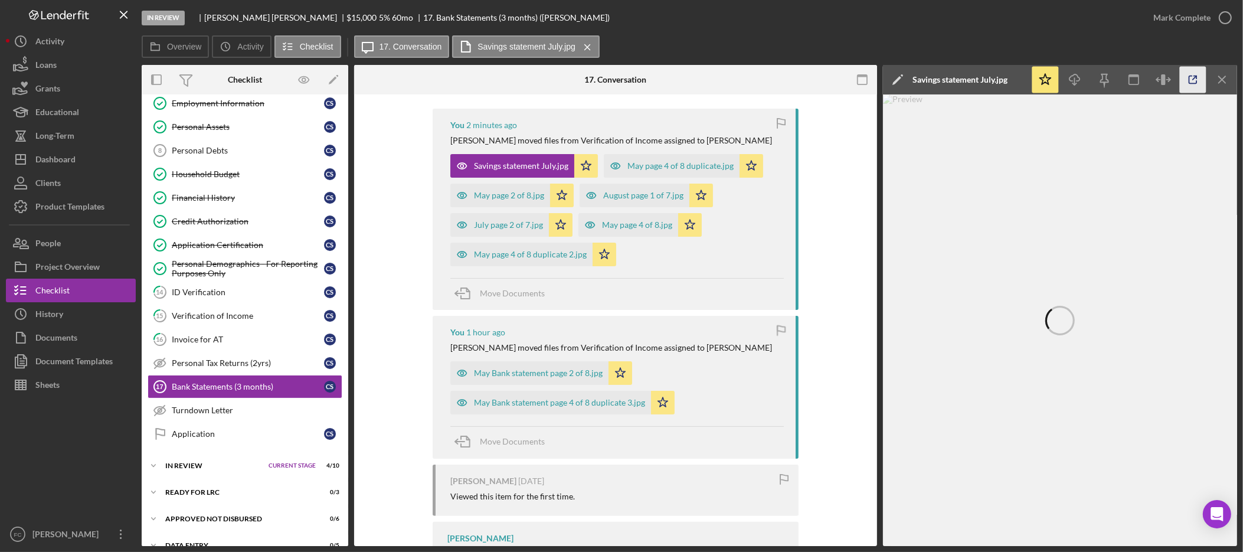
click at [1185, 82] on icon "button" at bounding box center [1193, 80] width 27 height 27
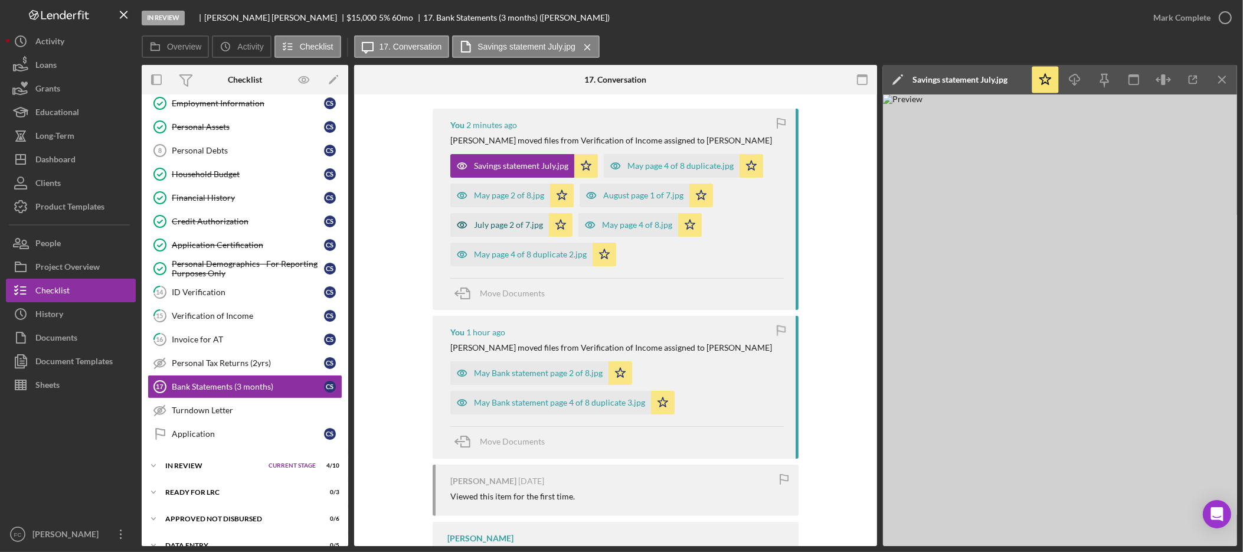
click at [509, 226] on div "July page 2 of 7.jpg" at bounding box center [508, 224] width 69 height 9
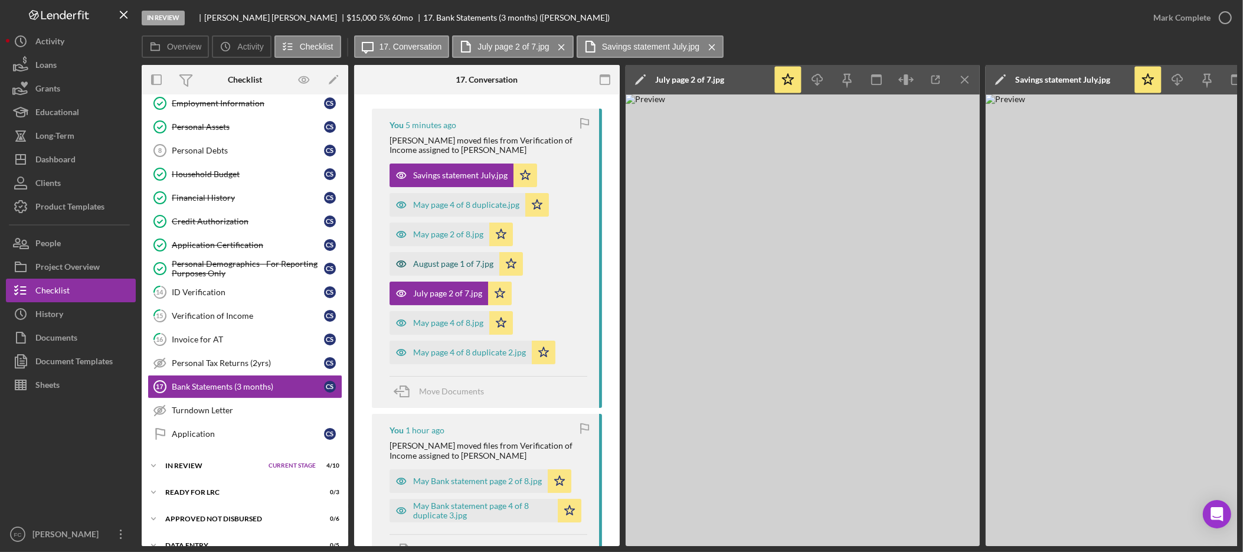
click at [438, 265] on div "August page 1 of 7.jpg" at bounding box center [453, 263] width 80 height 9
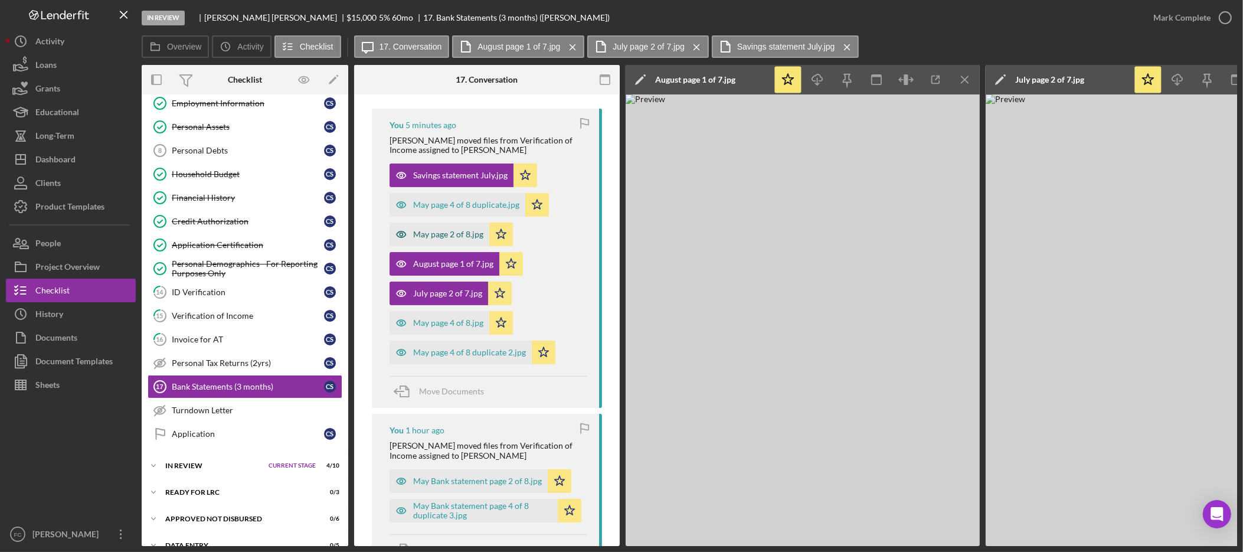
click at [446, 233] on div "May page 2 of 8.jpg" at bounding box center [448, 234] width 70 height 9
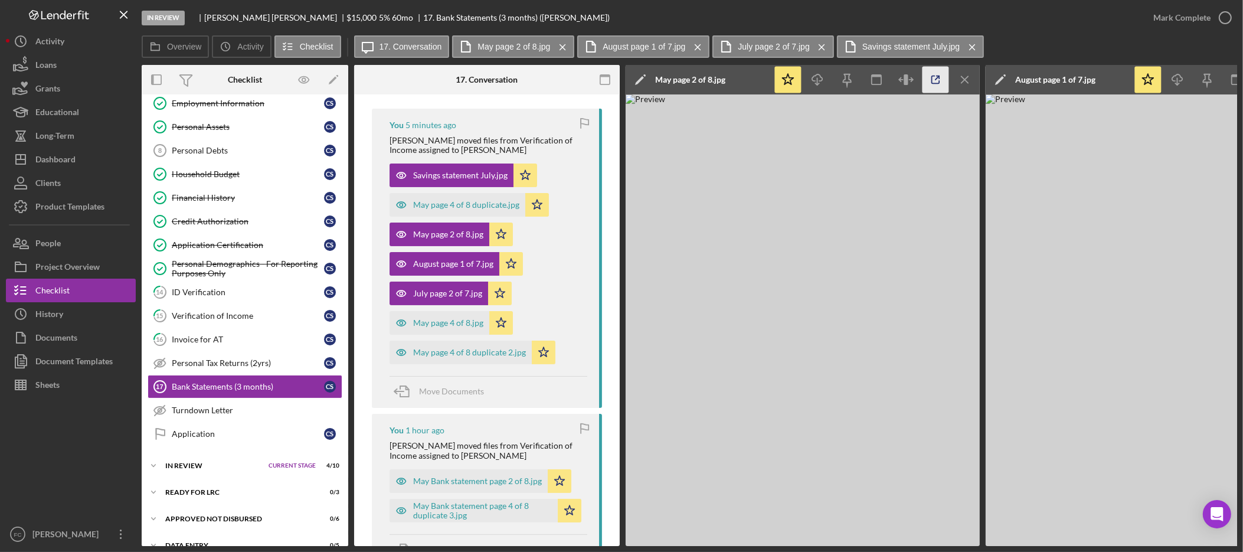
click at [936, 81] on icon "button" at bounding box center [936, 80] width 27 height 27
click at [469, 177] on div "Savings statement July.jpg" at bounding box center [460, 175] width 94 height 9
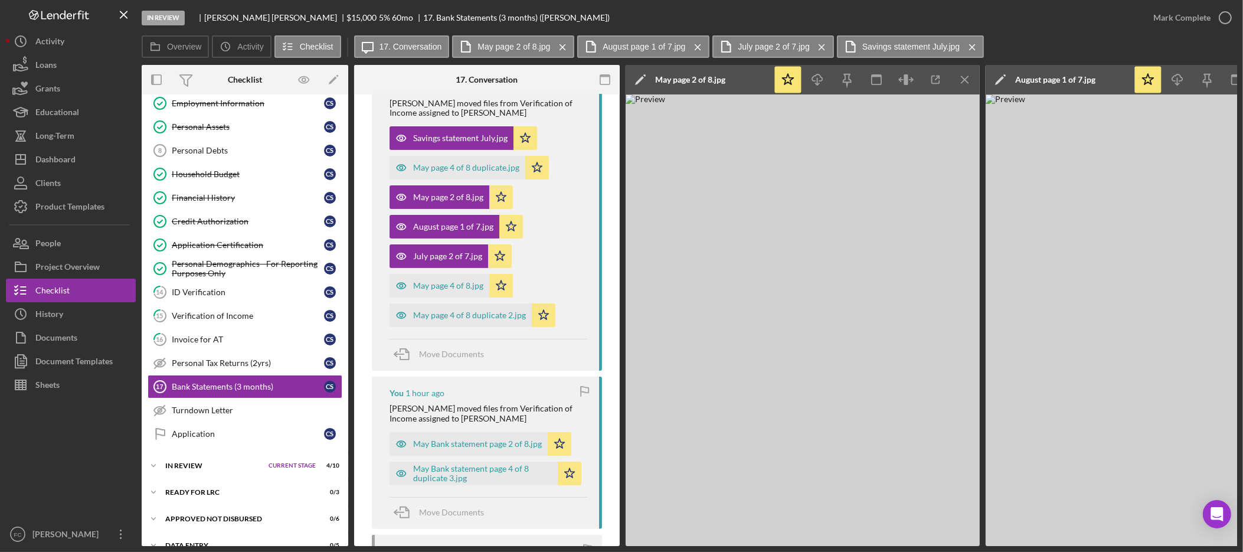
scroll to position [292, 0]
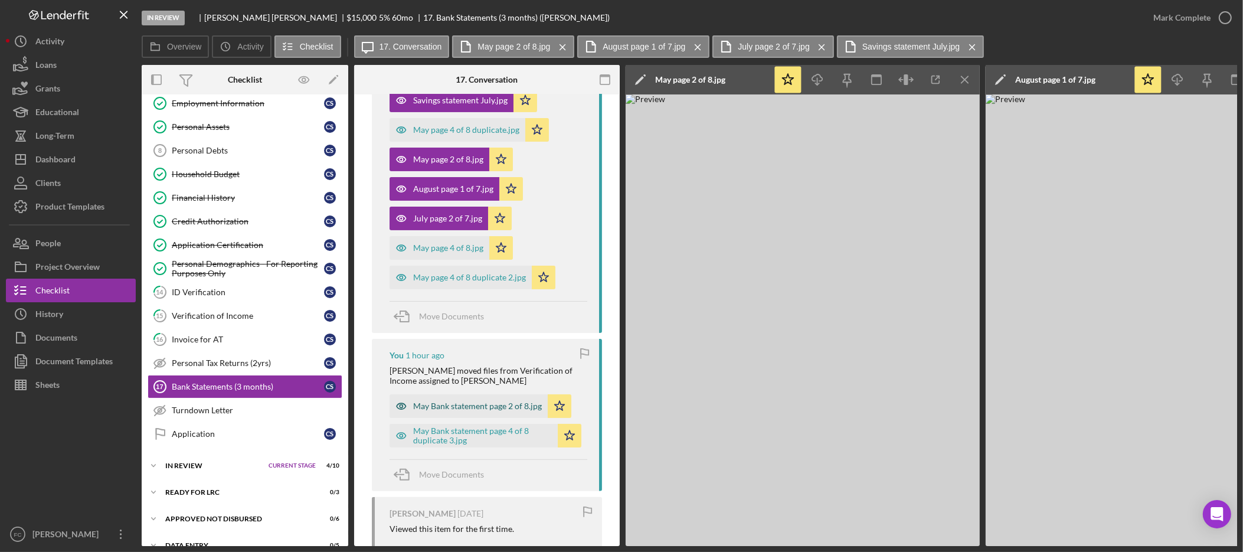
click at [475, 410] on div "May Bank statement page 2 of 8.jpg" at bounding box center [477, 405] width 129 height 9
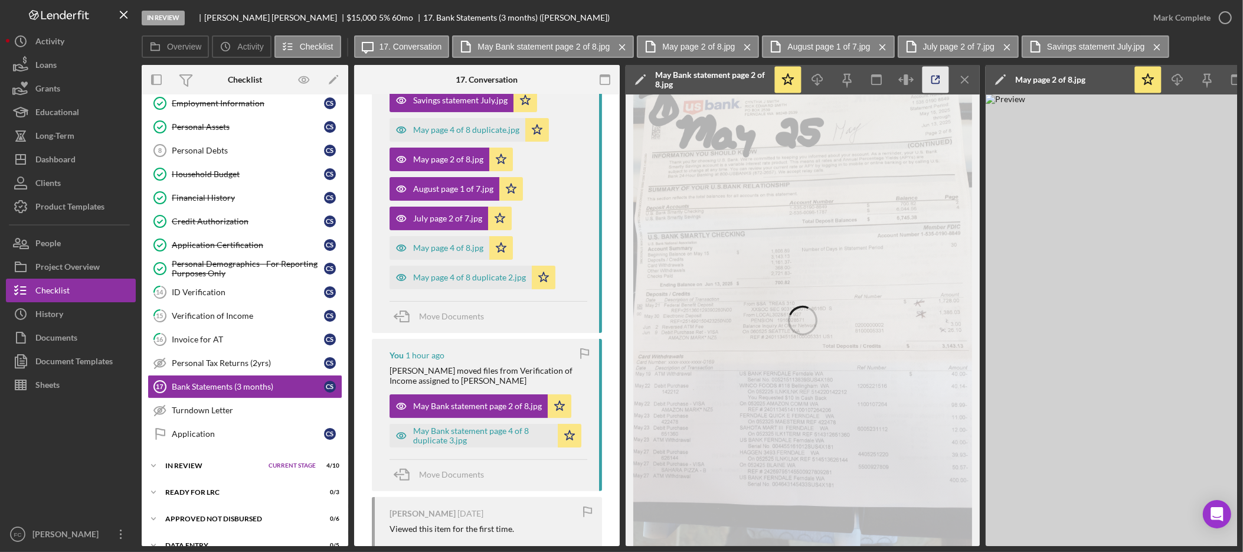
click at [936, 79] on line "button" at bounding box center [938, 78] width 4 height 4
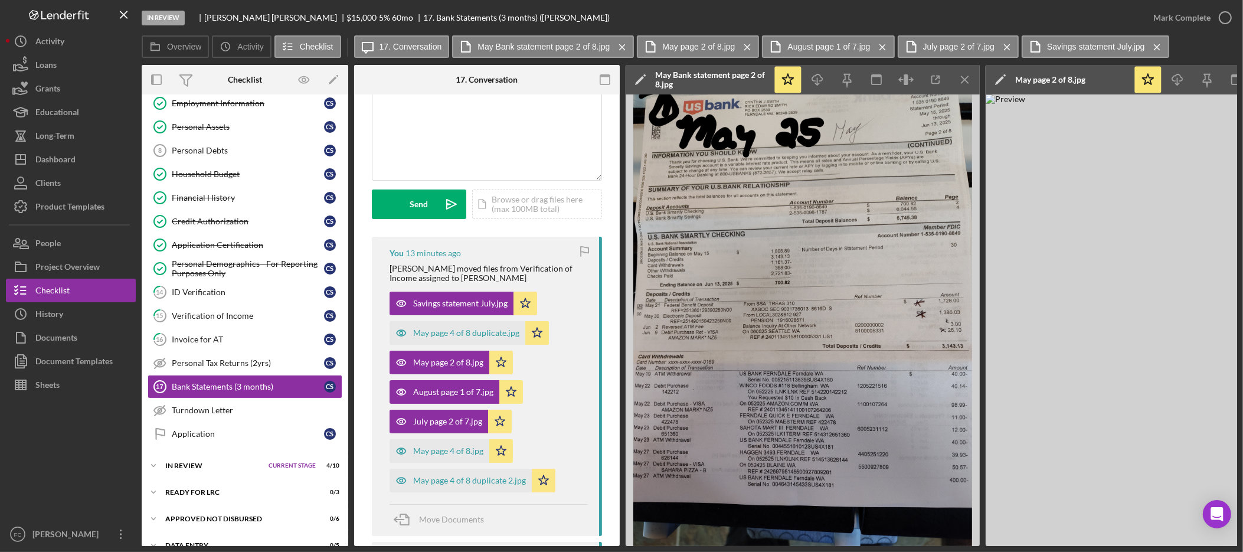
scroll to position [0, 0]
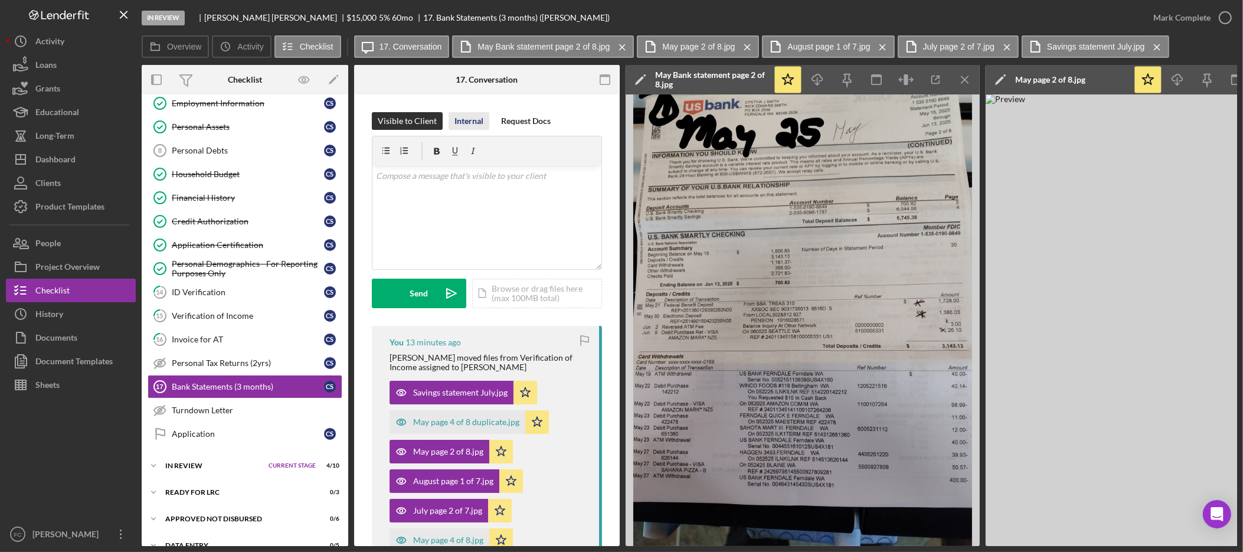
click at [474, 119] on div "Internal" at bounding box center [469, 121] width 29 height 18
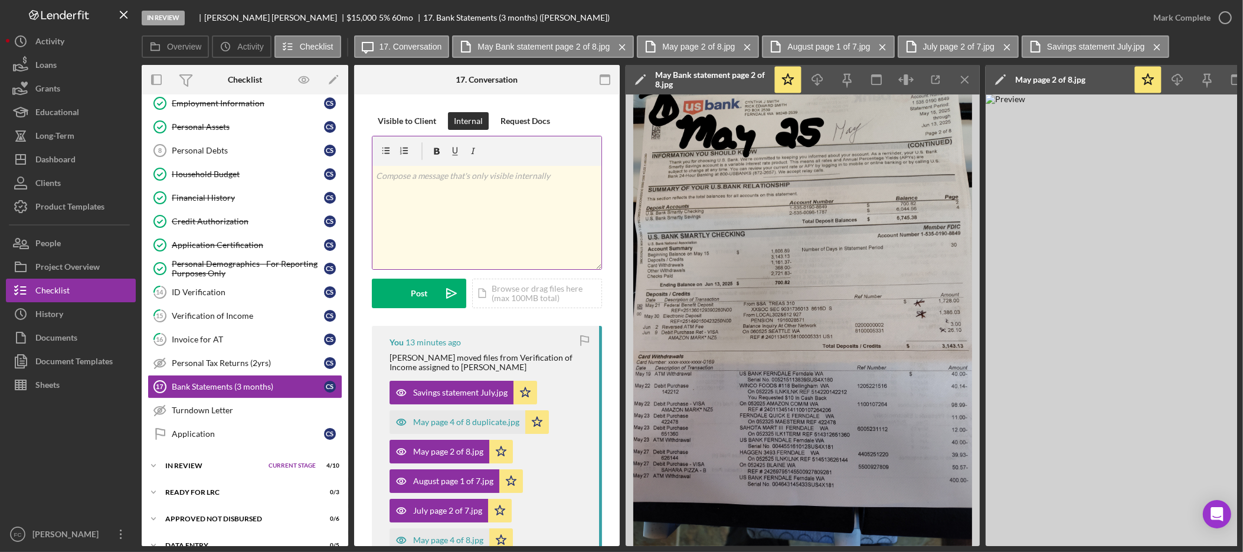
click at [488, 200] on div "v Color teal Color pink Remove color Add row above Add row below Add column bef…" at bounding box center [487, 217] width 229 height 103
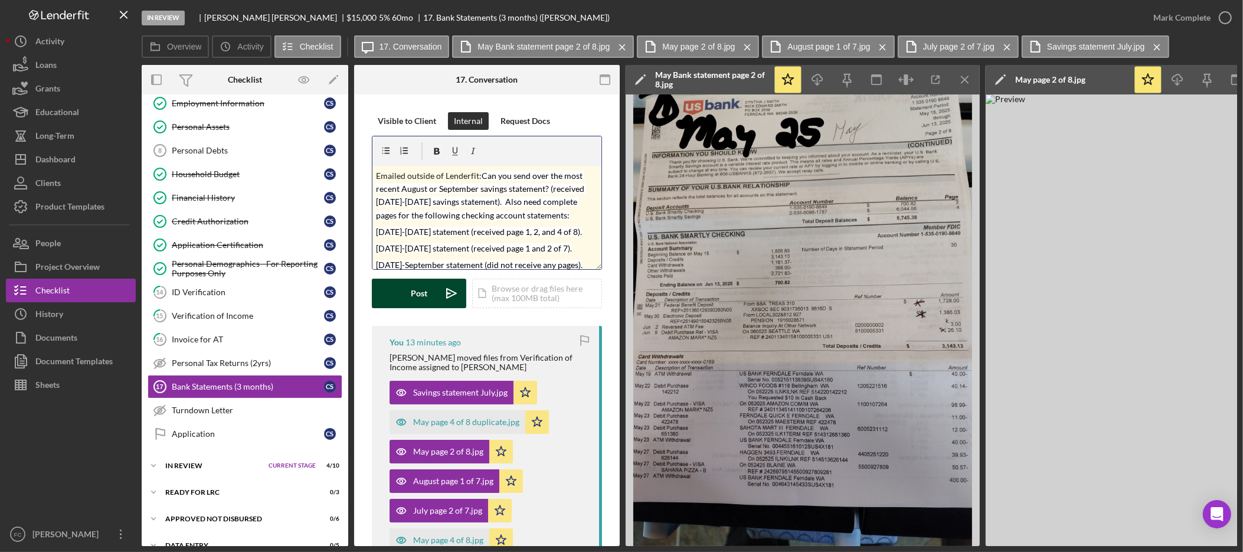
click at [417, 299] on div "Post" at bounding box center [419, 294] width 17 height 30
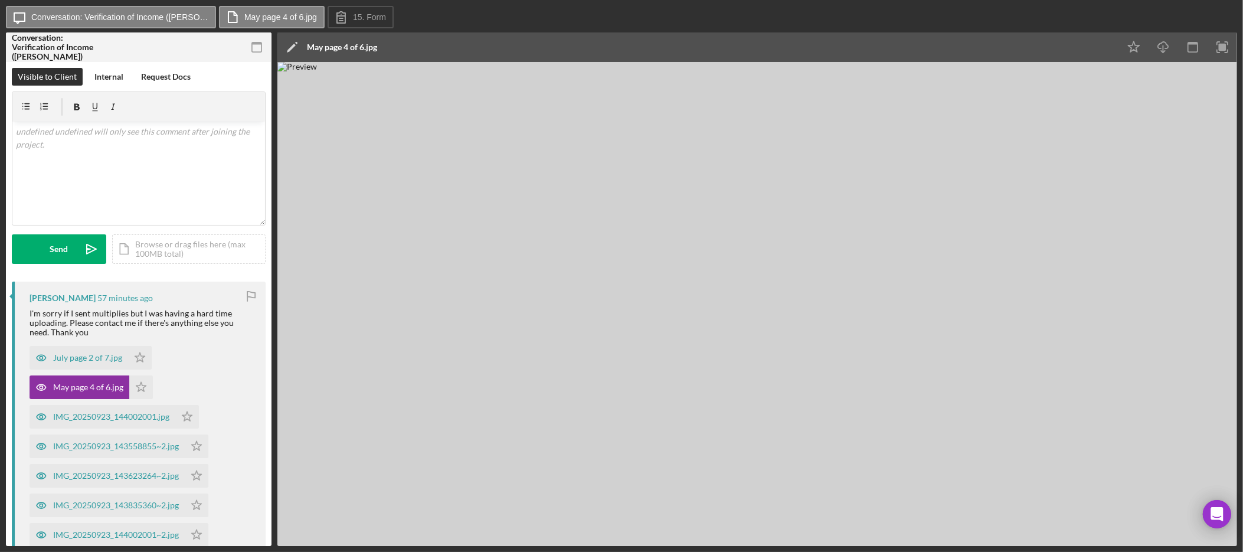
click at [859, 224] on img at bounding box center [757, 304] width 960 height 484
click at [823, 123] on img at bounding box center [757, 304] width 960 height 484
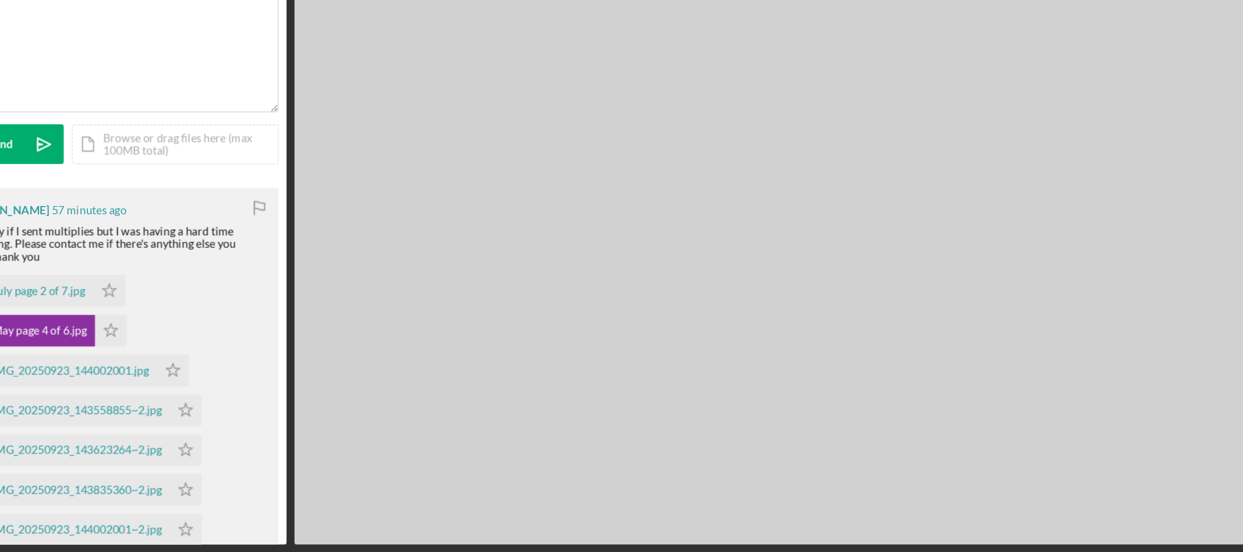
drag, startPoint x: 678, startPoint y: 548, endPoint x: 831, endPoint y: 374, distance: 230.9
click at [965, 517] on div "Icon/Message Conversation: Verification of Income (Cynthia S.) May page 4 of 6.…" at bounding box center [621, 276] width 1243 height 552
drag, startPoint x: 827, startPoint y: 372, endPoint x: 850, endPoint y: 366, distance: 23.2
click at [850, 368] on img at bounding box center [757, 304] width 960 height 484
click at [933, 174] on img at bounding box center [757, 304] width 960 height 484
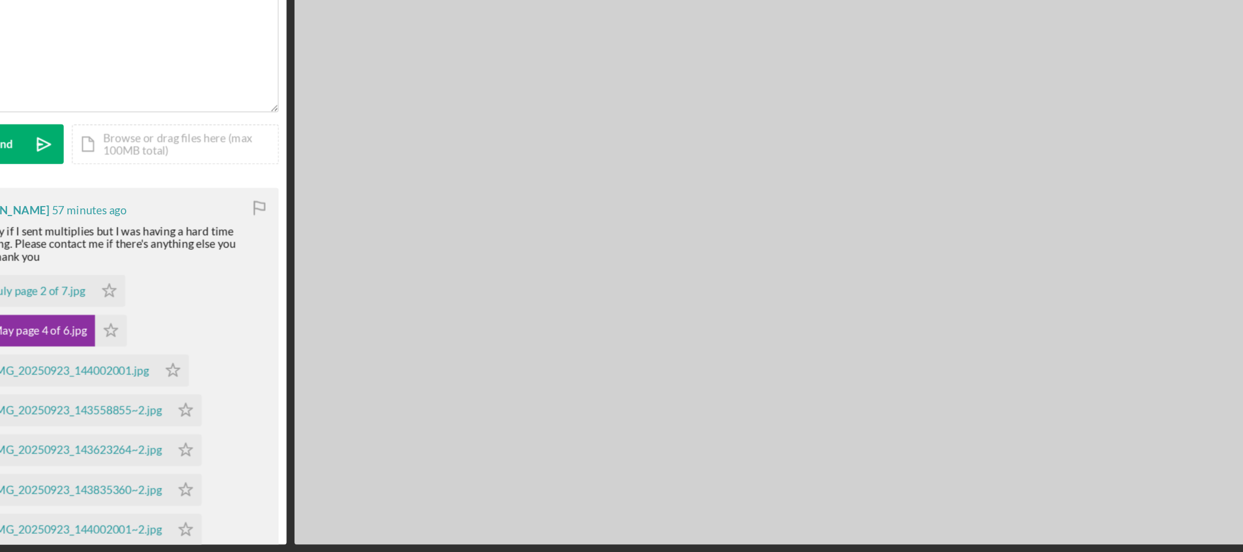
drag, startPoint x: 841, startPoint y: 322, endPoint x: 848, endPoint y: 315, distance: 9.2
click at [841, 321] on img at bounding box center [757, 304] width 960 height 484
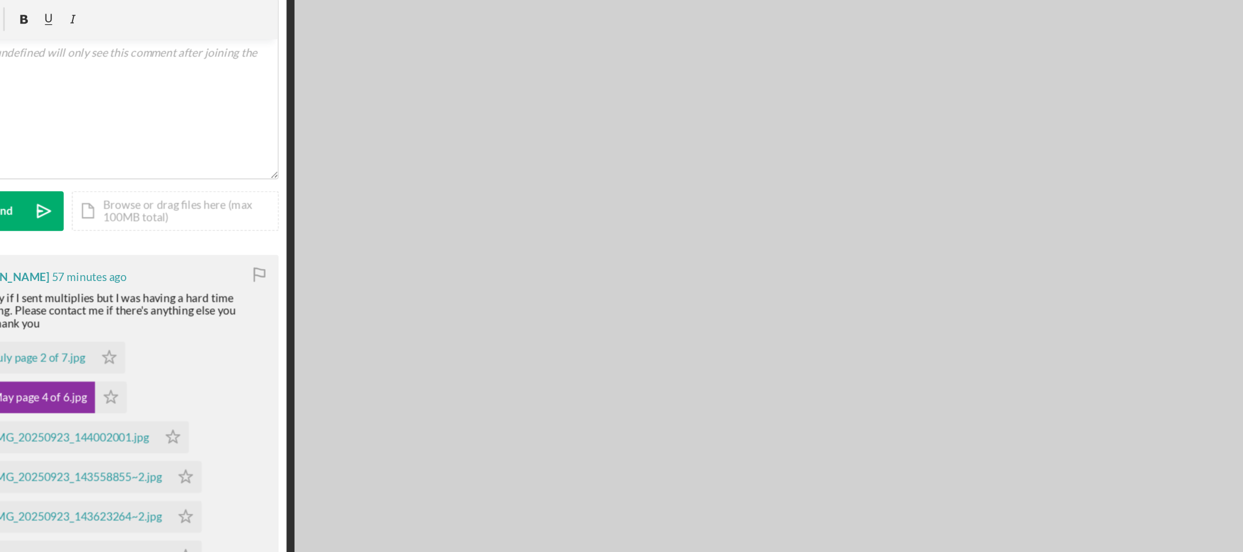
click at [848, 208] on img at bounding box center [757, 304] width 960 height 484
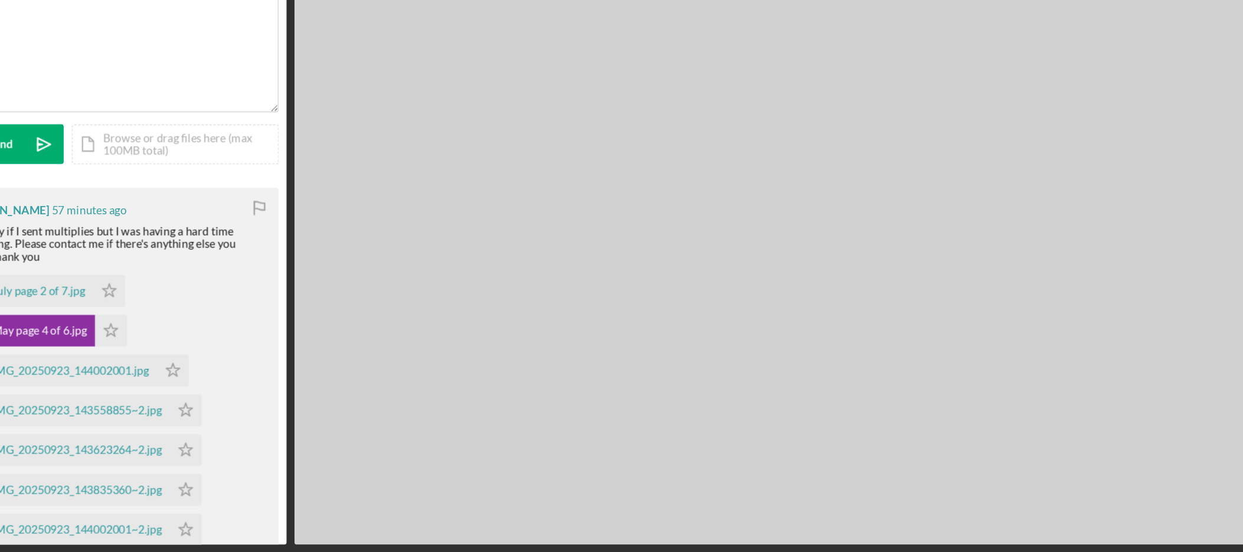
click at [927, 259] on img at bounding box center [757, 304] width 960 height 484
drag, startPoint x: 881, startPoint y: 257, endPoint x: 892, endPoint y: 247, distance: 14.2
click at [881, 257] on img at bounding box center [757, 304] width 960 height 484
click at [867, 291] on img at bounding box center [757, 304] width 960 height 484
click at [866, 291] on img at bounding box center [757, 304] width 960 height 484
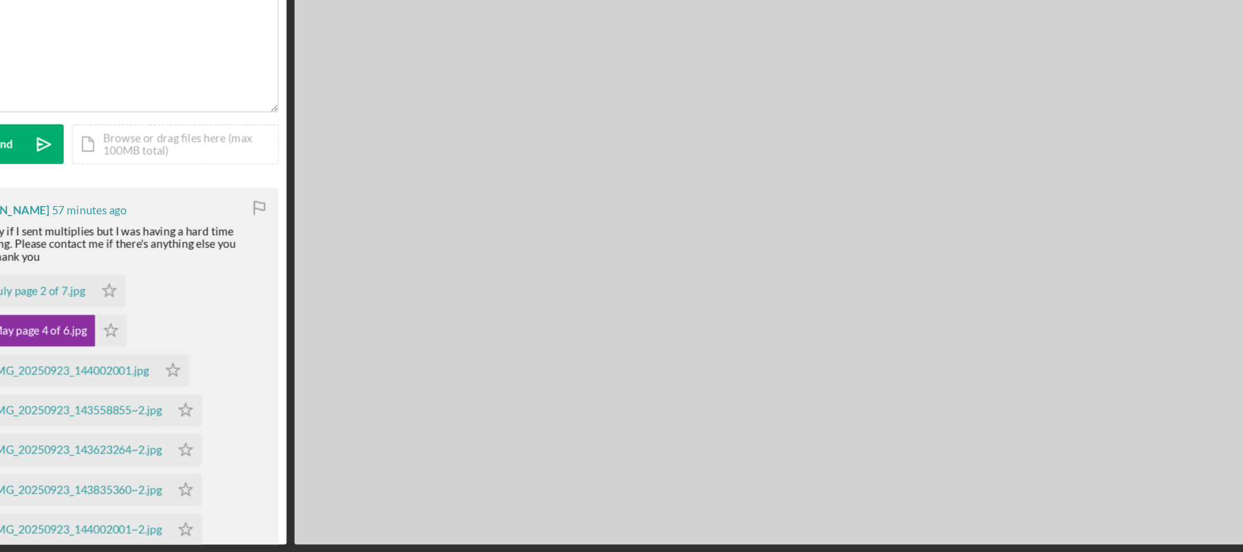
click at [866, 291] on img at bounding box center [757, 304] width 960 height 484
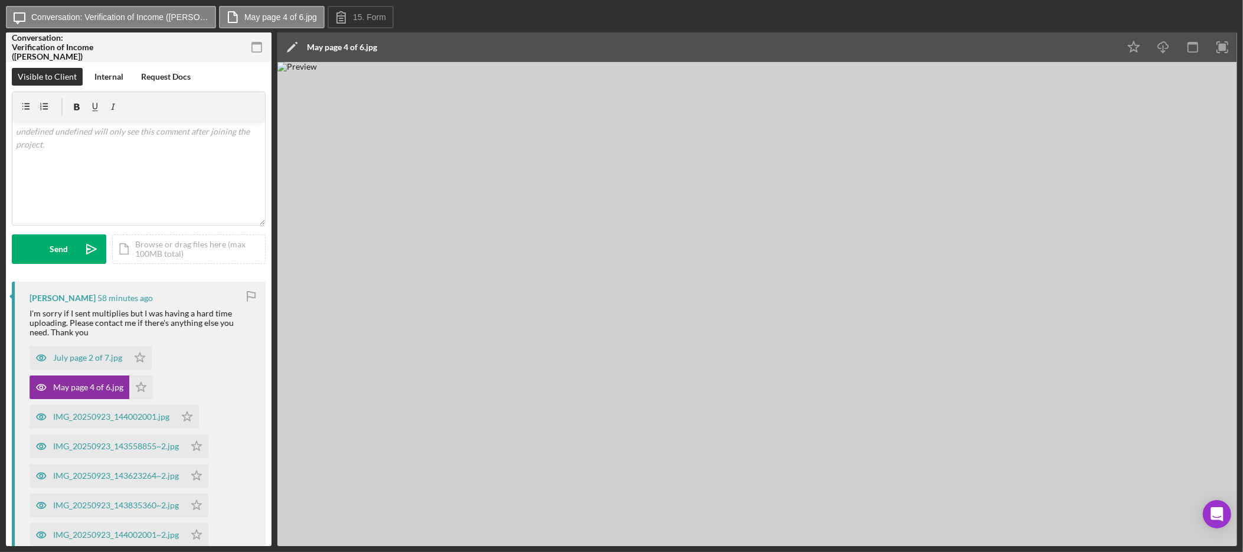
click at [923, 142] on img at bounding box center [757, 304] width 960 height 484
click at [919, 177] on img at bounding box center [757, 304] width 960 height 484
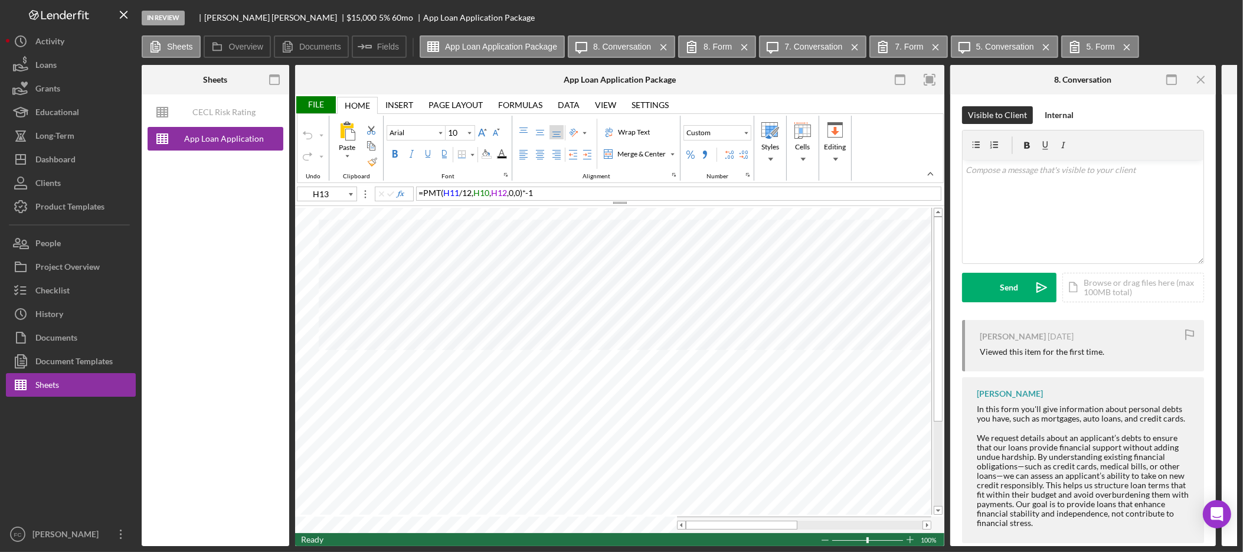
click at [324, 101] on div "File" at bounding box center [315, 104] width 41 height 17
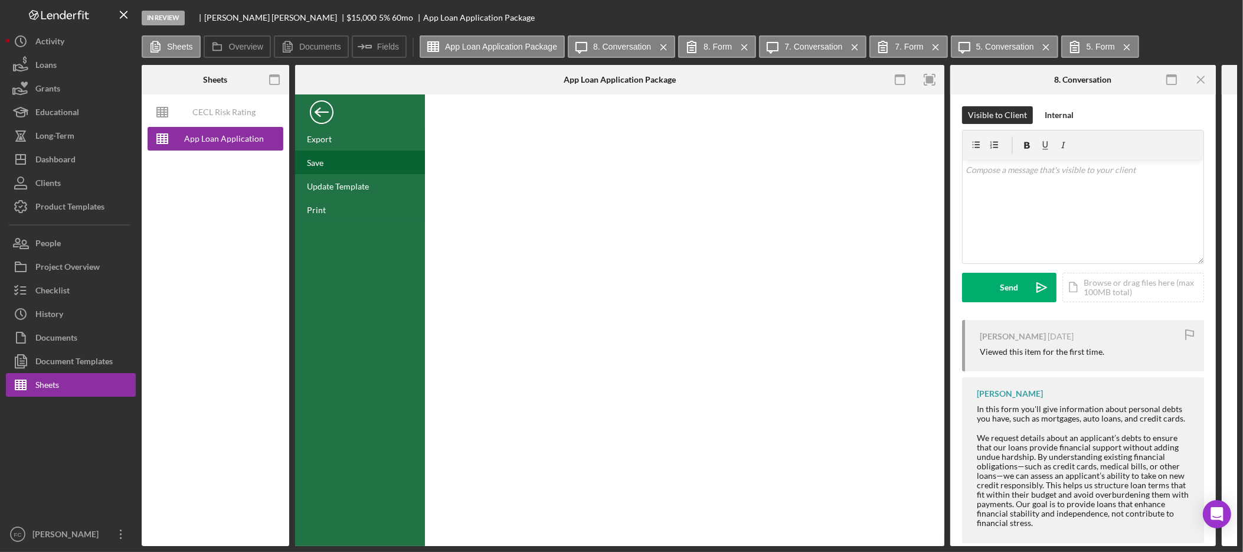
click at [331, 165] on div "Save" at bounding box center [360, 163] width 130 height 24
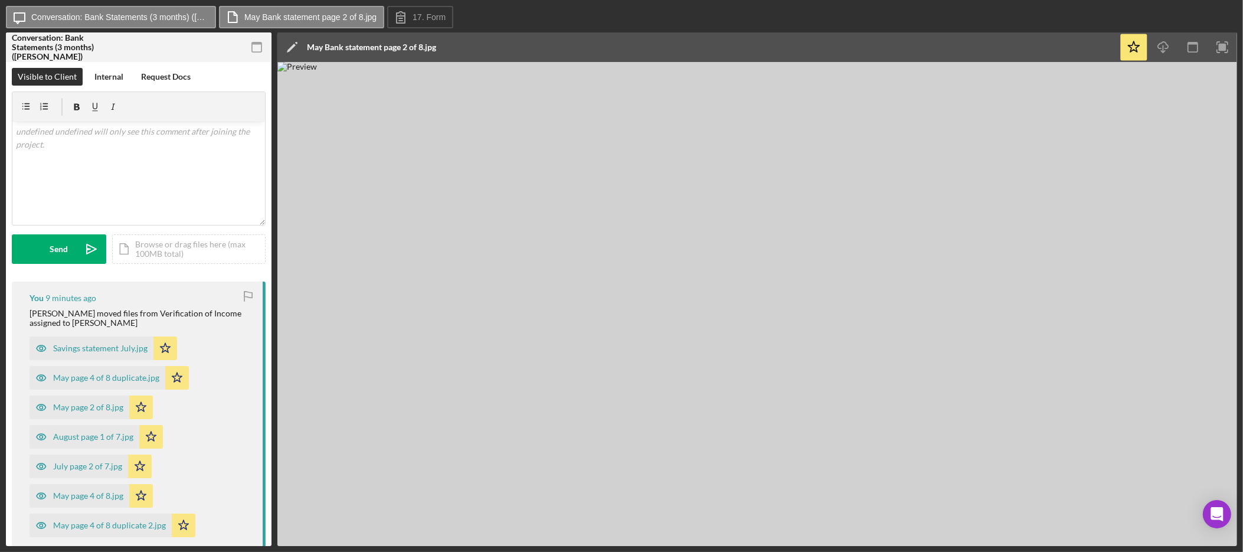
click at [908, 103] on img at bounding box center [757, 304] width 960 height 484
click at [925, 105] on img at bounding box center [757, 304] width 960 height 484
click at [926, 105] on img at bounding box center [757, 304] width 960 height 484
click at [922, 103] on img at bounding box center [757, 304] width 960 height 484
click at [858, 187] on img at bounding box center [757, 304] width 960 height 484
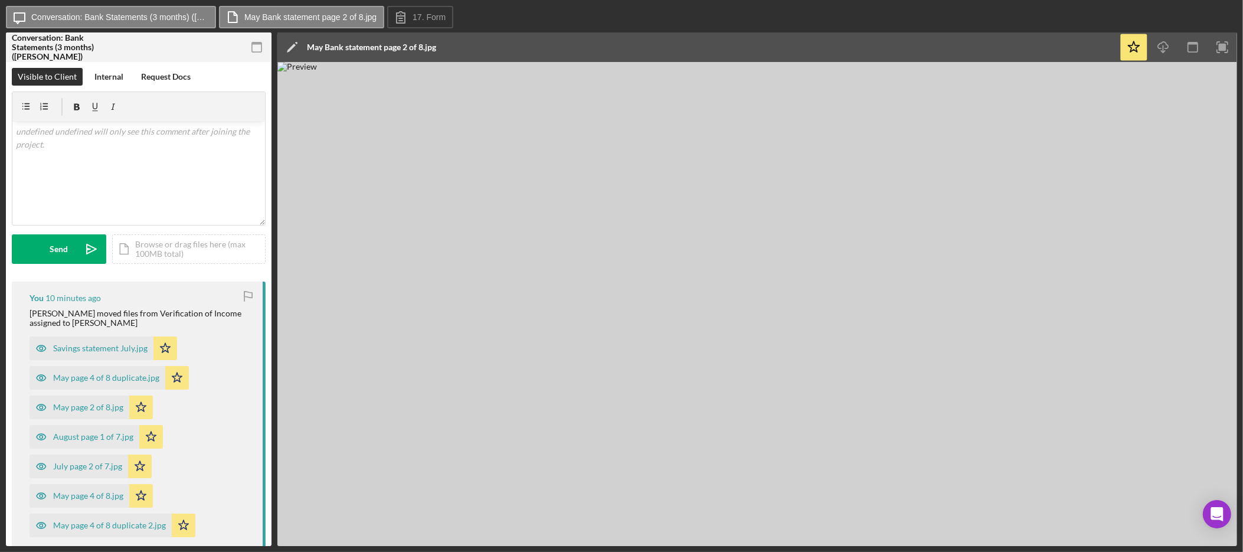
click at [910, 111] on img at bounding box center [757, 304] width 960 height 484
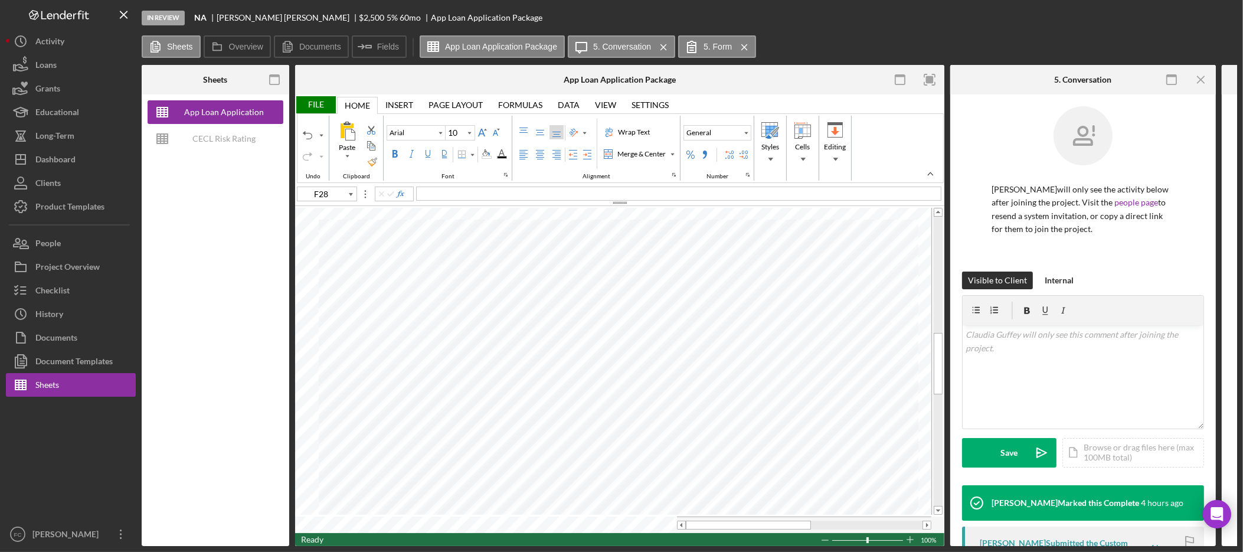
click at [316, 104] on div "File" at bounding box center [315, 104] width 41 height 17
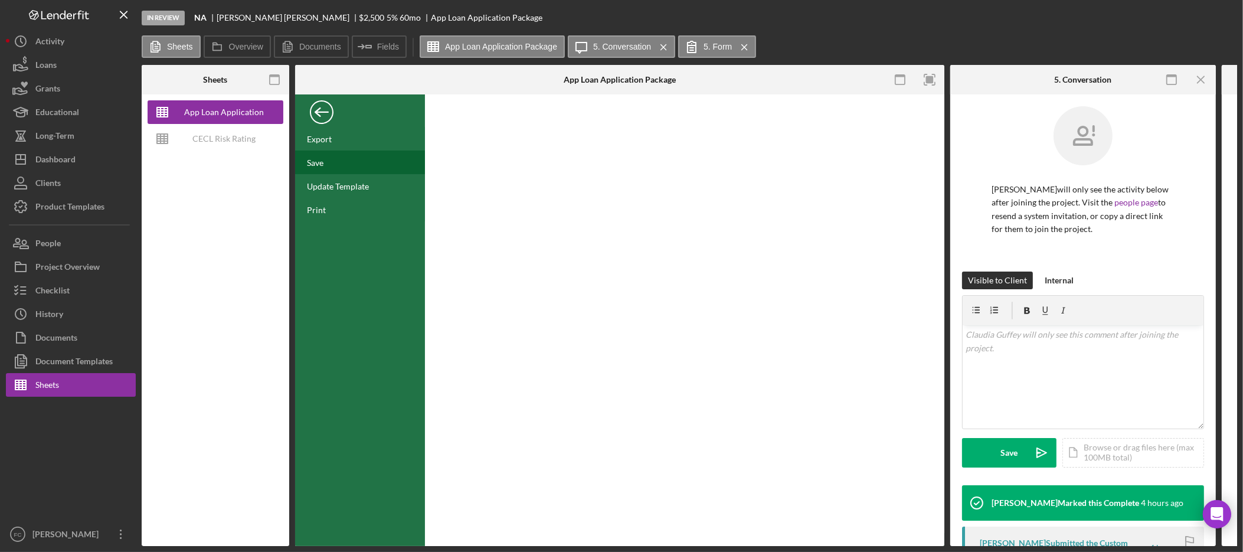
click at [334, 169] on div "Save" at bounding box center [360, 163] width 130 height 24
